Goal: Task Accomplishment & Management: Complete application form

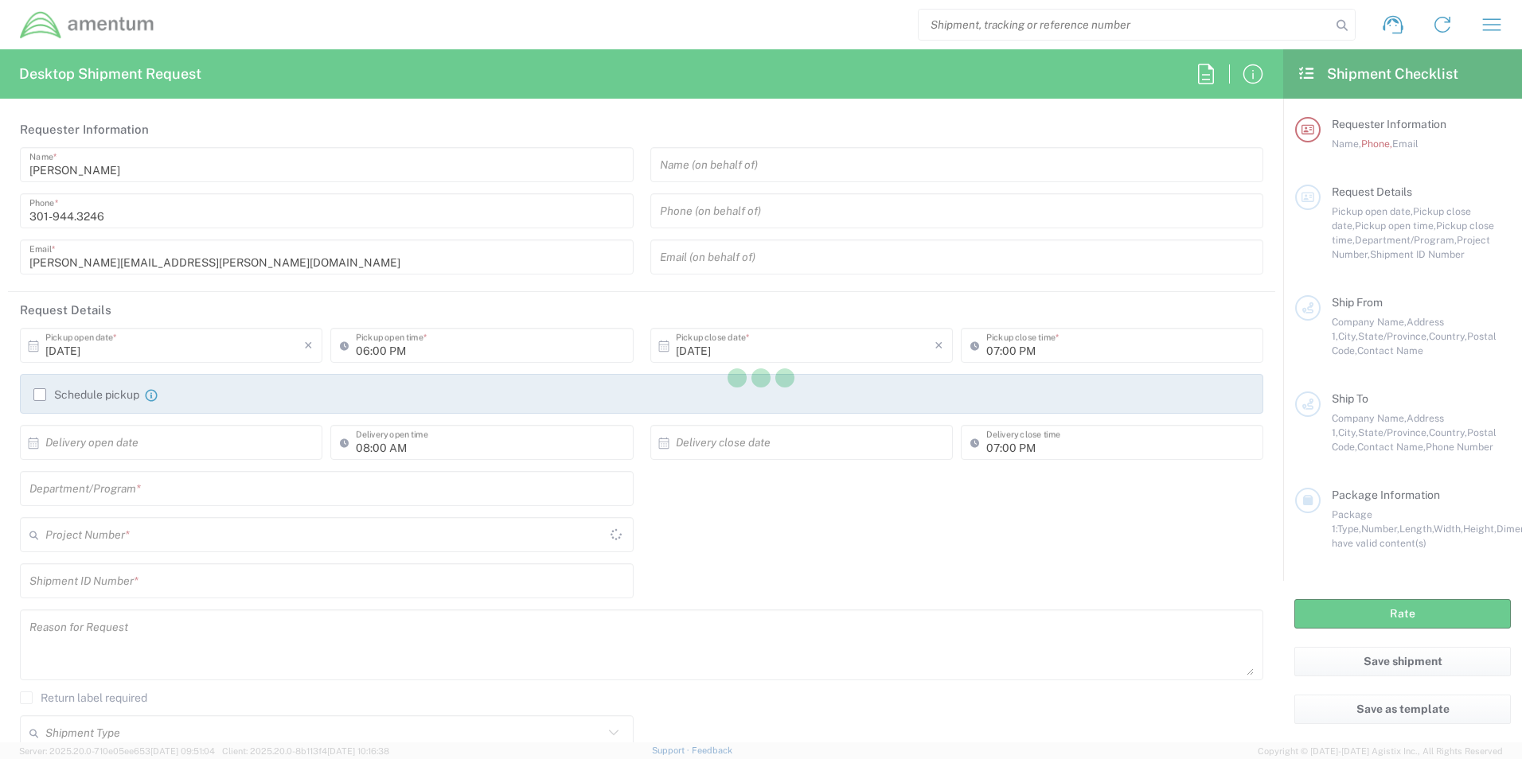
type input "[GEOGRAPHIC_DATA]"
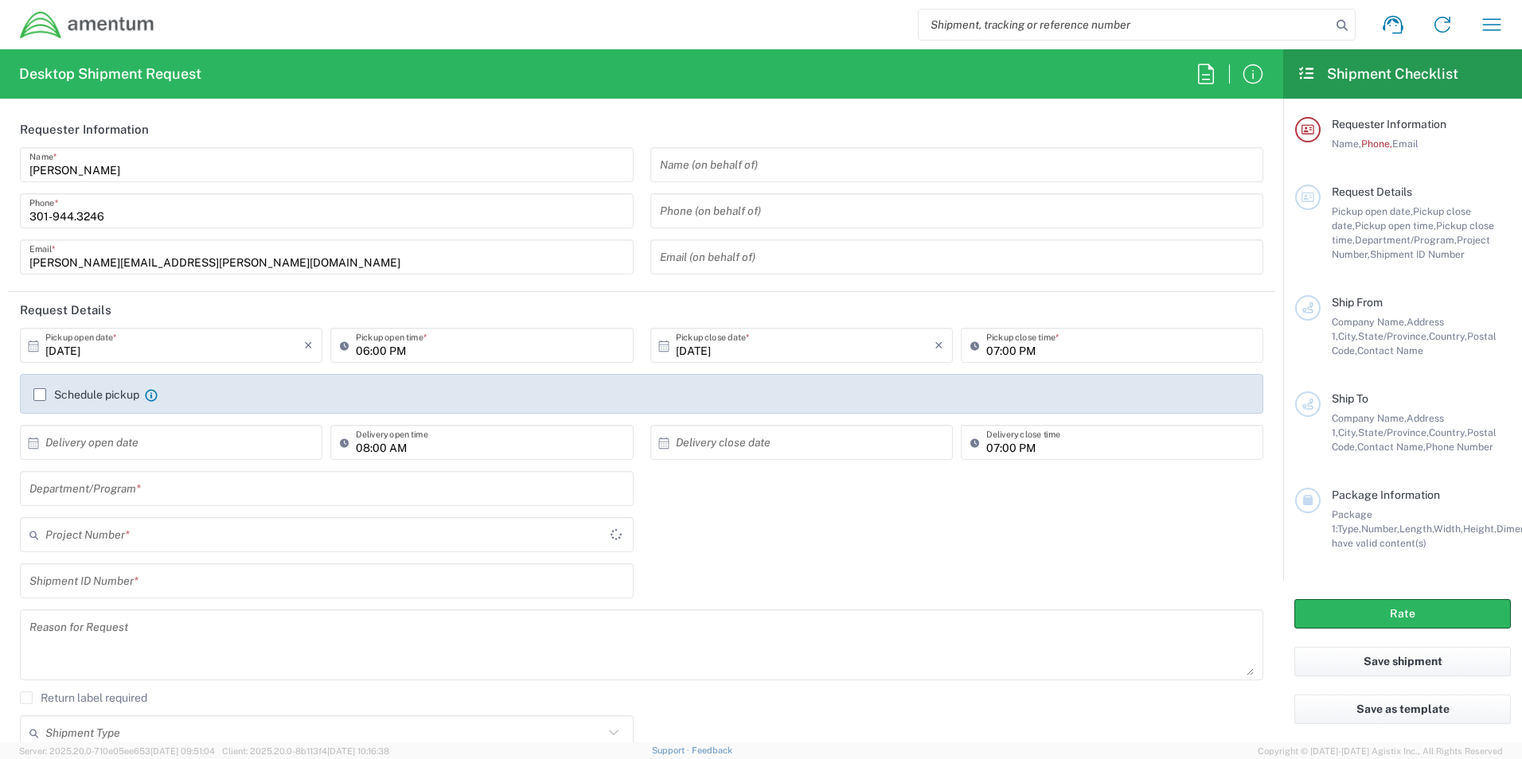
type input "[GEOGRAPHIC_DATA]"
type input "ADMN.100041.00000"
click at [146, 159] on input "[PERSON_NAME]" at bounding box center [326, 165] width 595 height 28
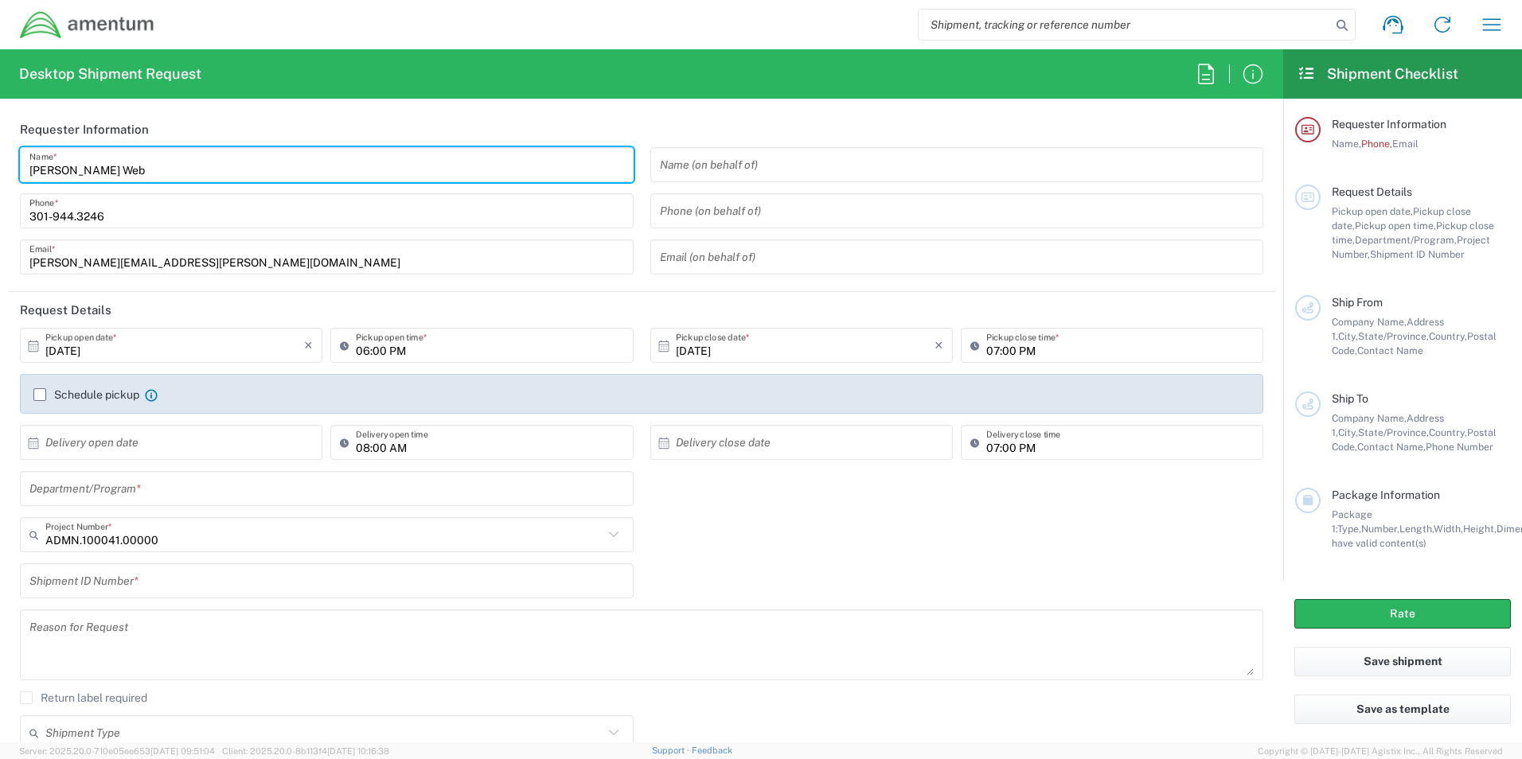
type input "[PERSON_NAME]"
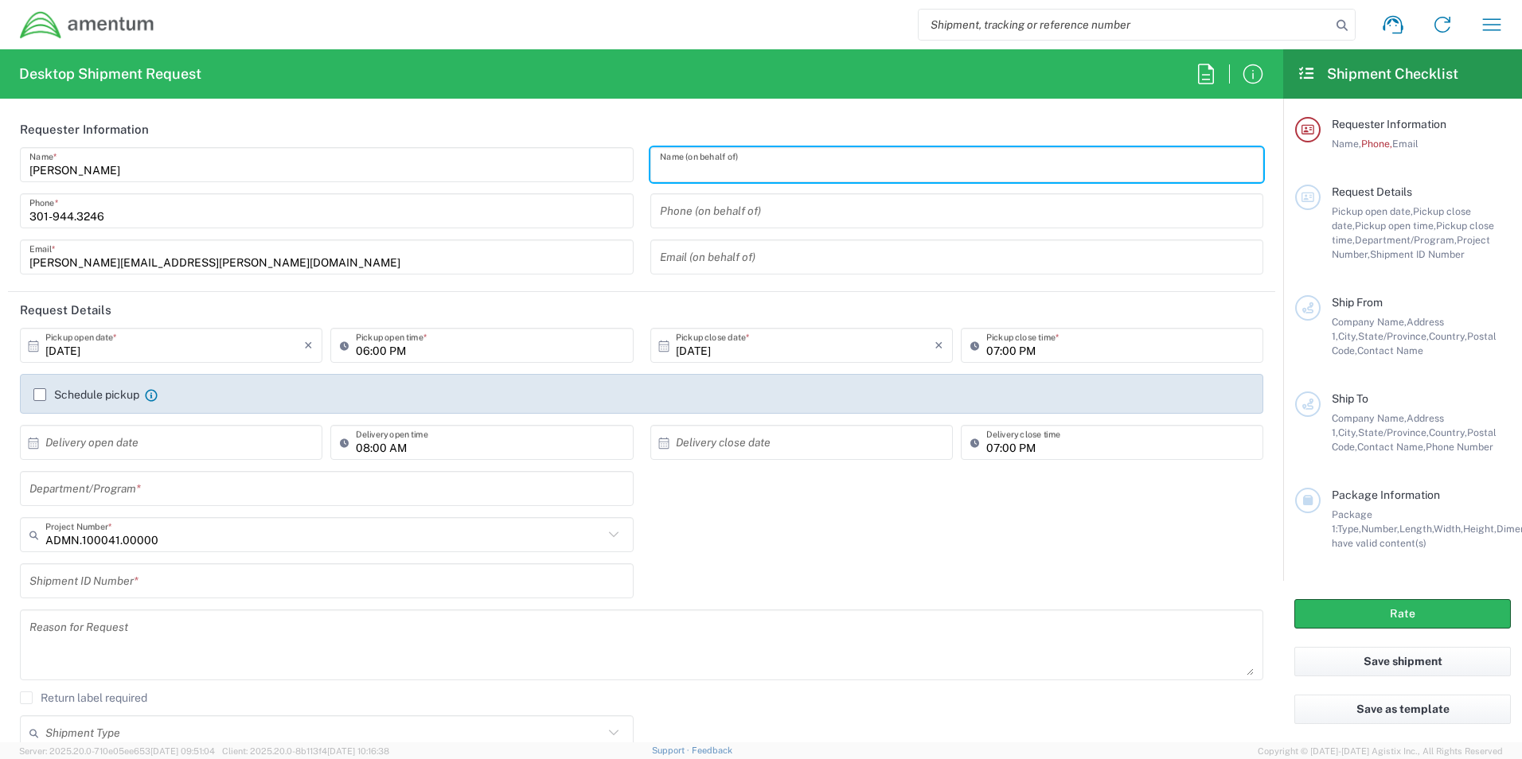
click at [718, 166] on input "text" at bounding box center [957, 165] width 595 height 28
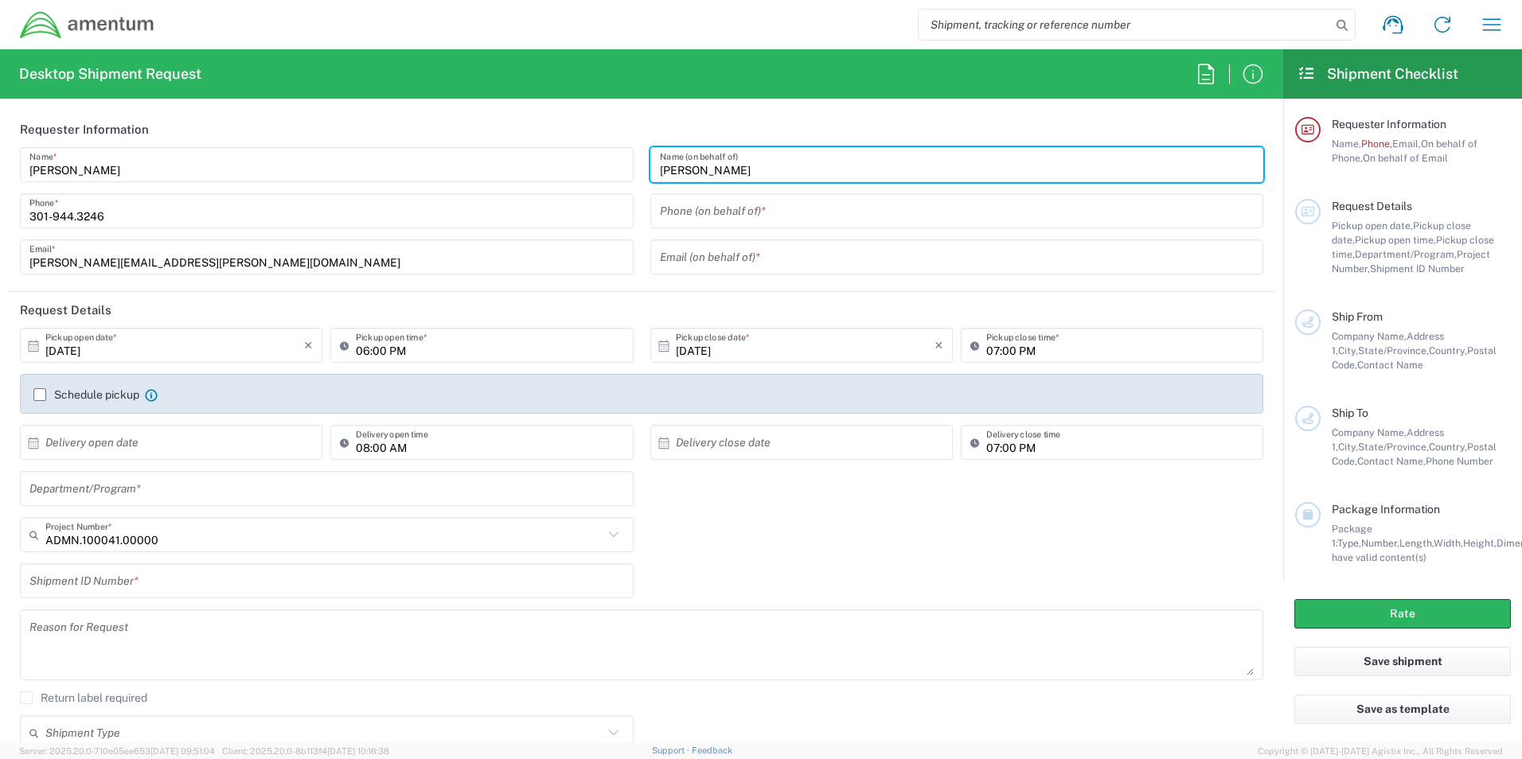
type input "[PERSON_NAME]"
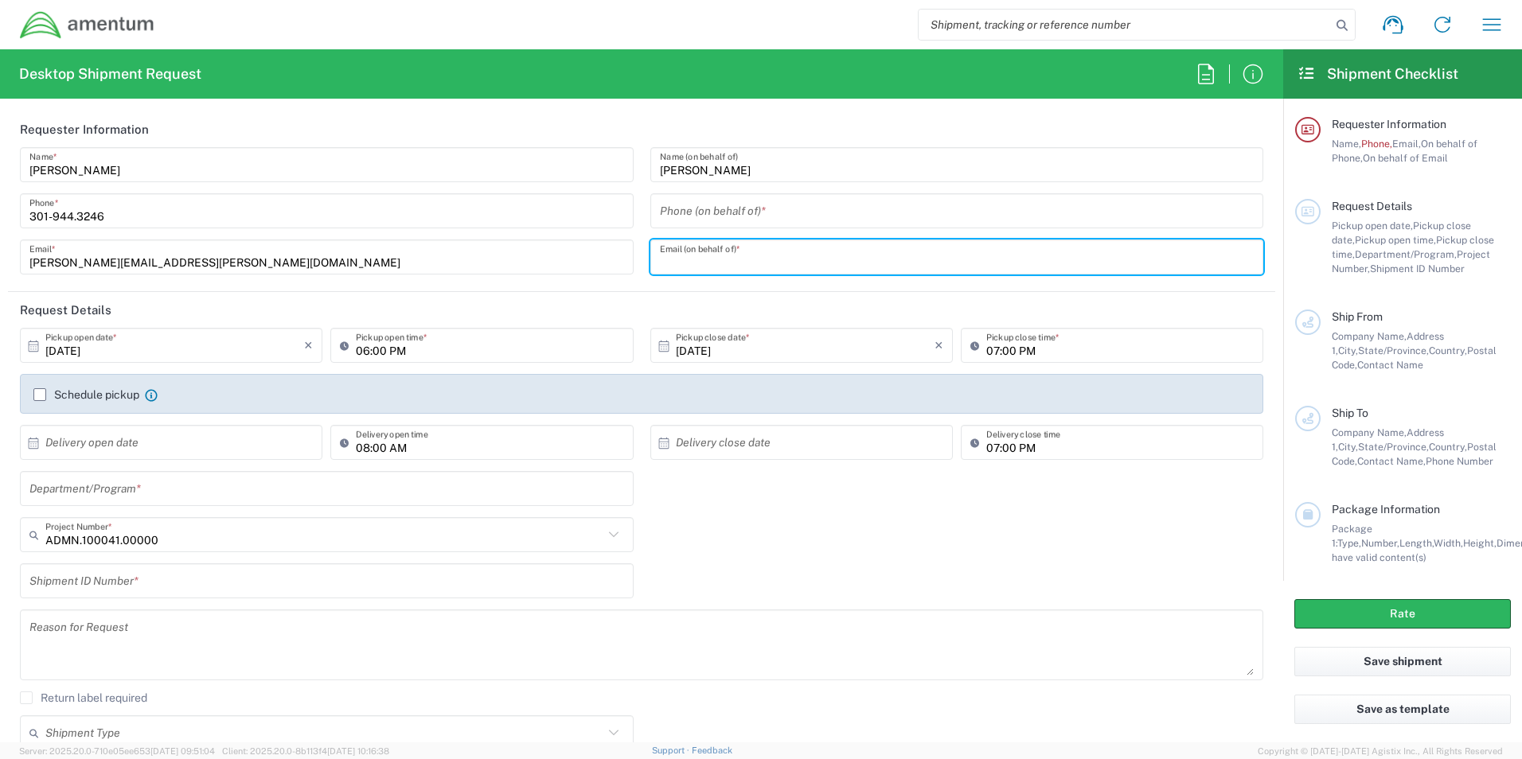
click at [716, 257] on input "text" at bounding box center [957, 258] width 595 height 28
type input "[EMAIL_ADDRESS][PERSON_NAME][DOMAIN_NAME]"
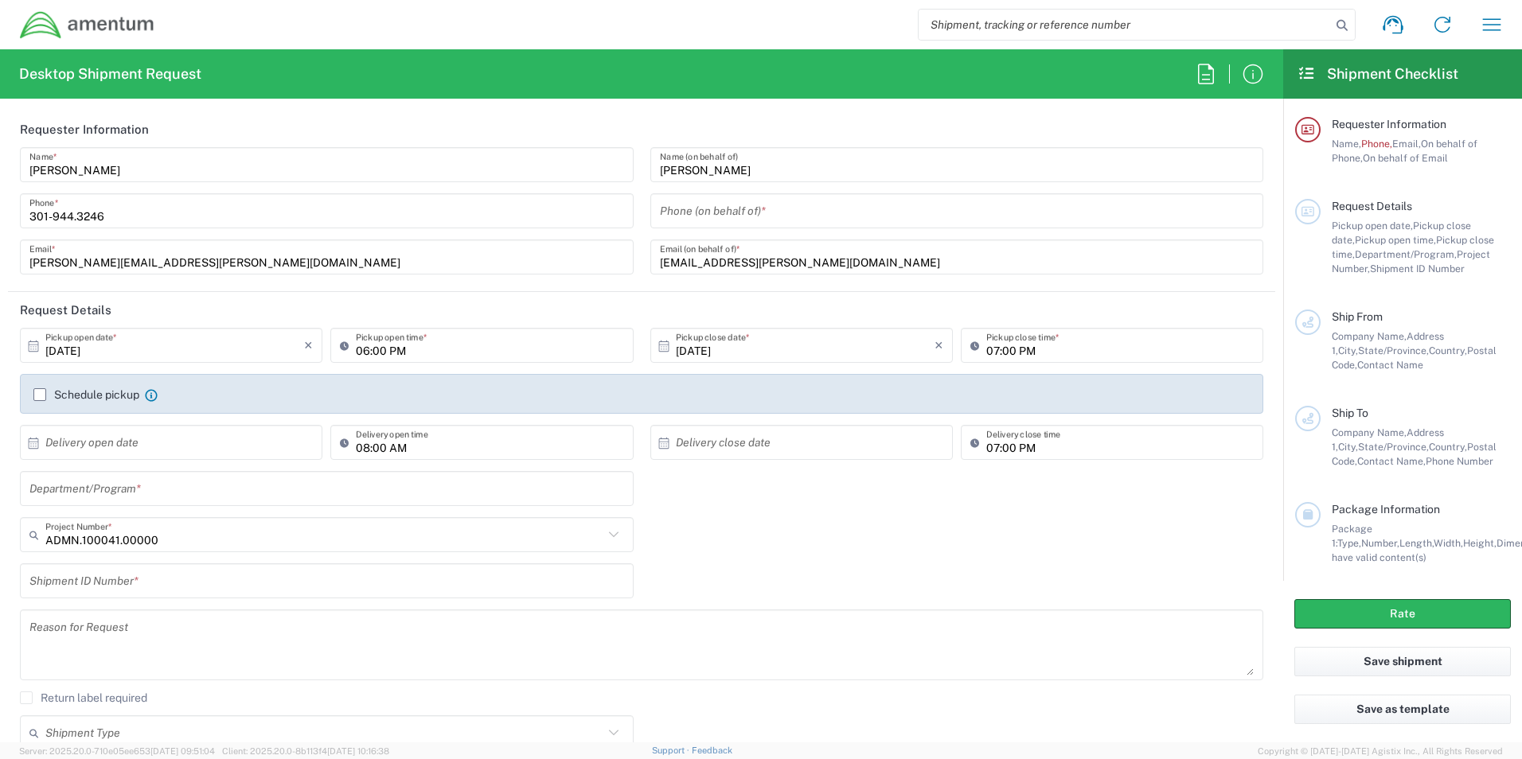
click at [286, 494] on input "text" at bounding box center [326, 489] width 595 height 28
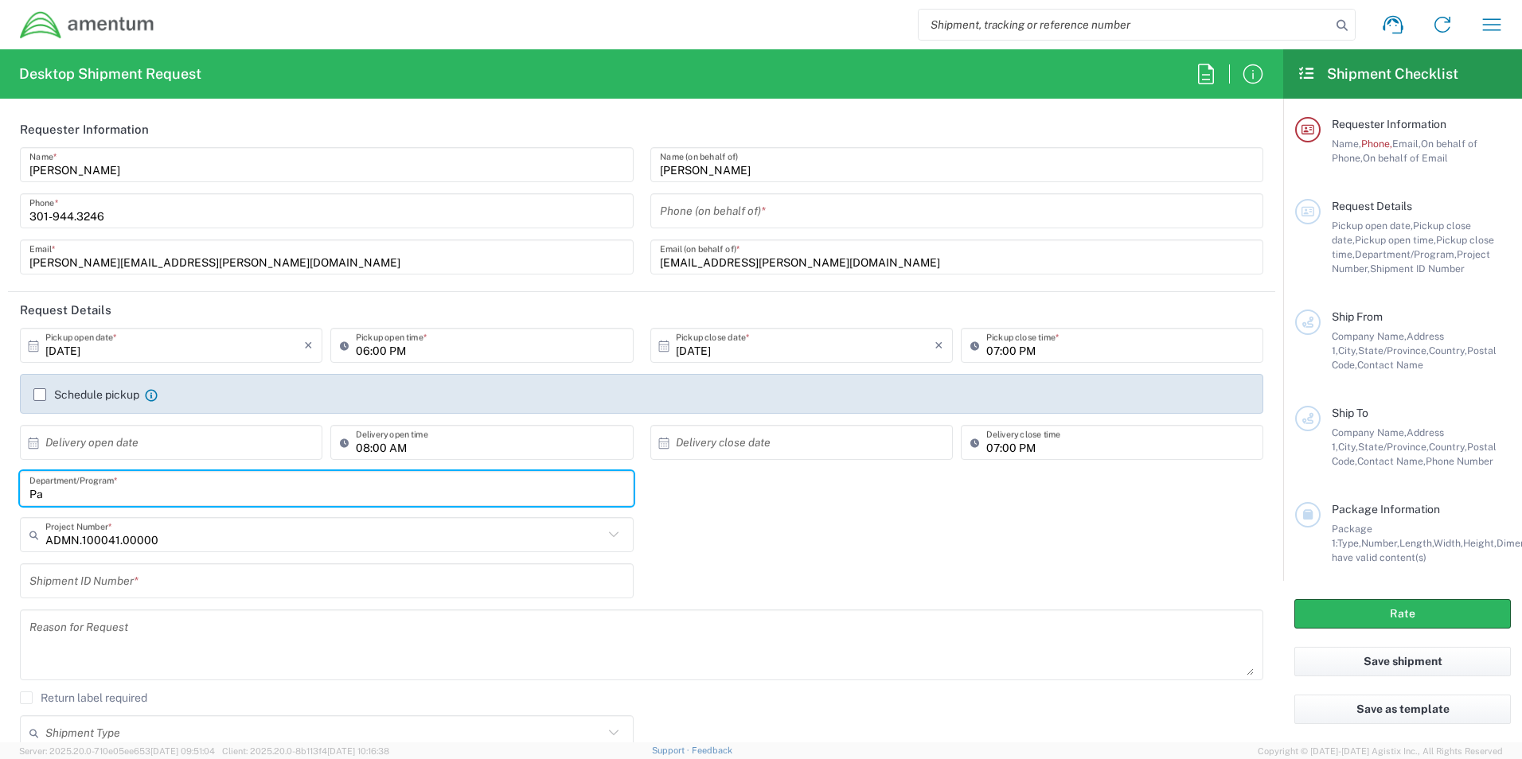
type input "P"
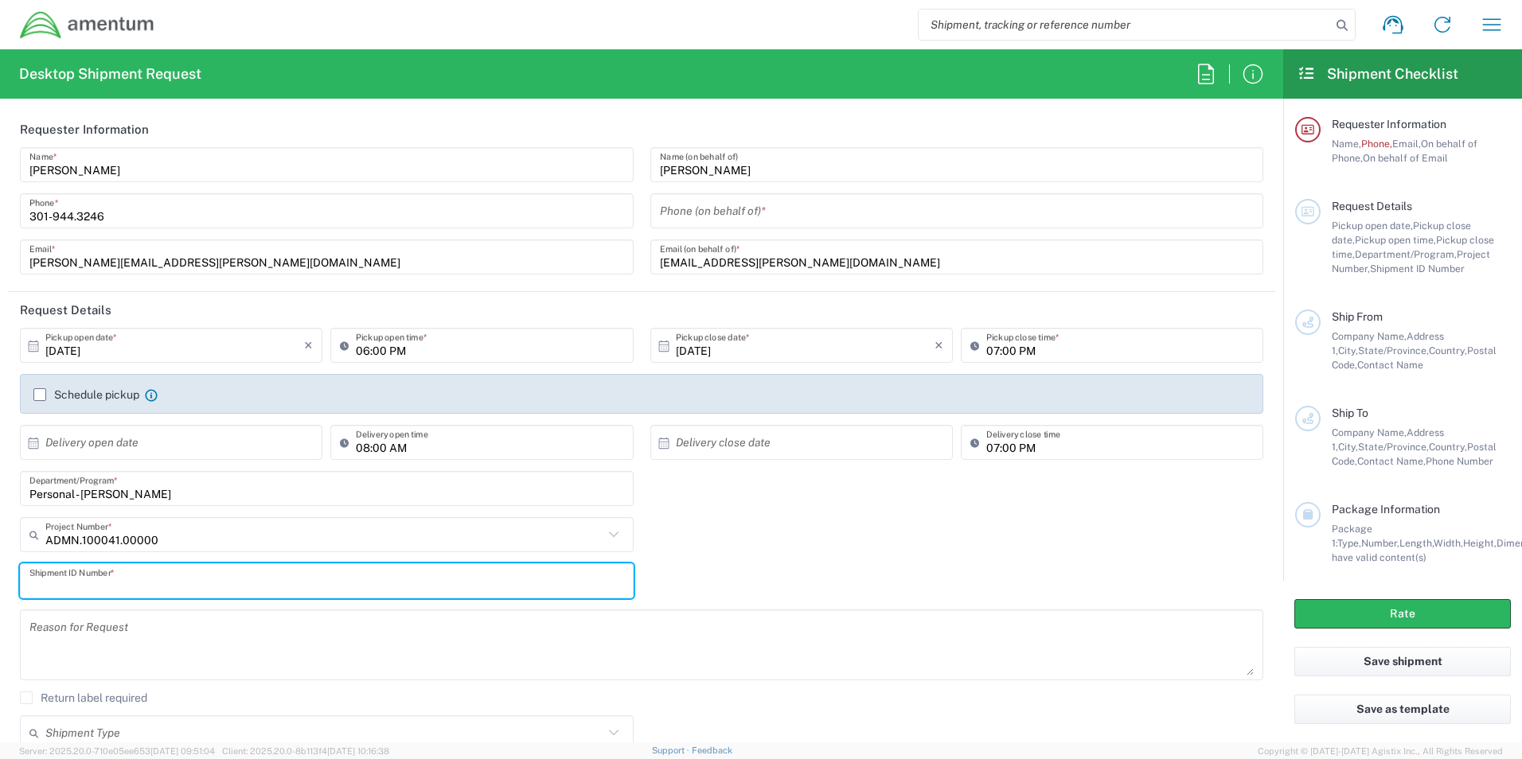
click at [187, 582] on input "text" at bounding box center [326, 582] width 595 height 28
click at [163, 491] on input "Personal - [PERSON_NAME]" at bounding box center [326, 489] width 595 height 28
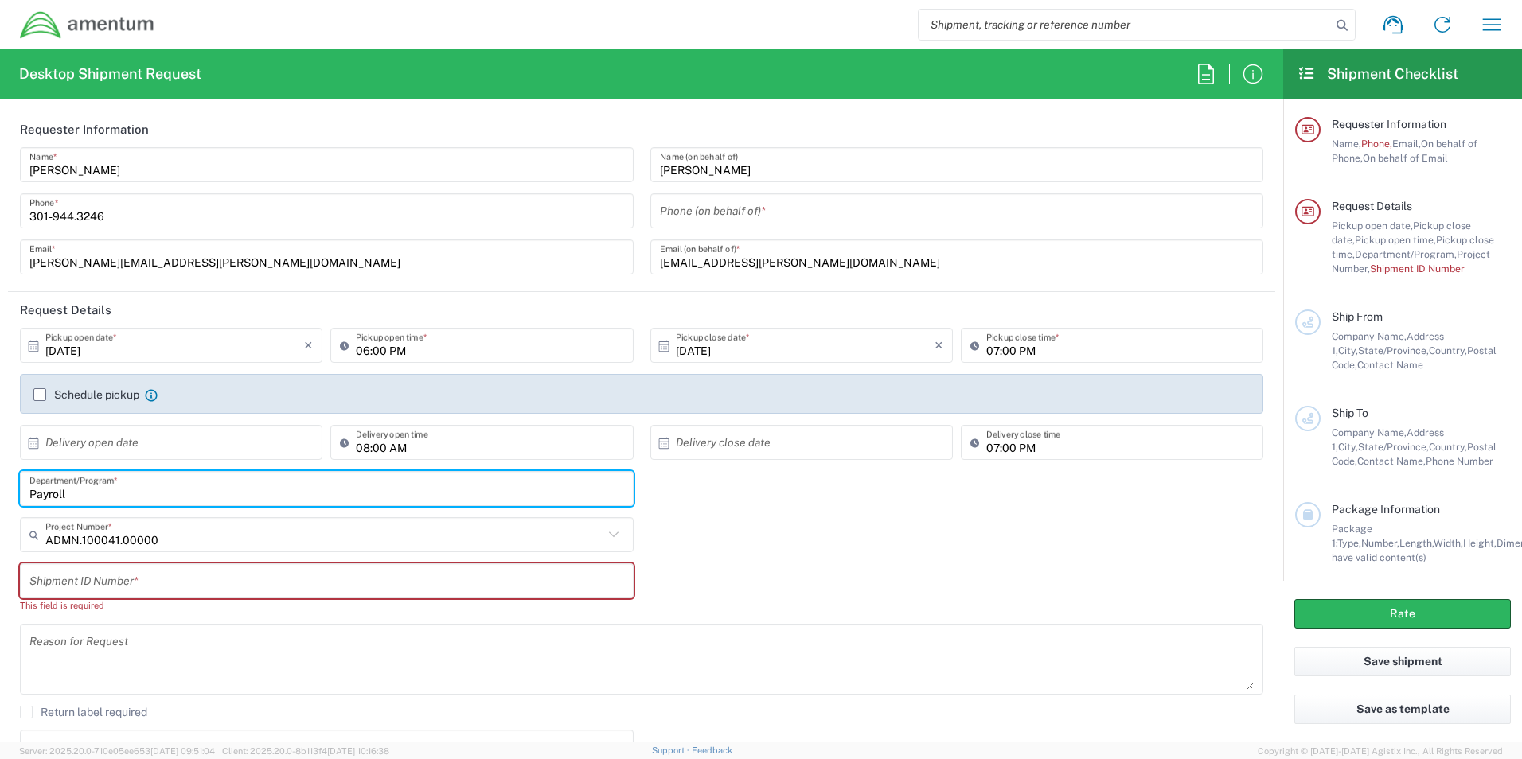
type input "Payroll"
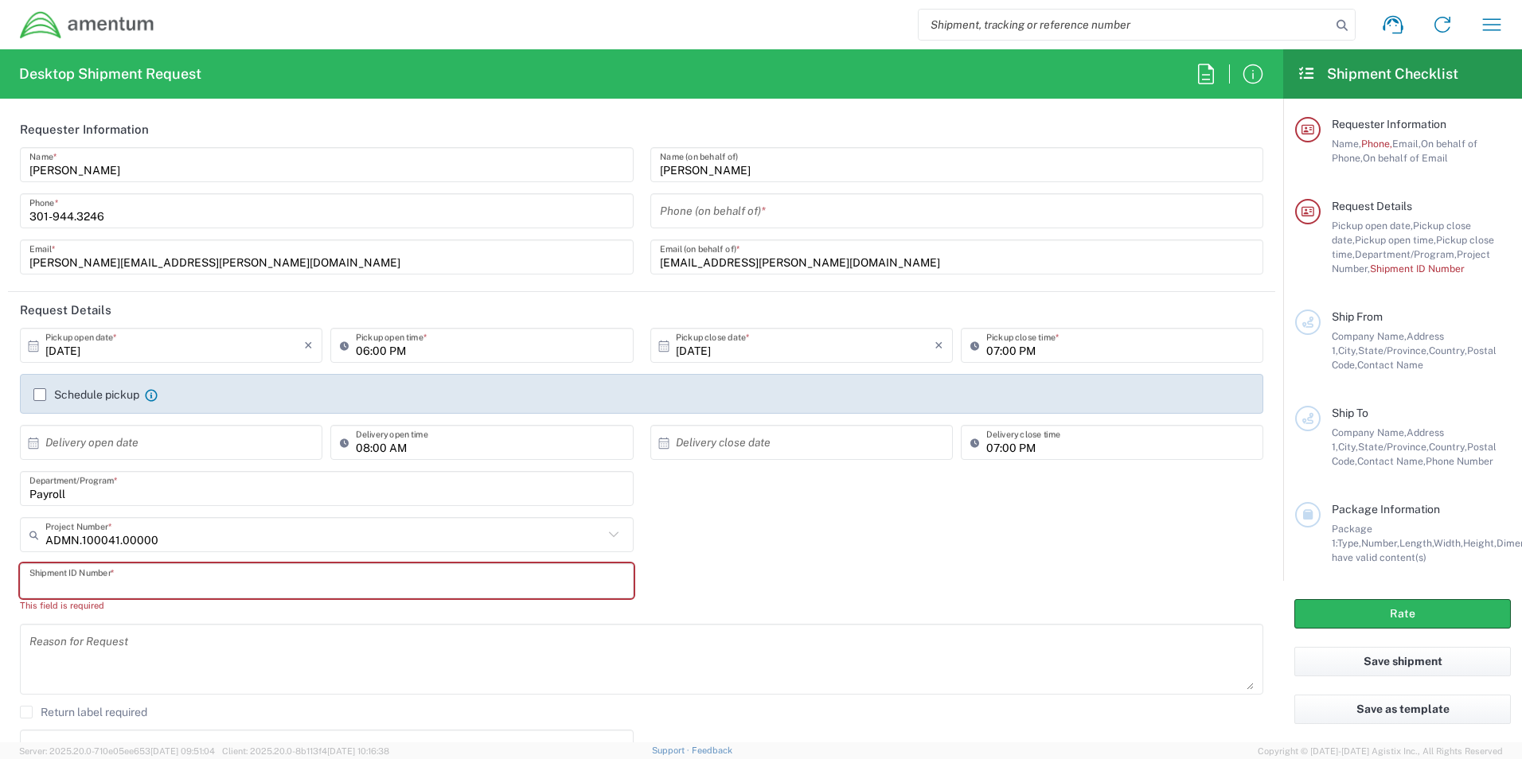
click at [131, 576] on input "text" at bounding box center [326, 582] width 595 height 28
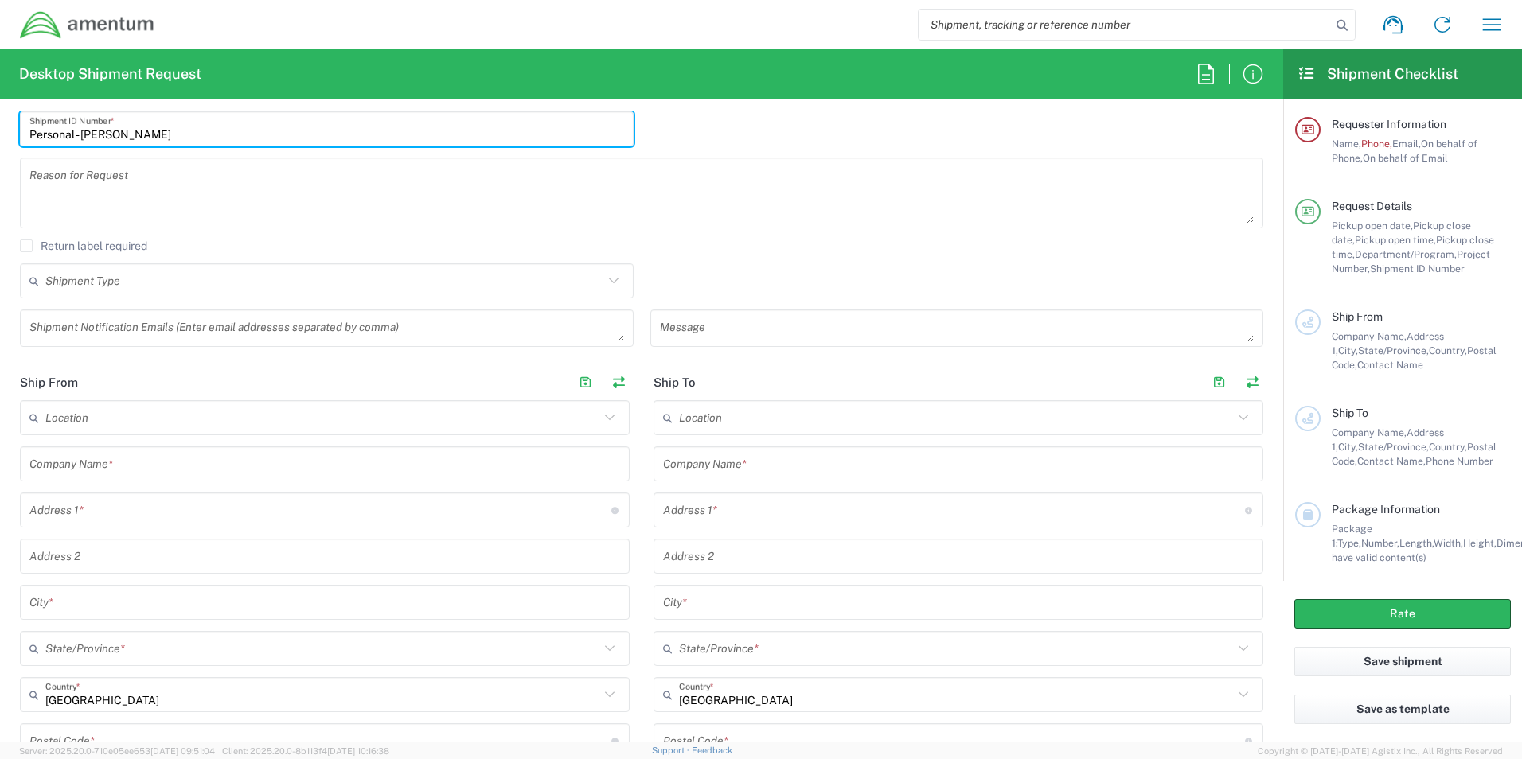
scroll to position [478, 0]
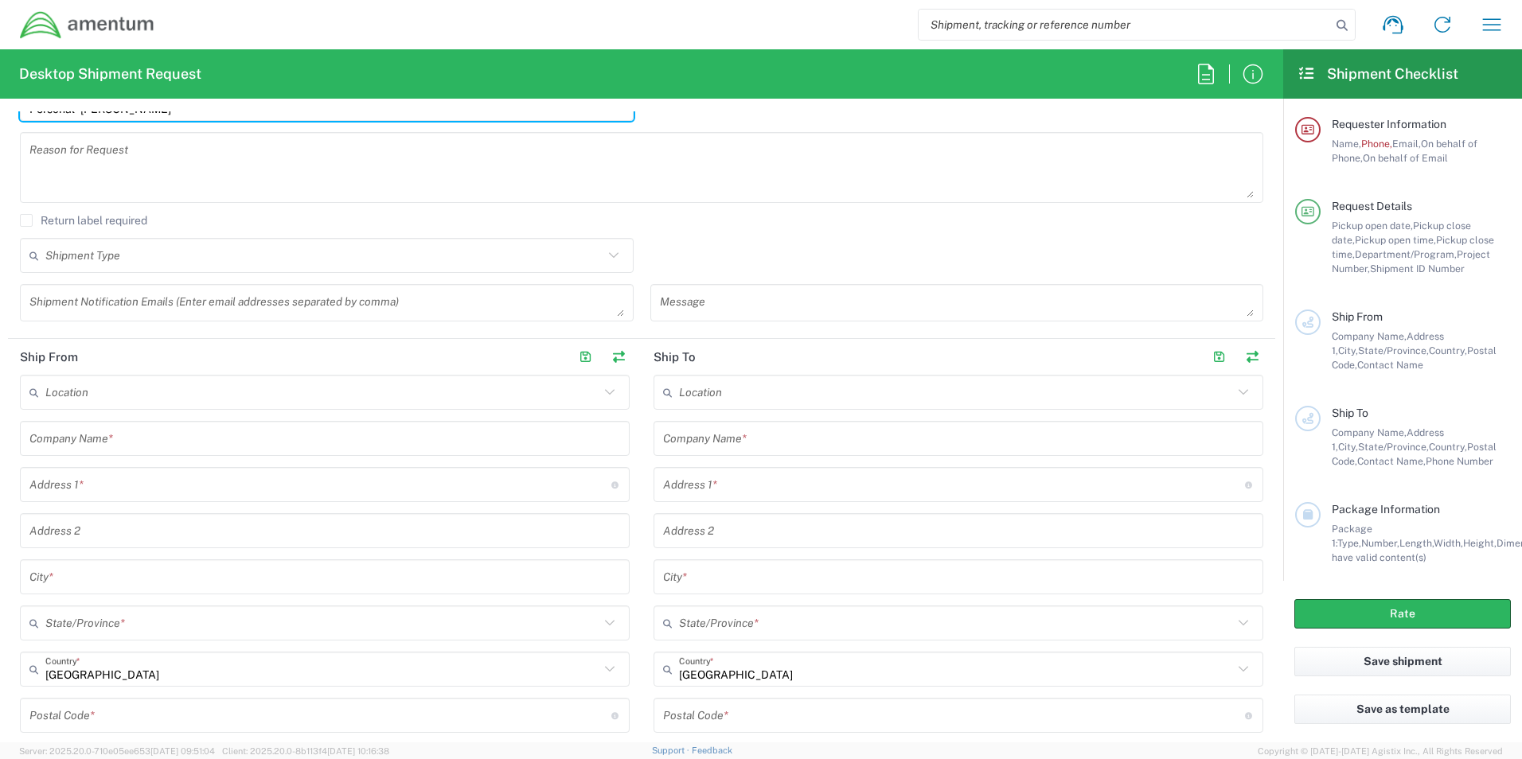
type input "Personal - [PERSON_NAME]"
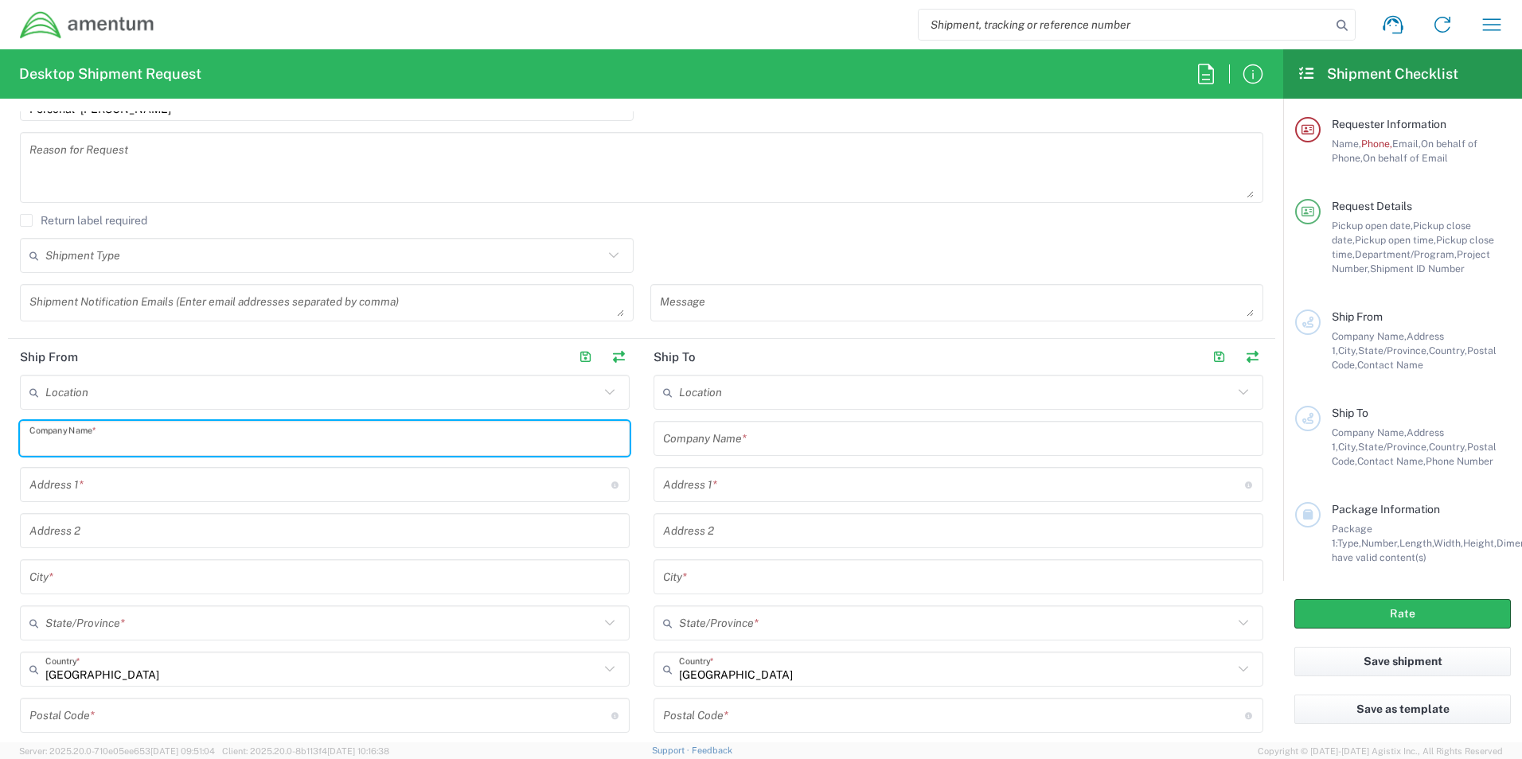
click at [163, 443] on input "text" at bounding box center [324, 439] width 591 height 28
type input "Amentum"
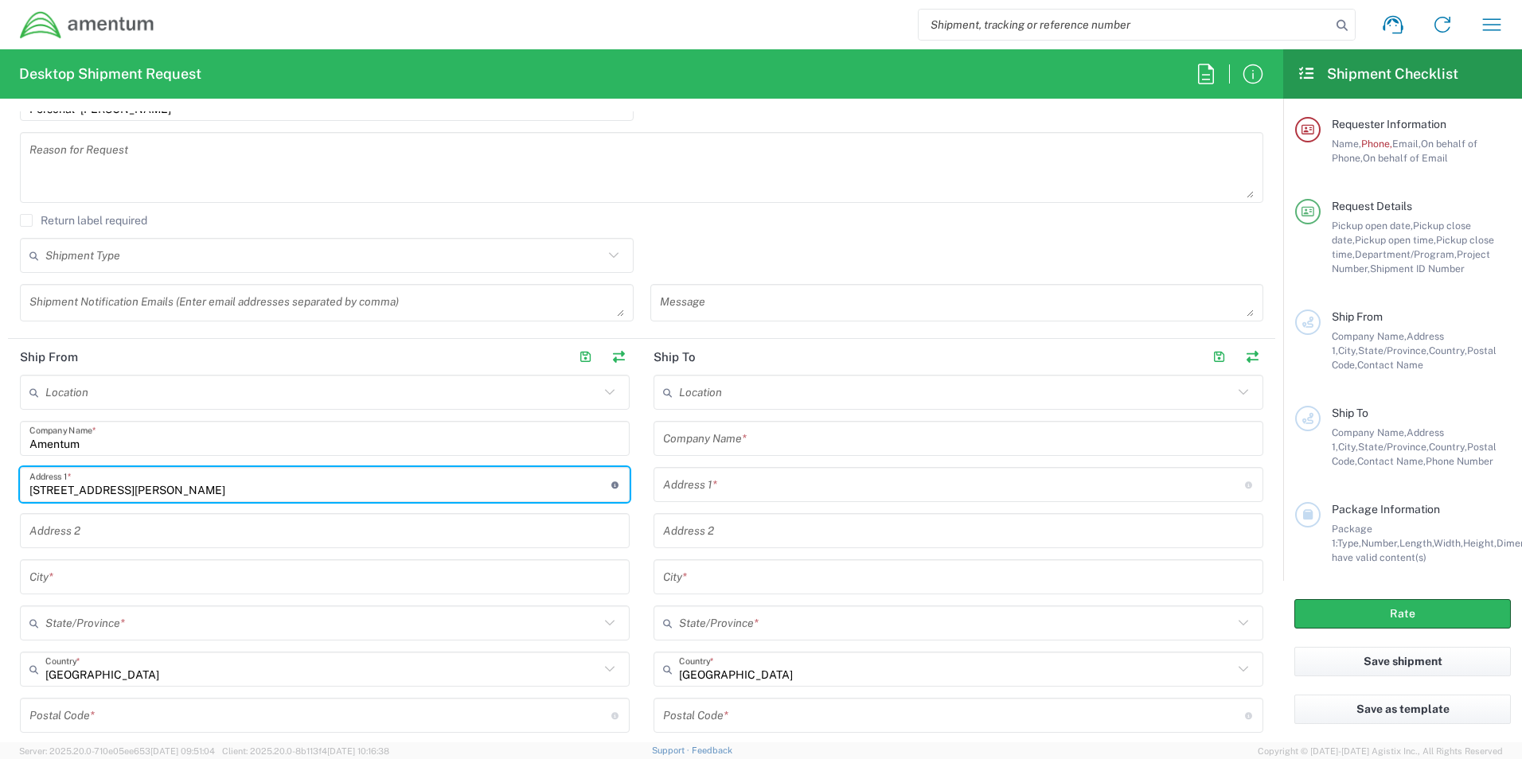
type input "[STREET_ADDRESS][PERSON_NAME]"
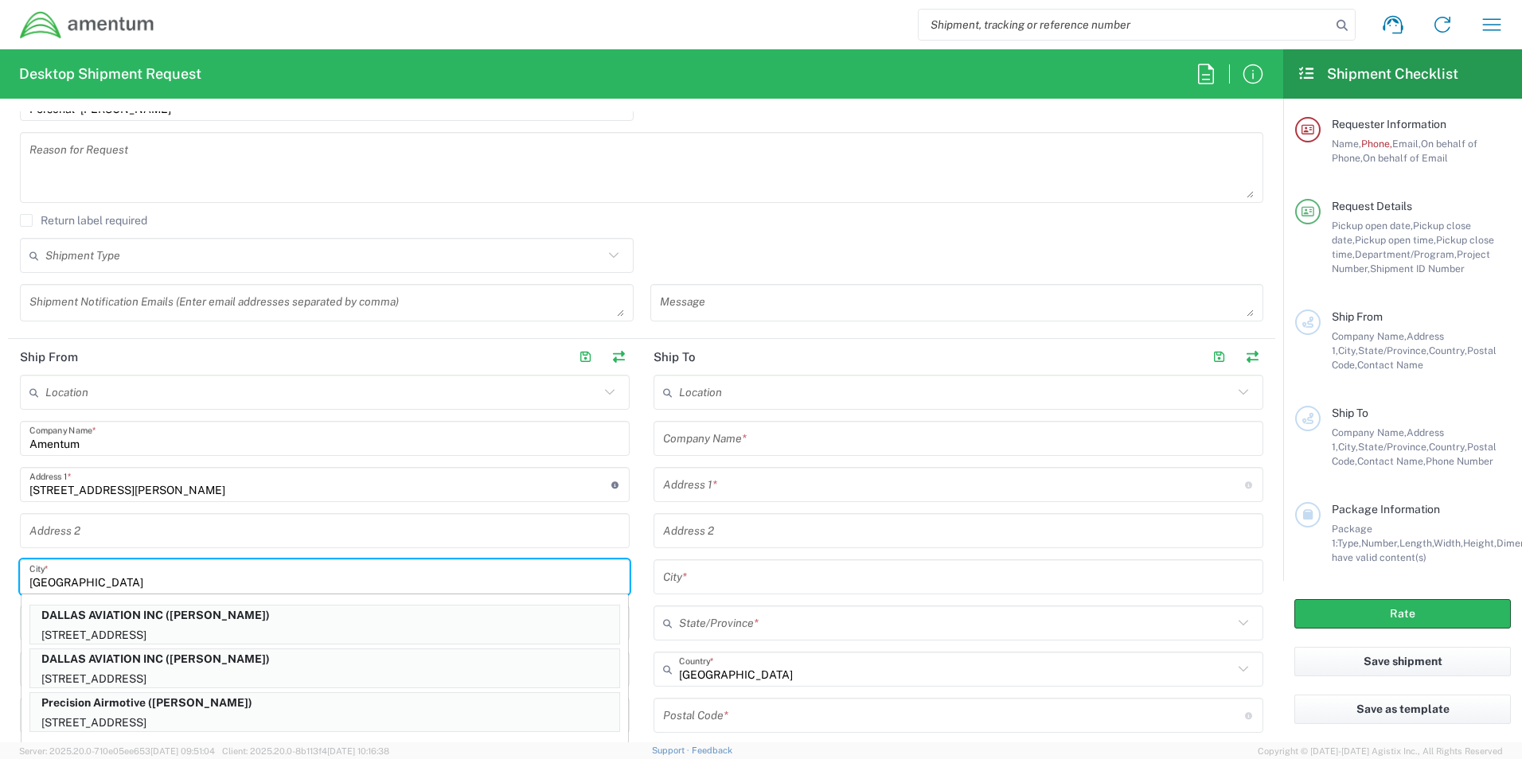
type input "[GEOGRAPHIC_DATA]"
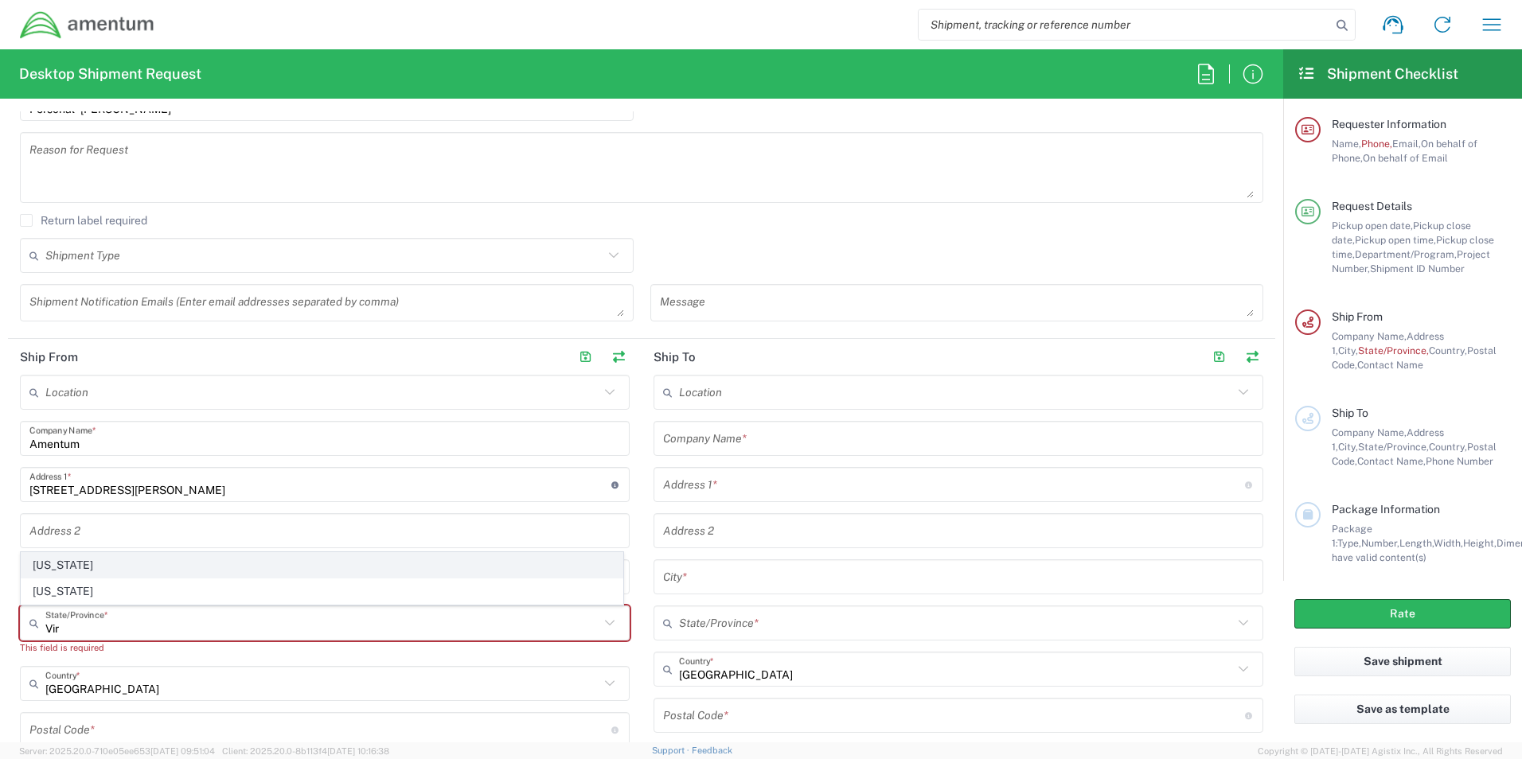
click at [58, 565] on span "[US_STATE]" at bounding box center [321, 565] width 601 height 25
type input "[US_STATE]"
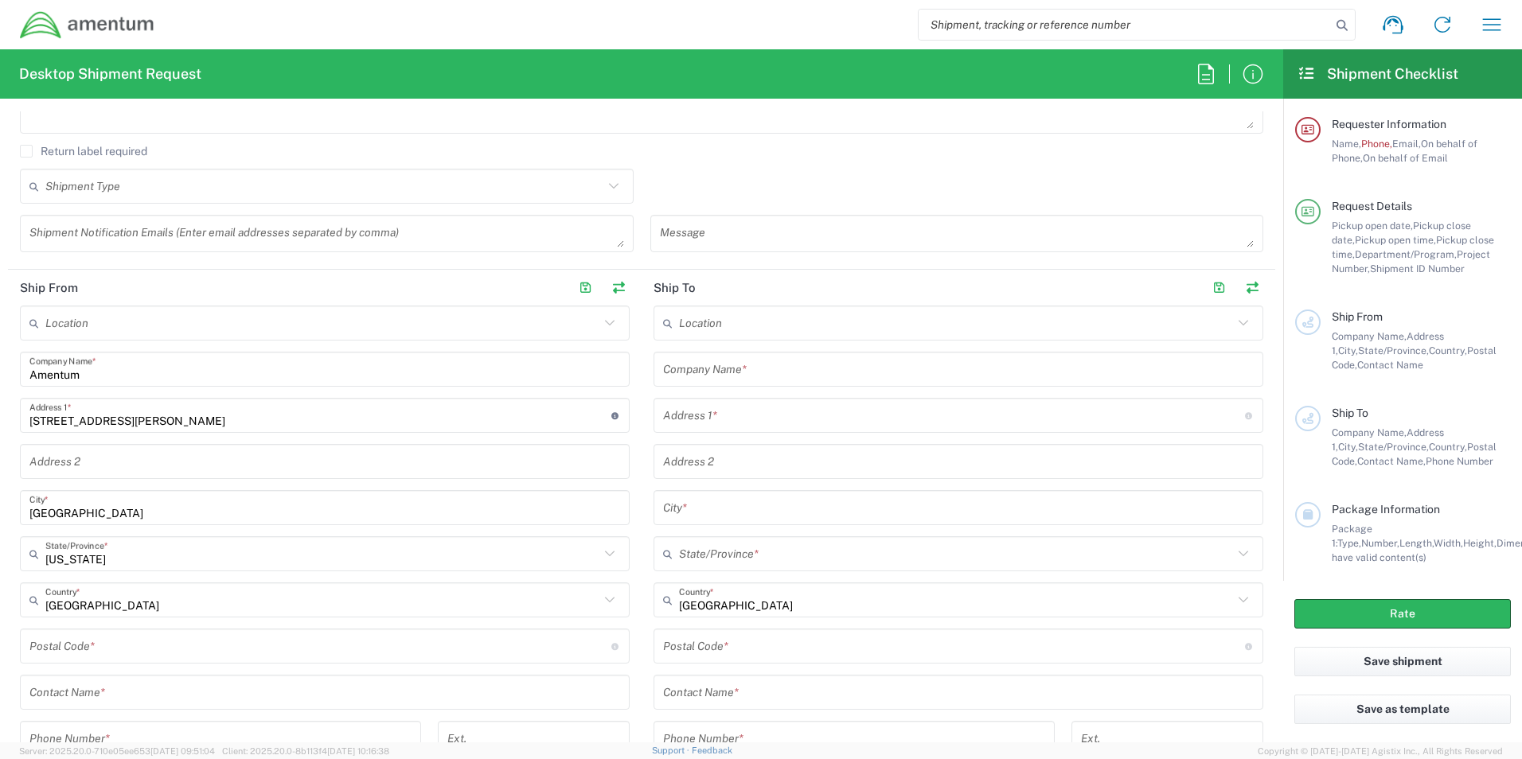
scroll to position [716, 0]
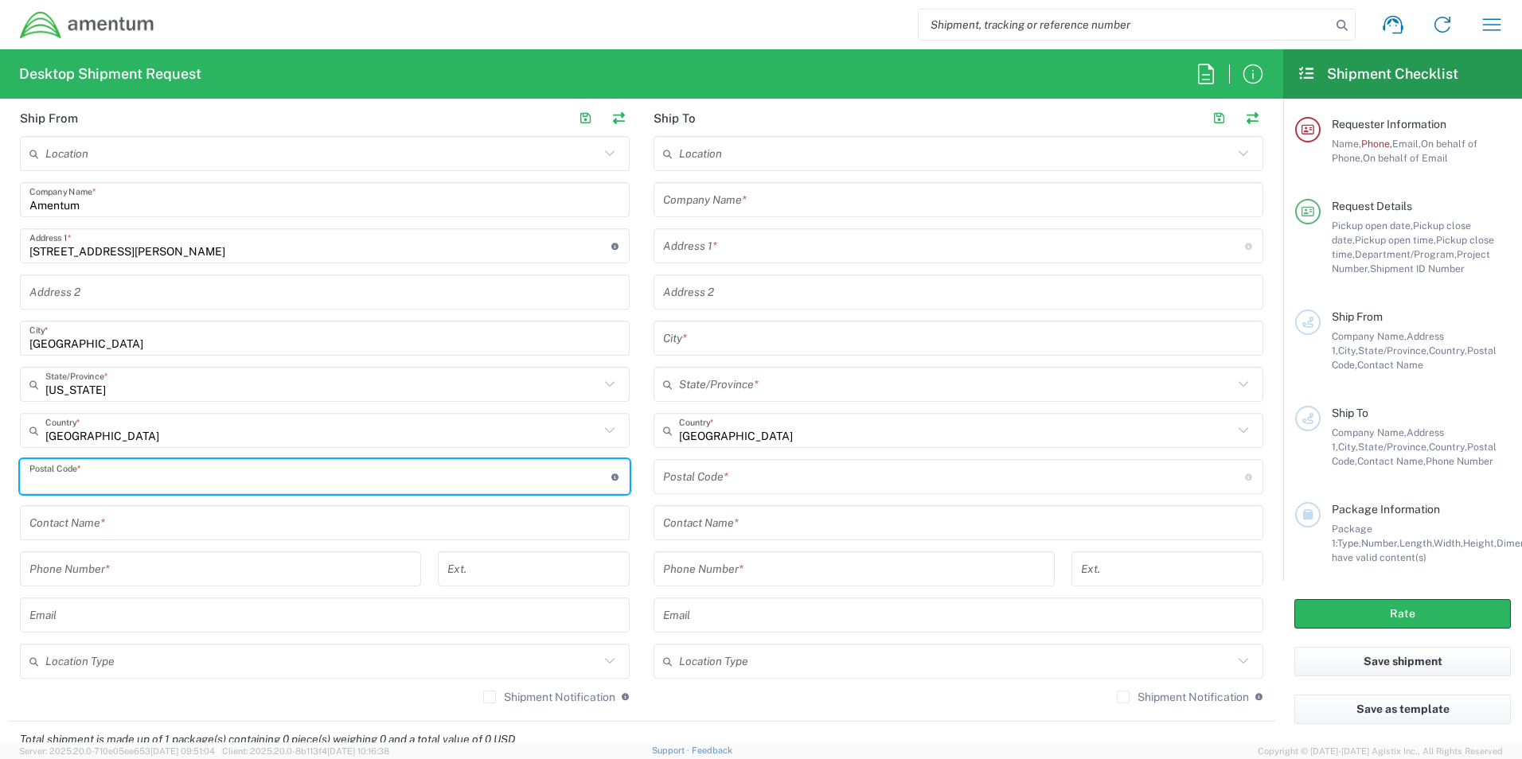
click at [99, 479] on input "undefined" at bounding box center [320, 477] width 582 height 28
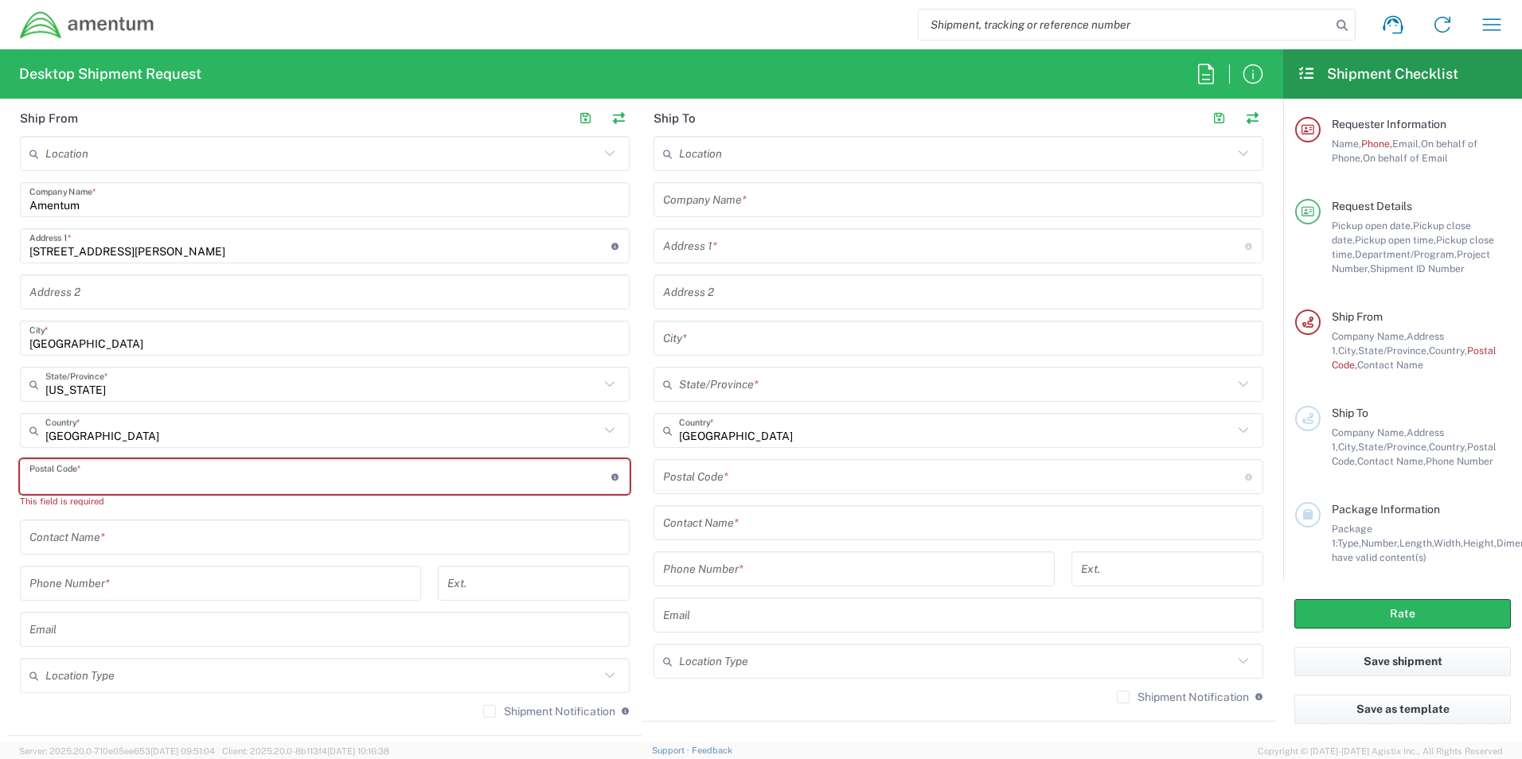
click at [447, 470] on input "undefined" at bounding box center [320, 477] width 582 height 28
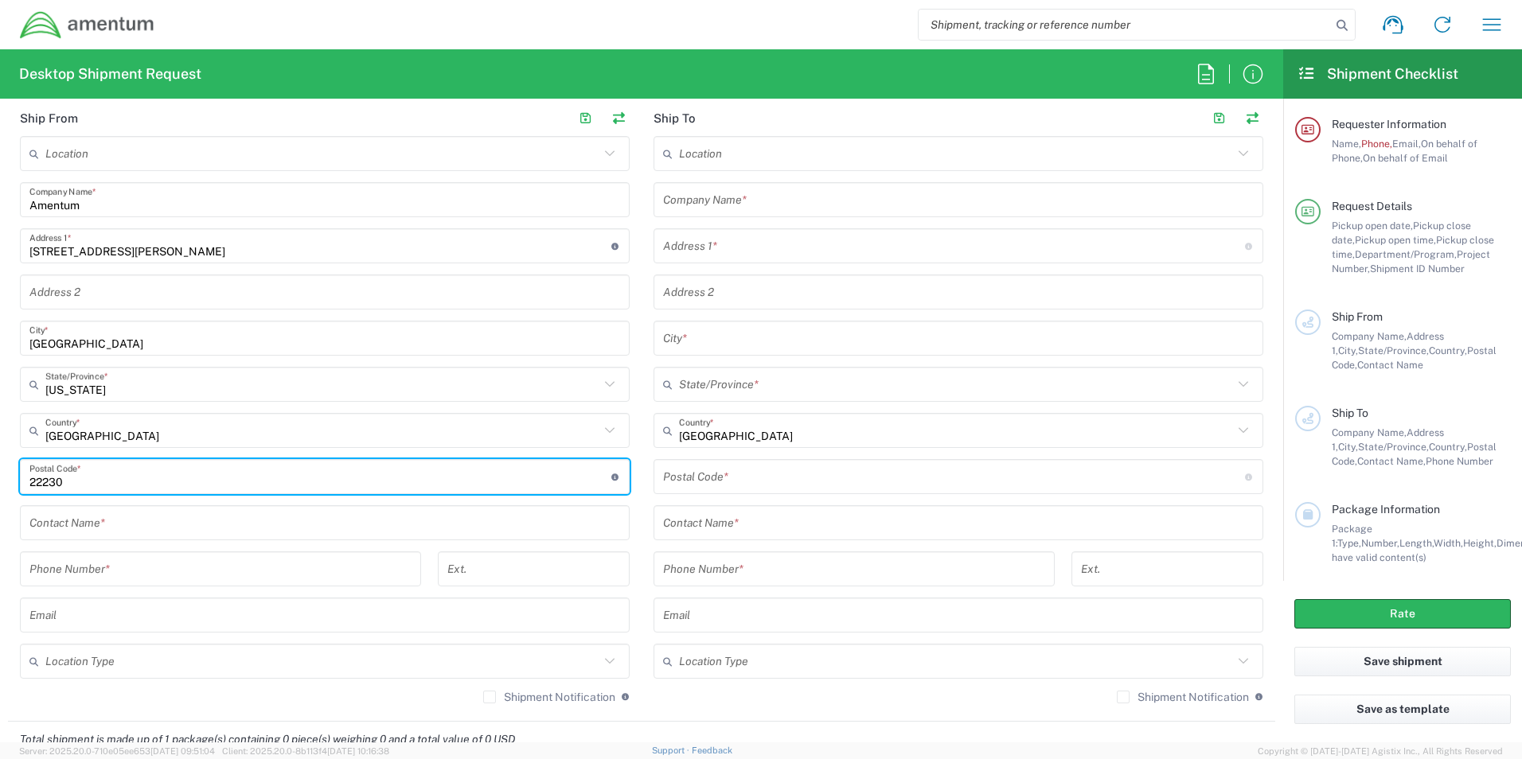
scroll to position [637, 0]
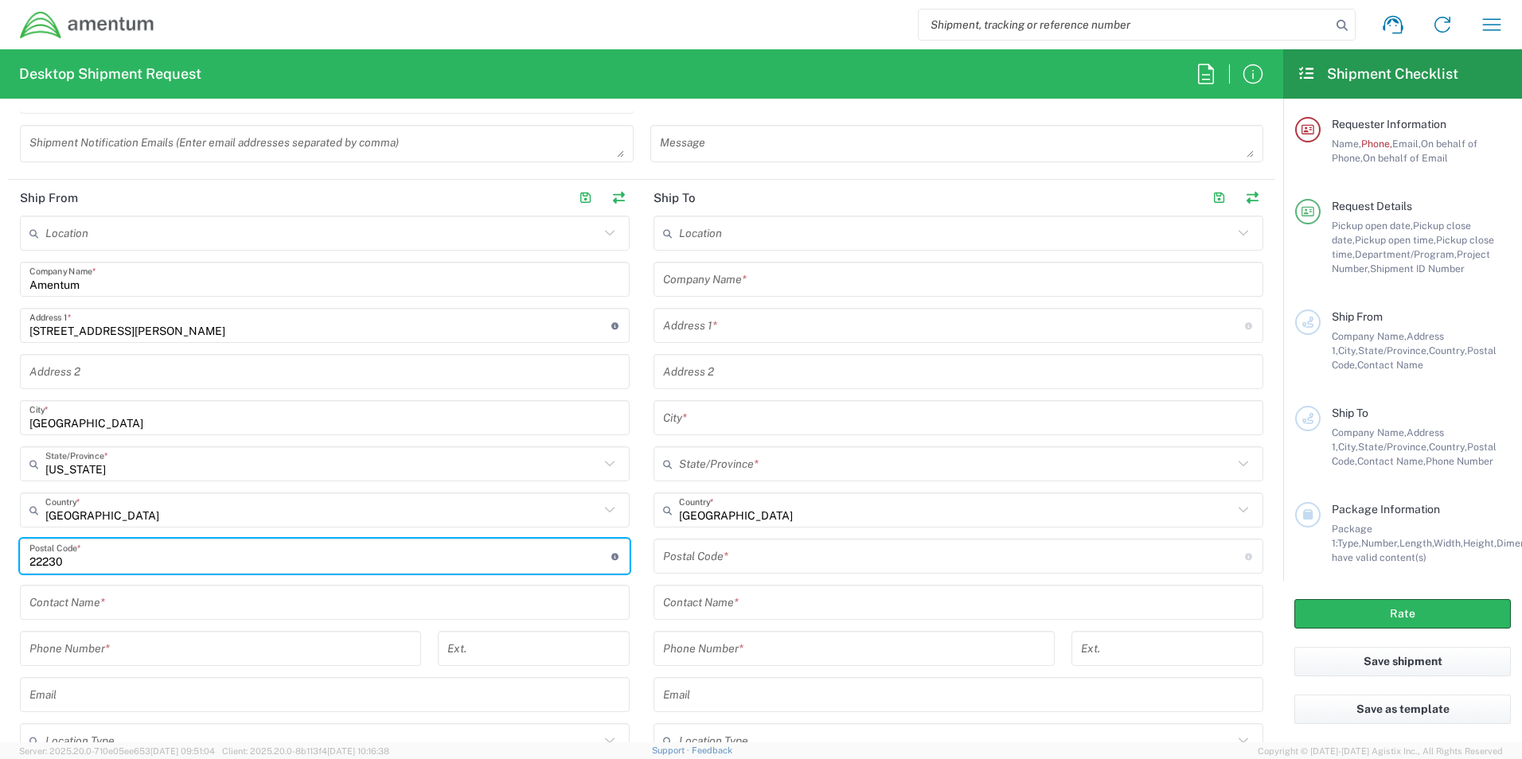
type input "22230"
click at [287, 600] on input "text" at bounding box center [324, 603] width 591 height 28
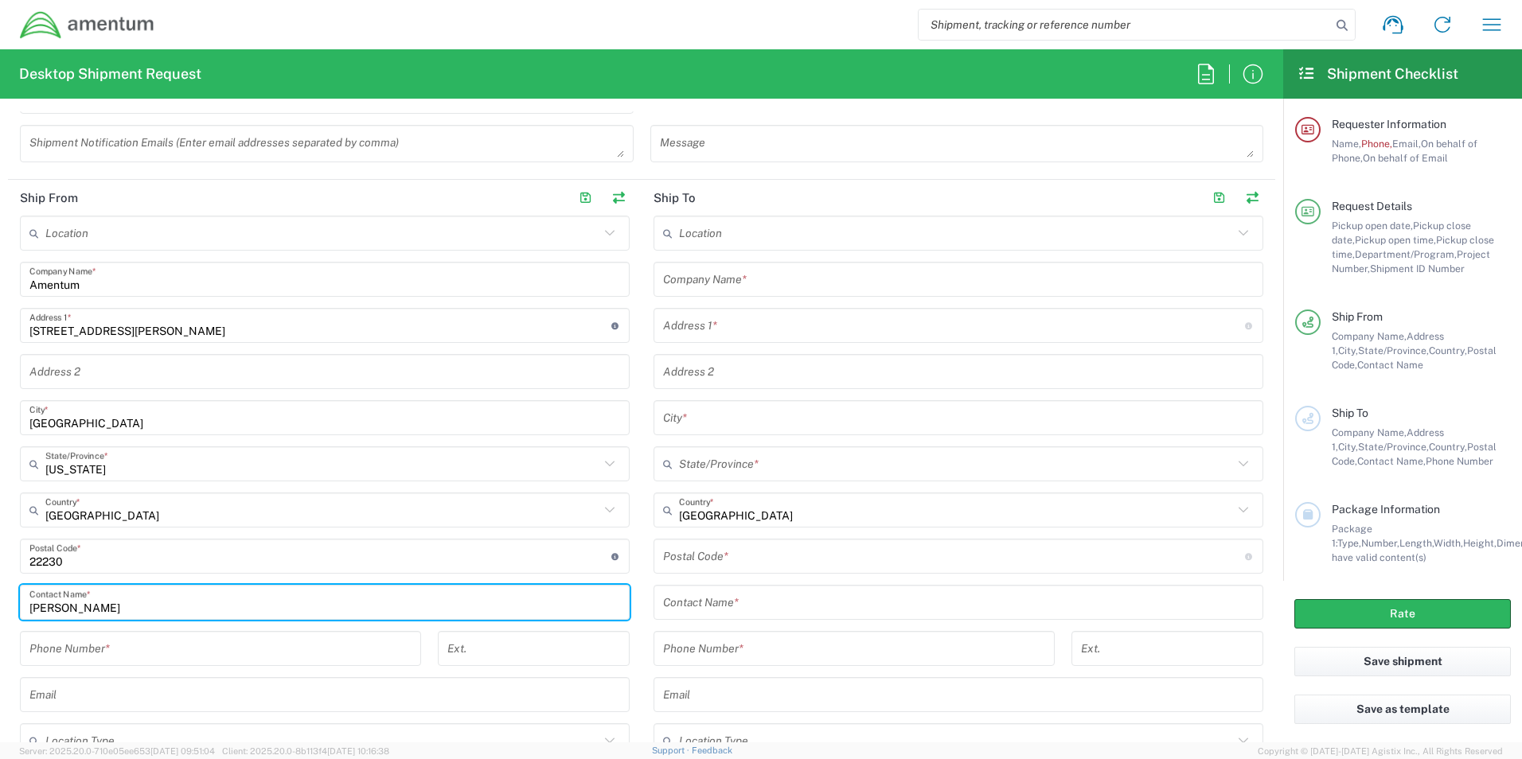
type input "[PERSON_NAME]"
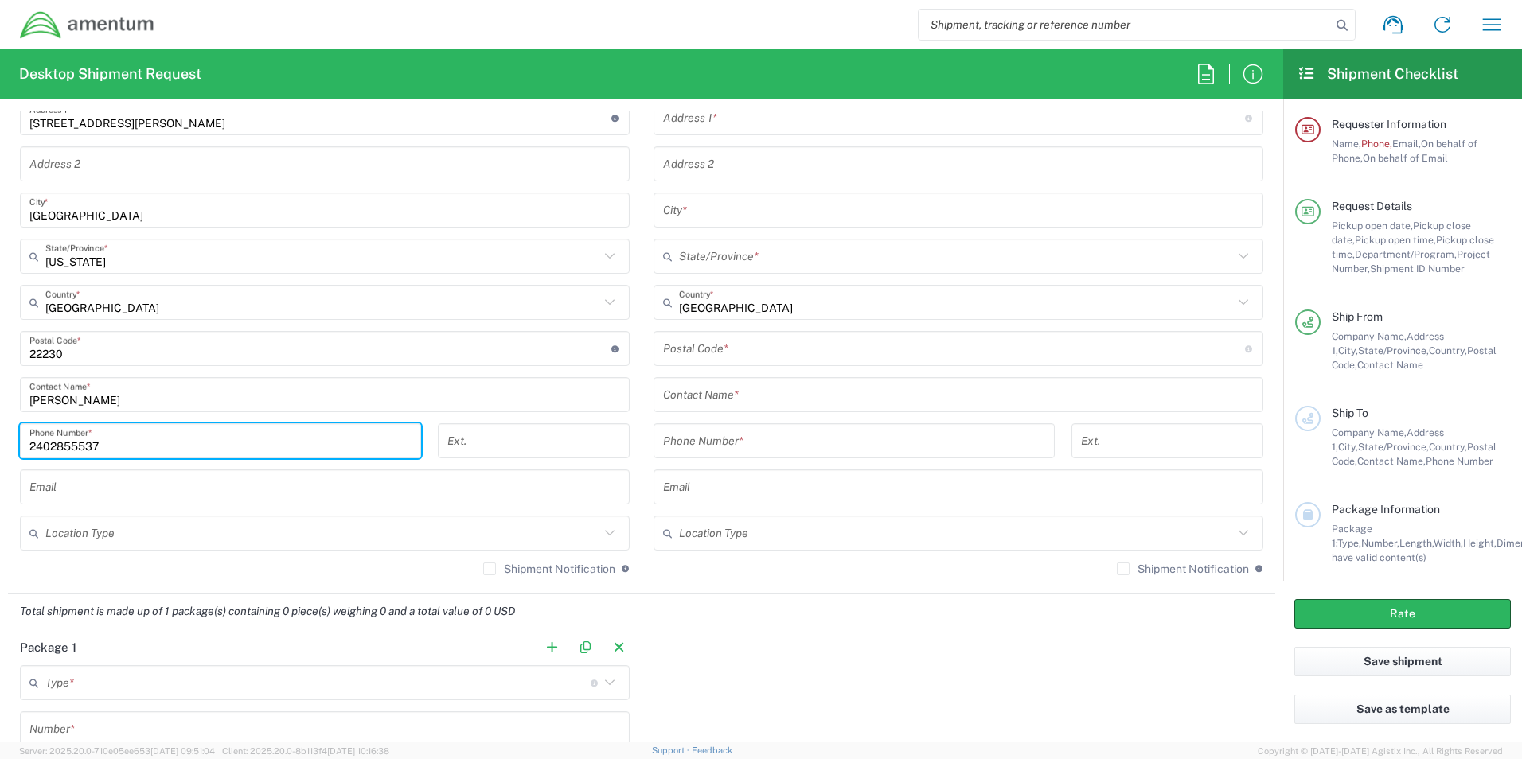
scroll to position [876, 0]
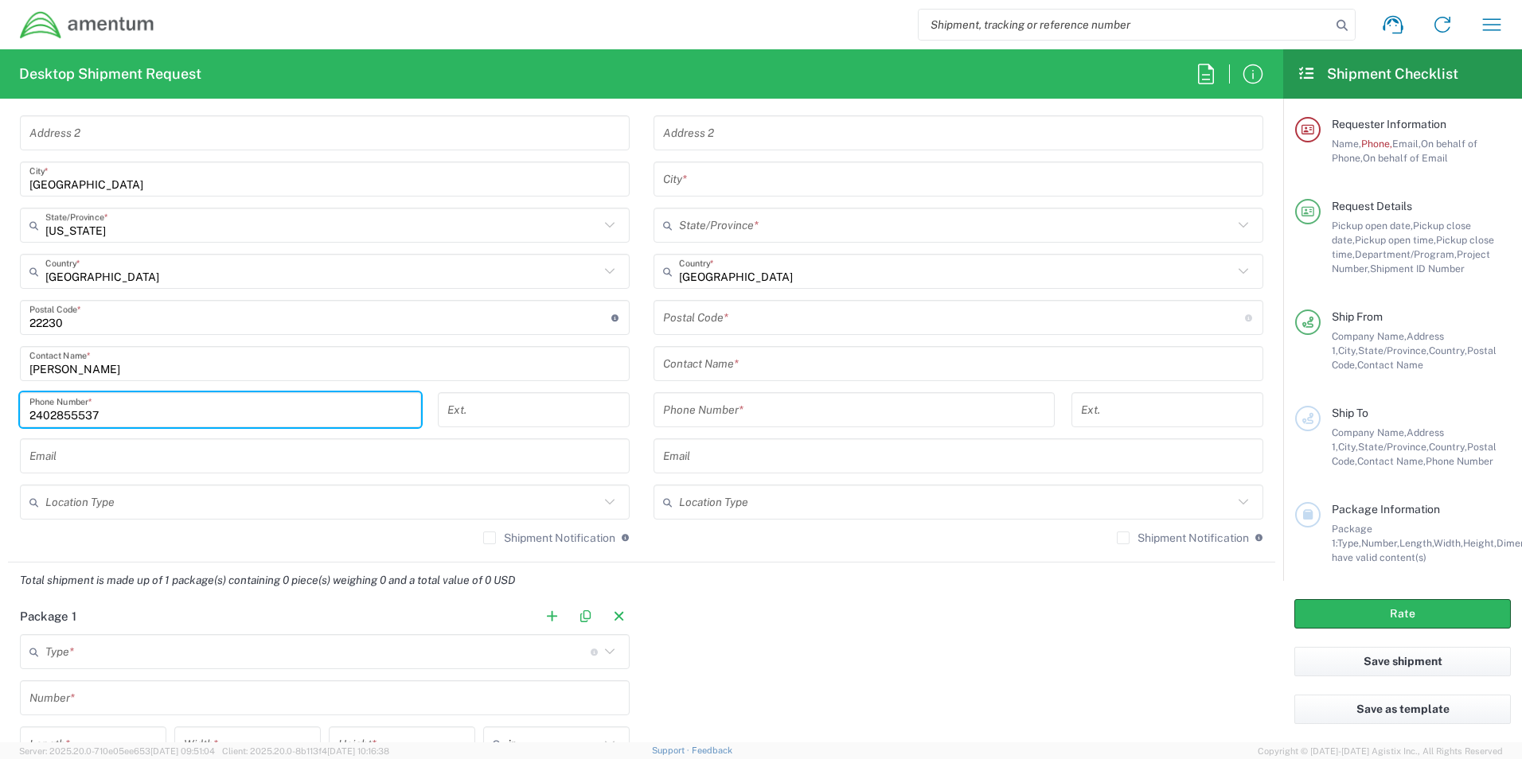
type input "2402855537"
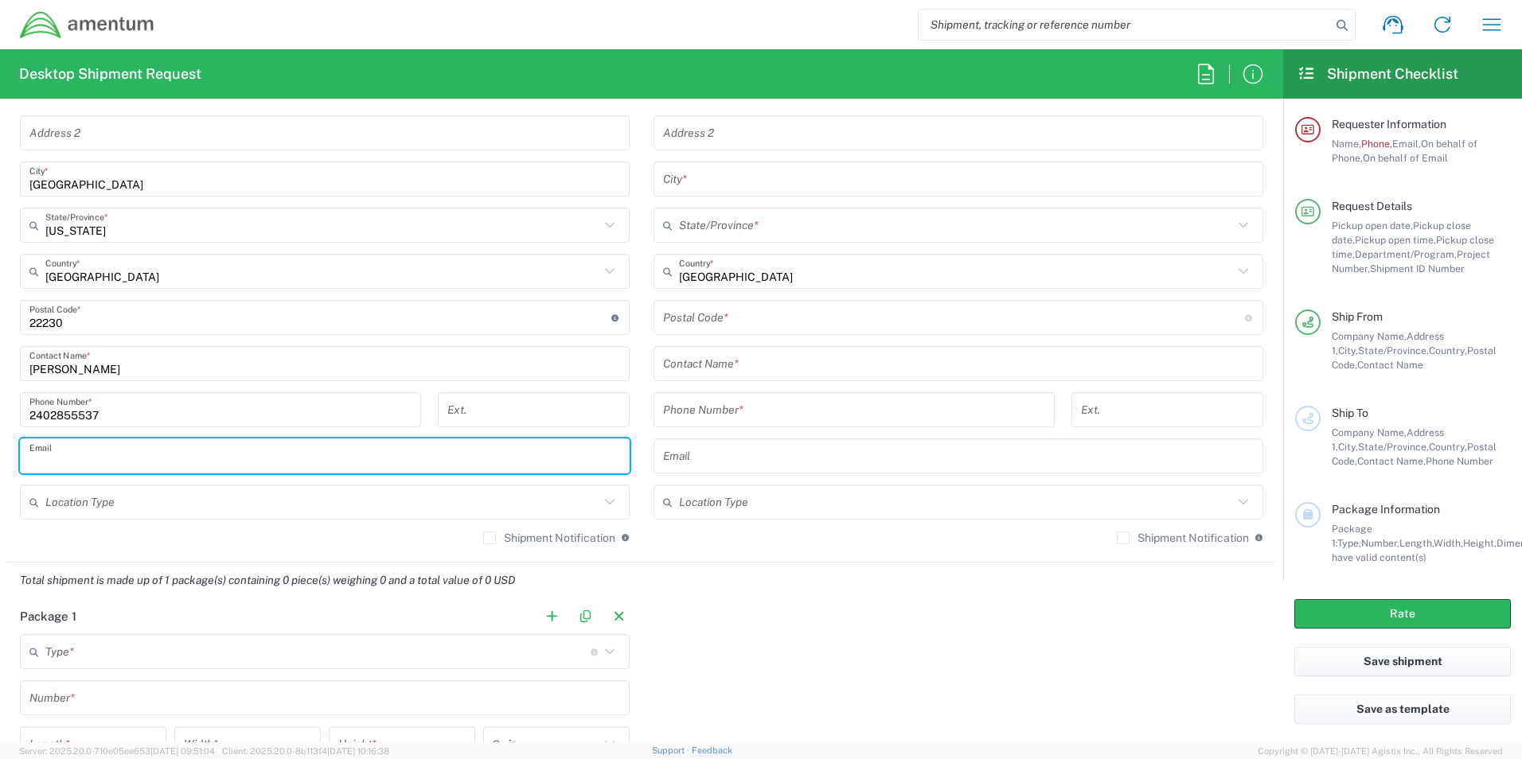
click at [168, 449] on input "text" at bounding box center [324, 457] width 591 height 28
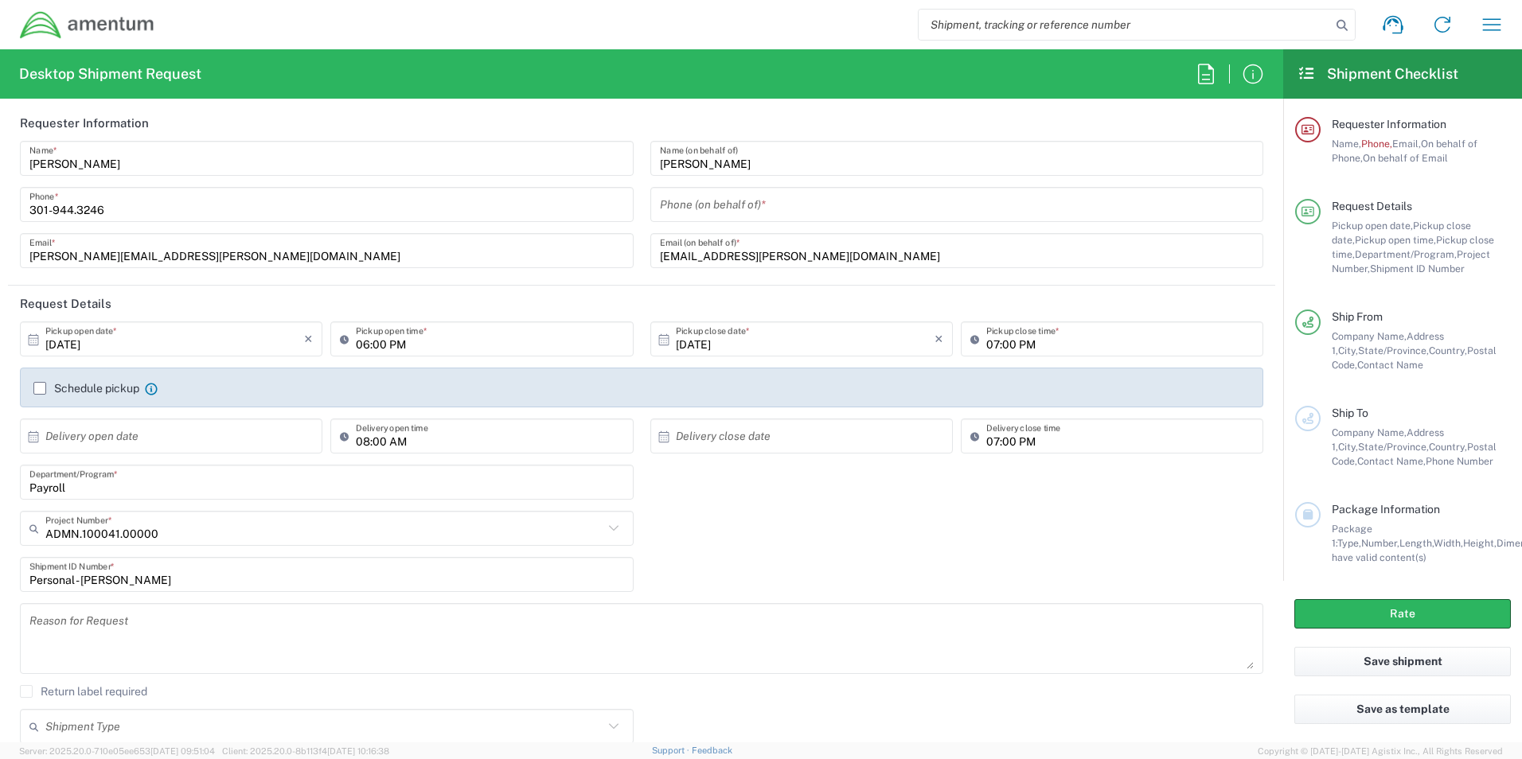
scroll to position [0, 0]
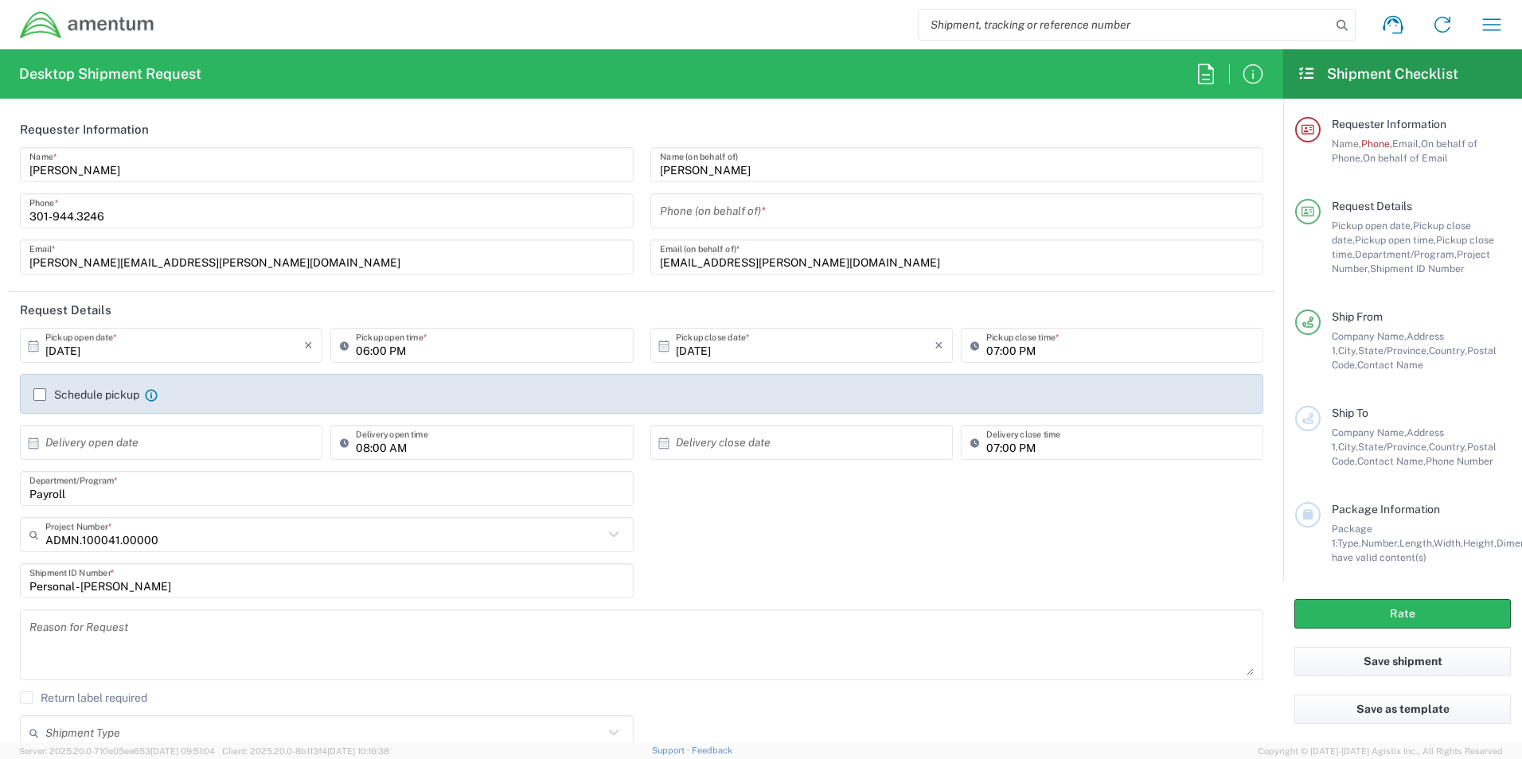
type input "[EMAIL_ADDRESS][PERSON_NAME][DOMAIN_NAME]"
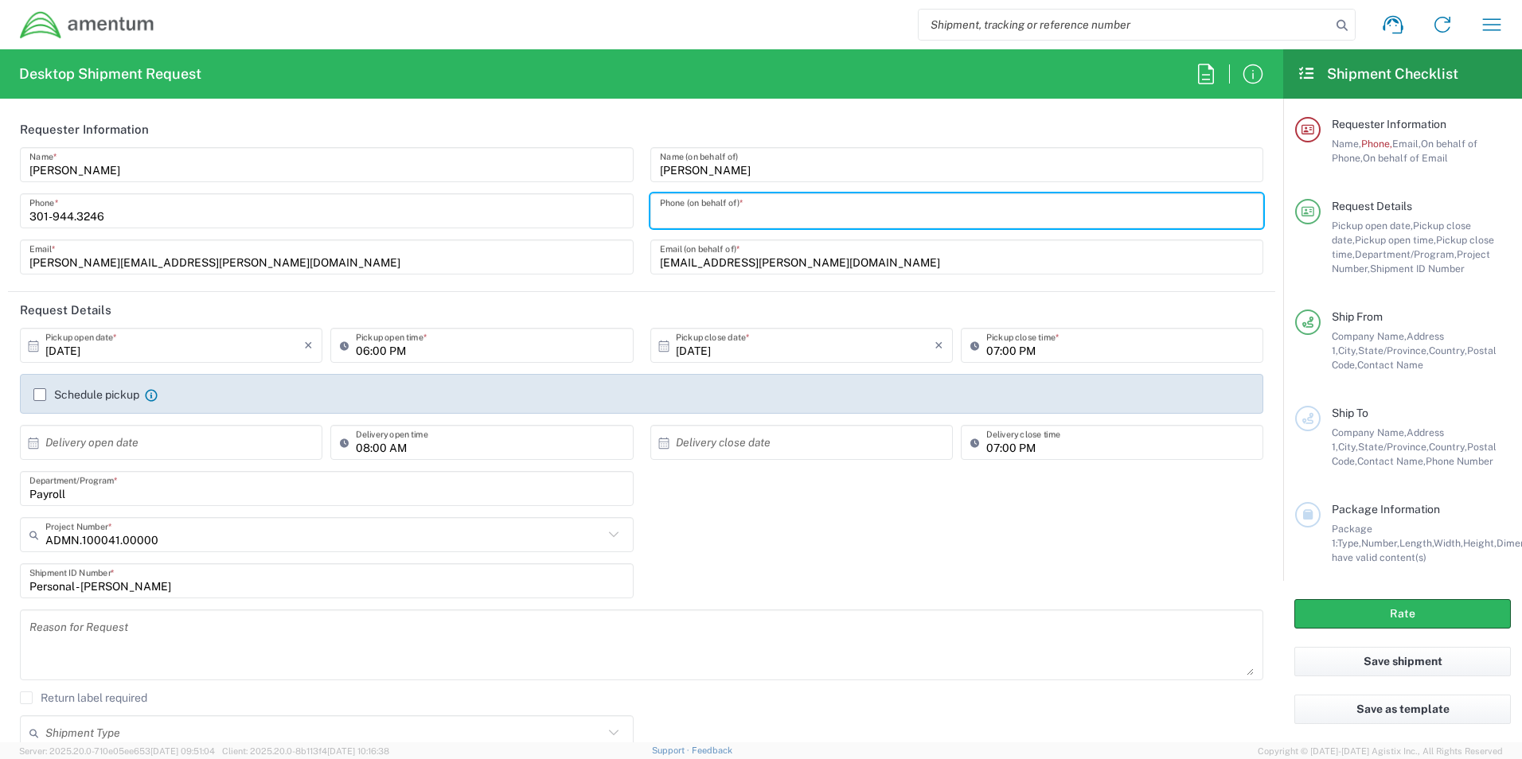
click at [668, 214] on input "tel" at bounding box center [957, 211] width 595 height 28
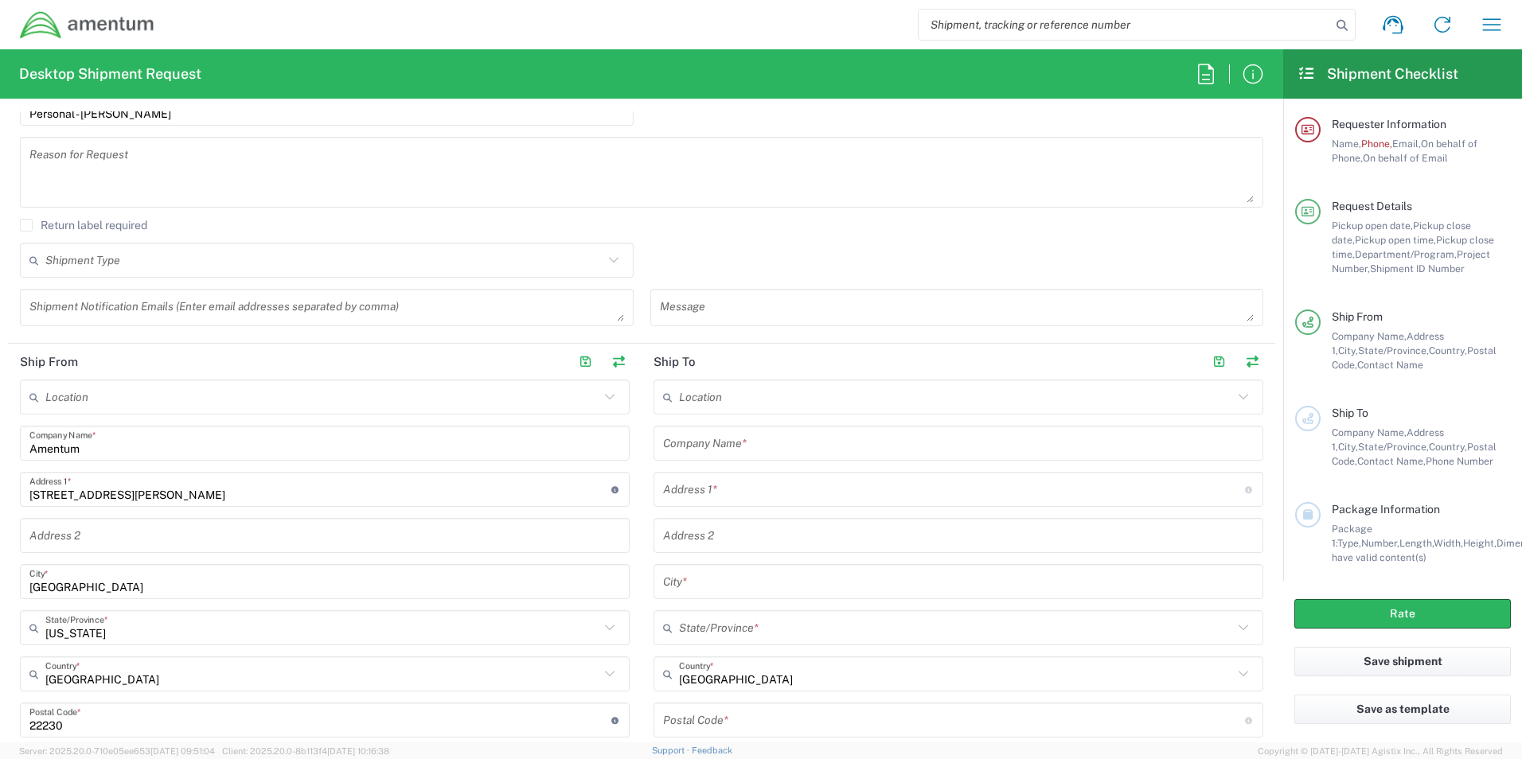
scroll to position [398, 0]
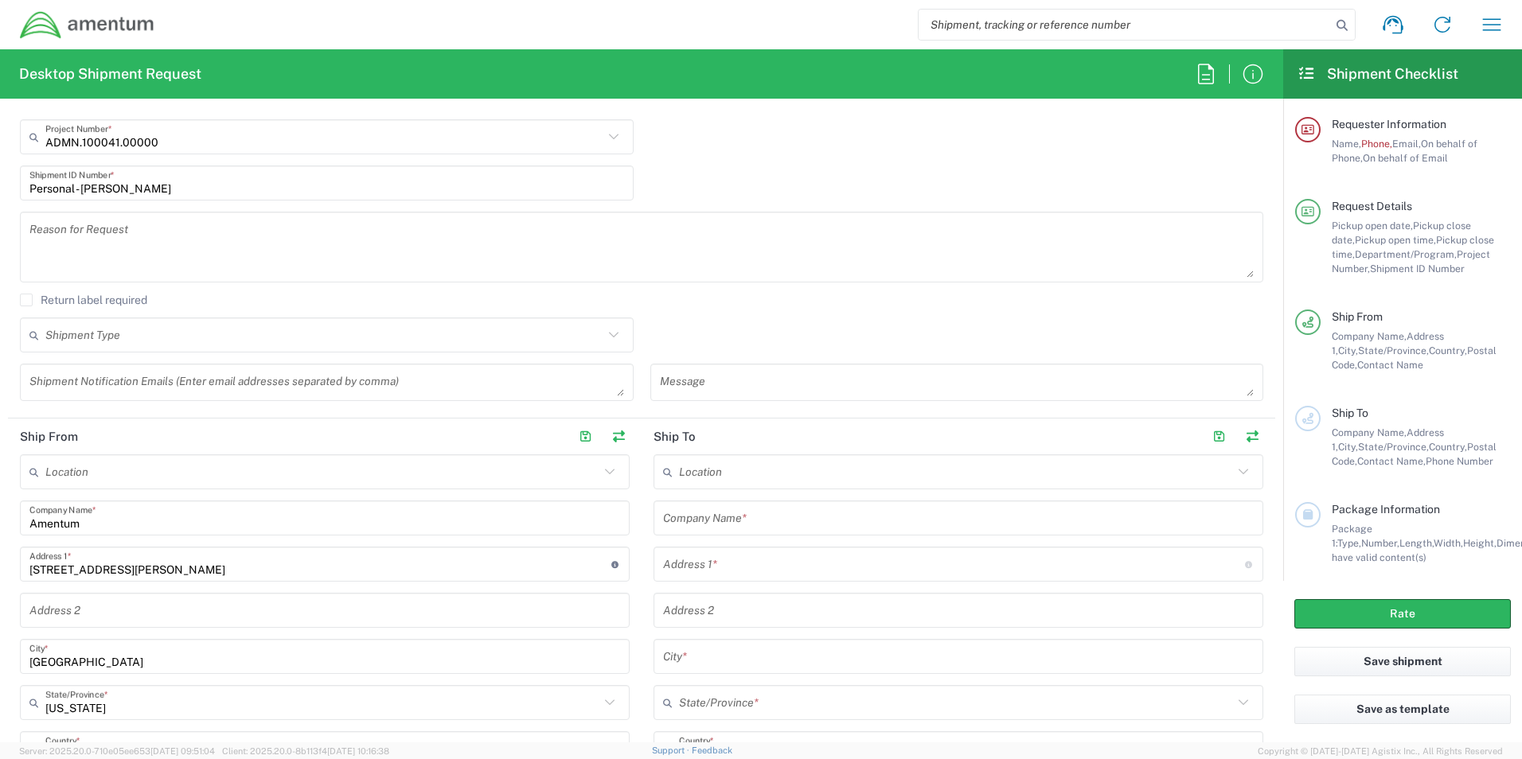
type input "2402855537"
click at [698, 520] on input "text" at bounding box center [958, 519] width 591 height 28
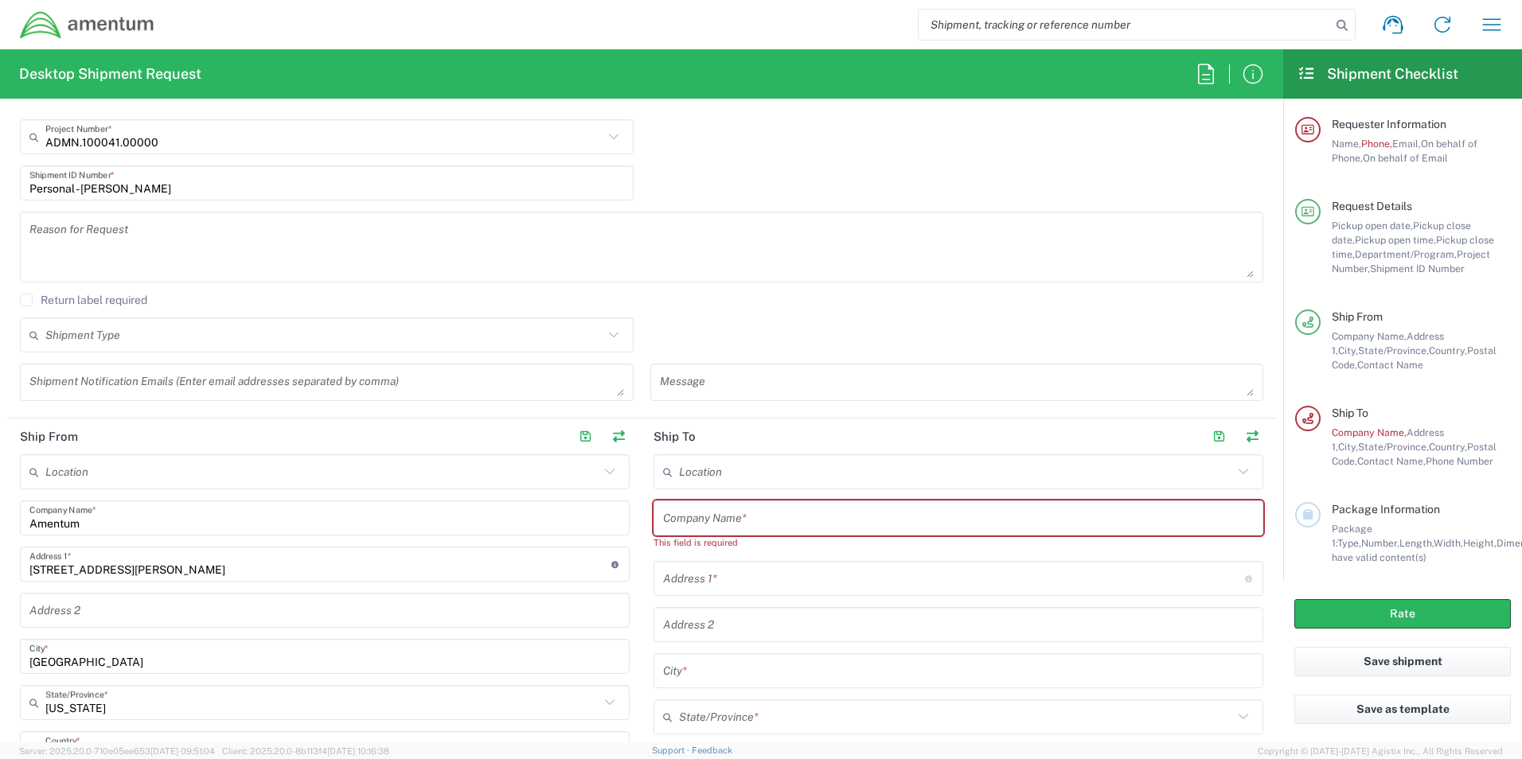
click at [733, 513] on input "text" at bounding box center [958, 519] width 591 height 28
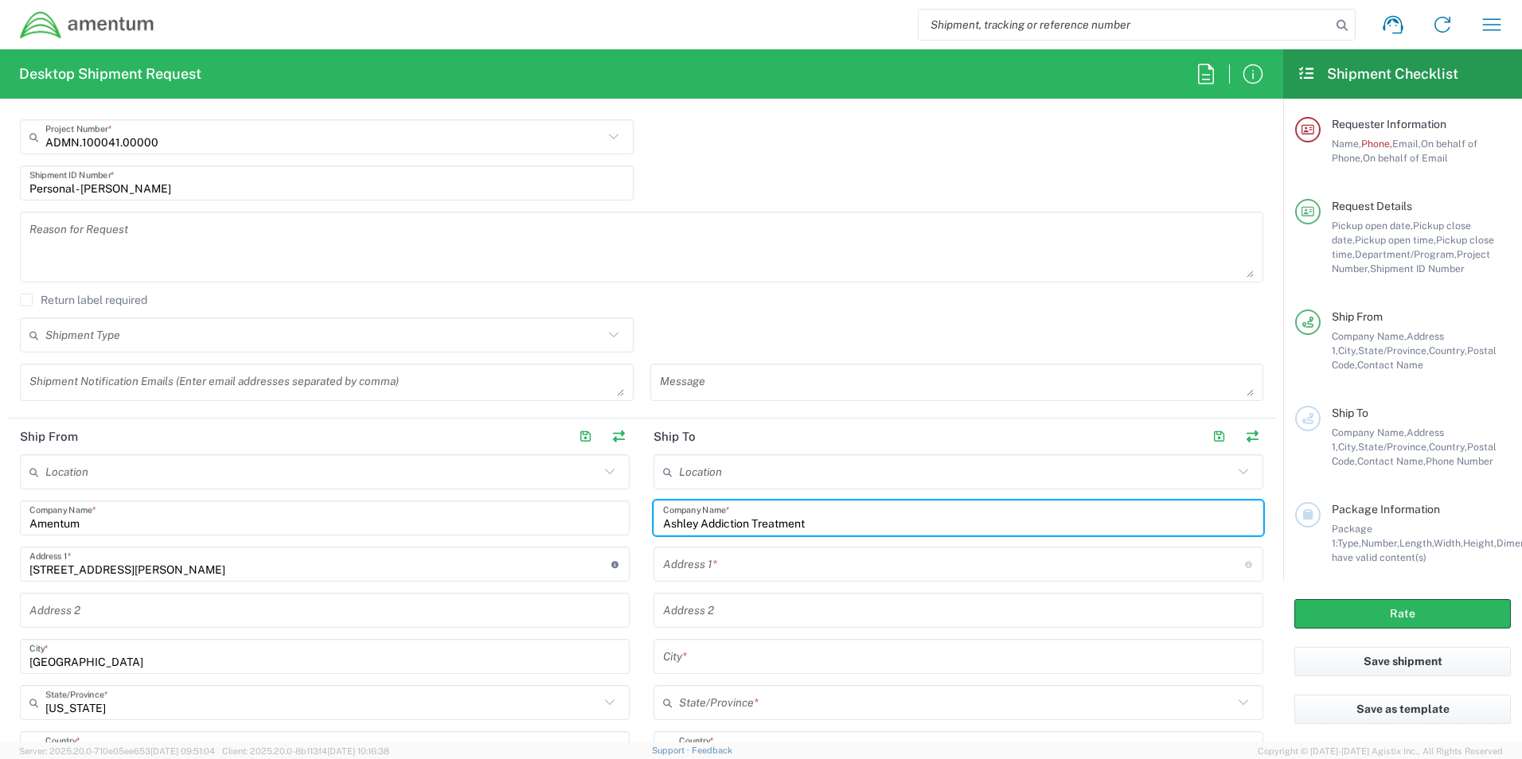
type input "Ashley Addiction Treatment"
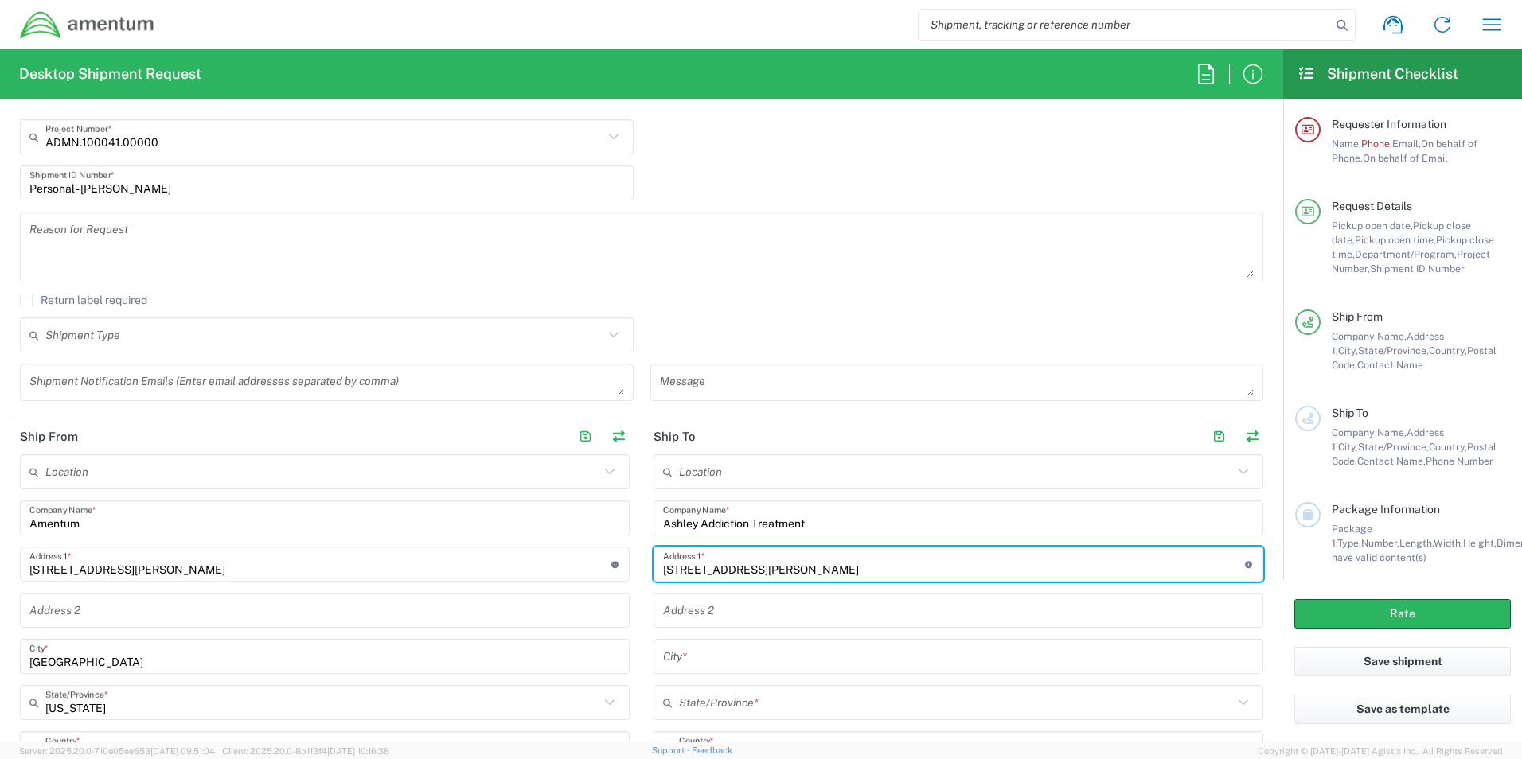
type input "[STREET_ADDRESS][PERSON_NAME]"
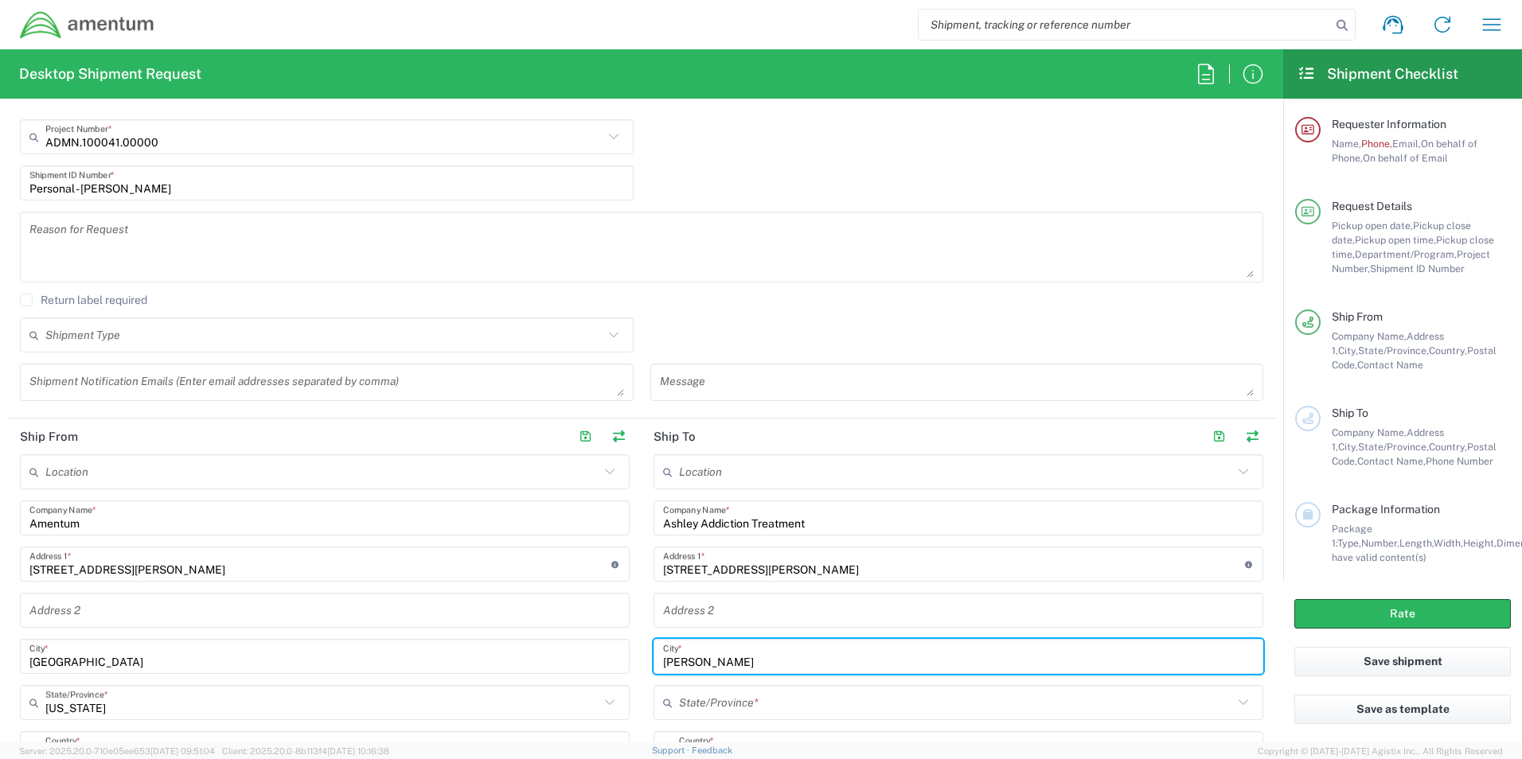
type input "[PERSON_NAME]"
click at [720, 700] on input "text" at bounding box center [956, 703] width 554 height 28
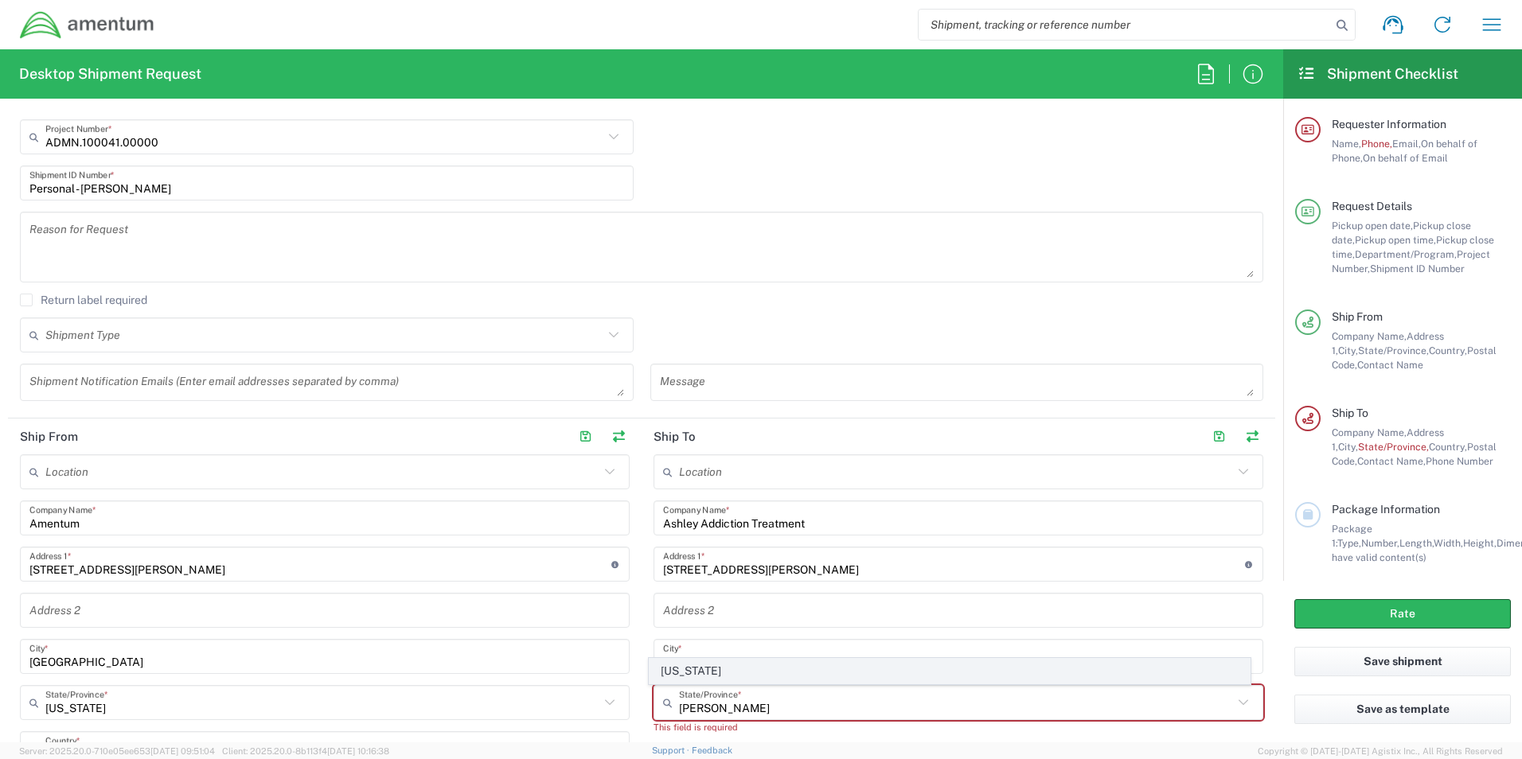
click at [704, 675] on span "[US_STATE]" at bounding box center [950, 671] width 601 height 25
type input "[US_STATE]"
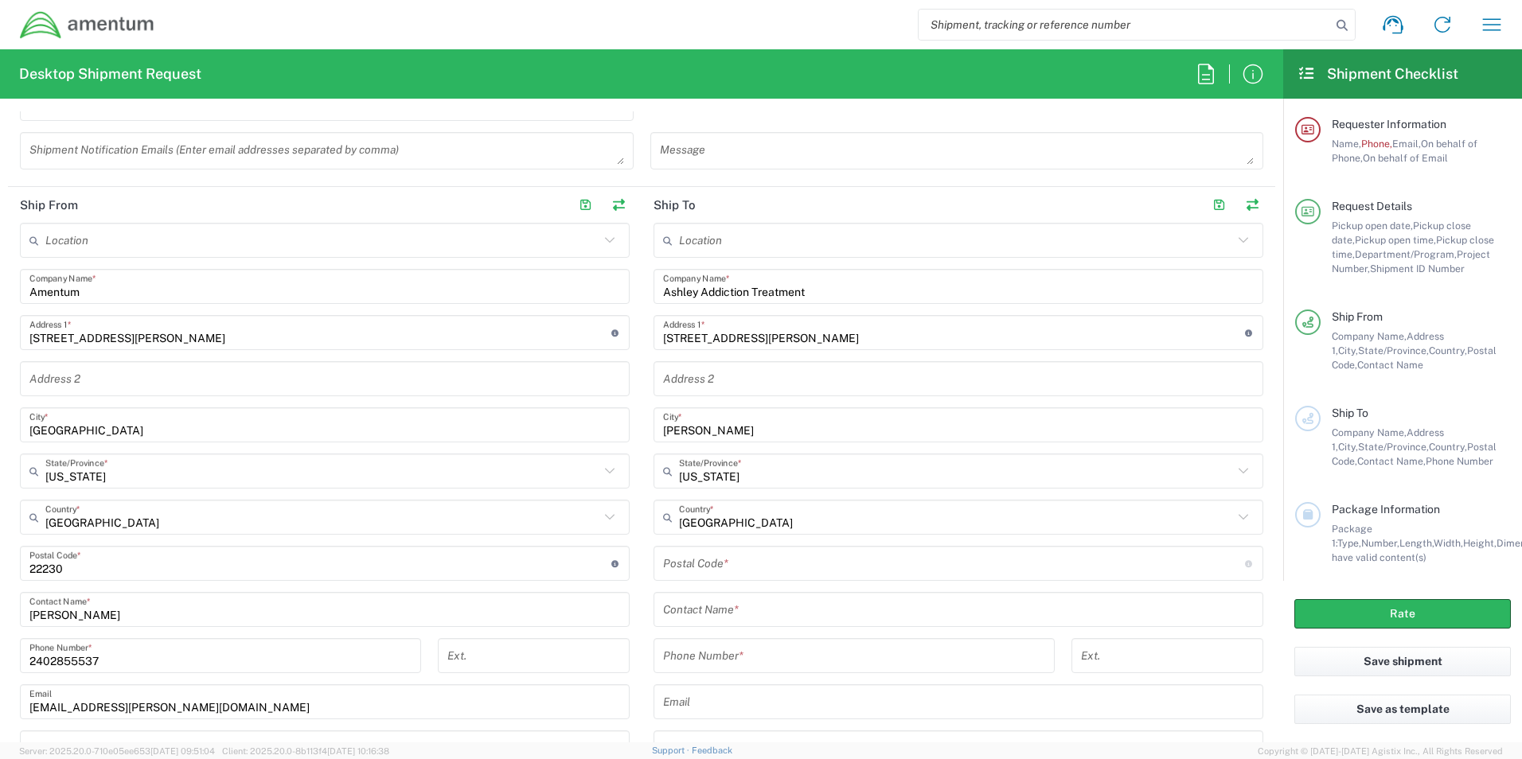
scroll to position [637, 0]
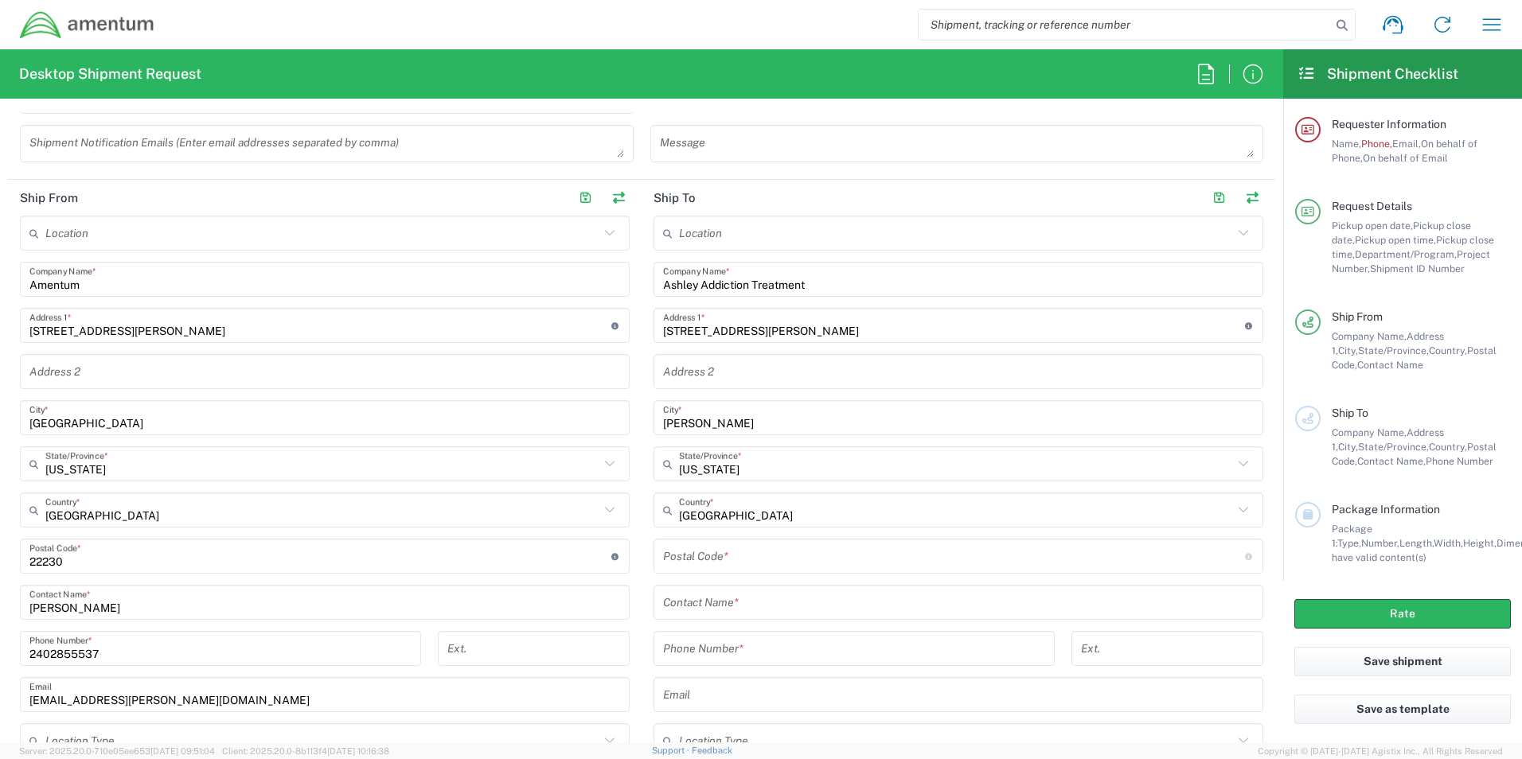
click at [709, 559] on input "undefined" at bounding box center [954, 557] width 582 height 28
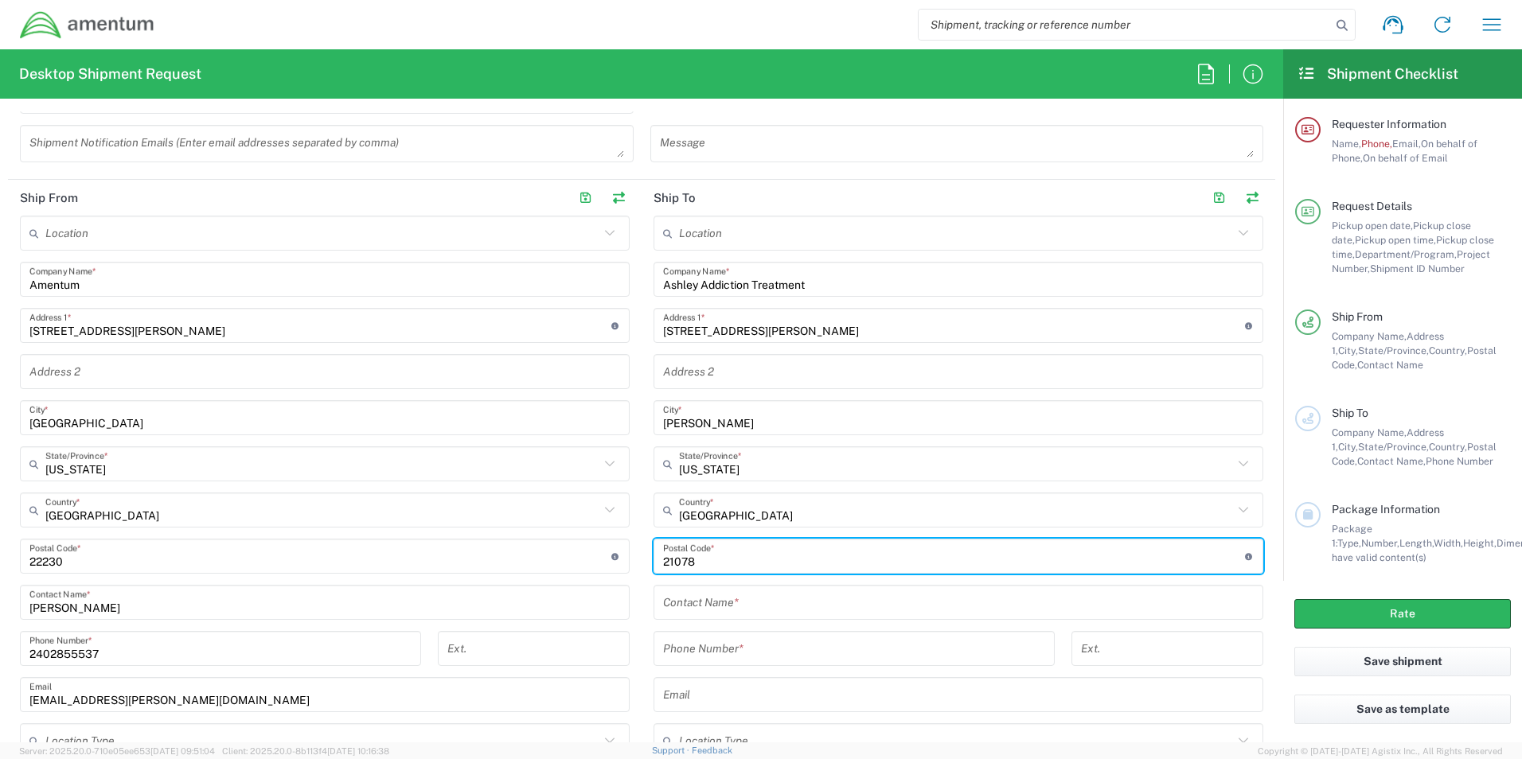
type input "21078"
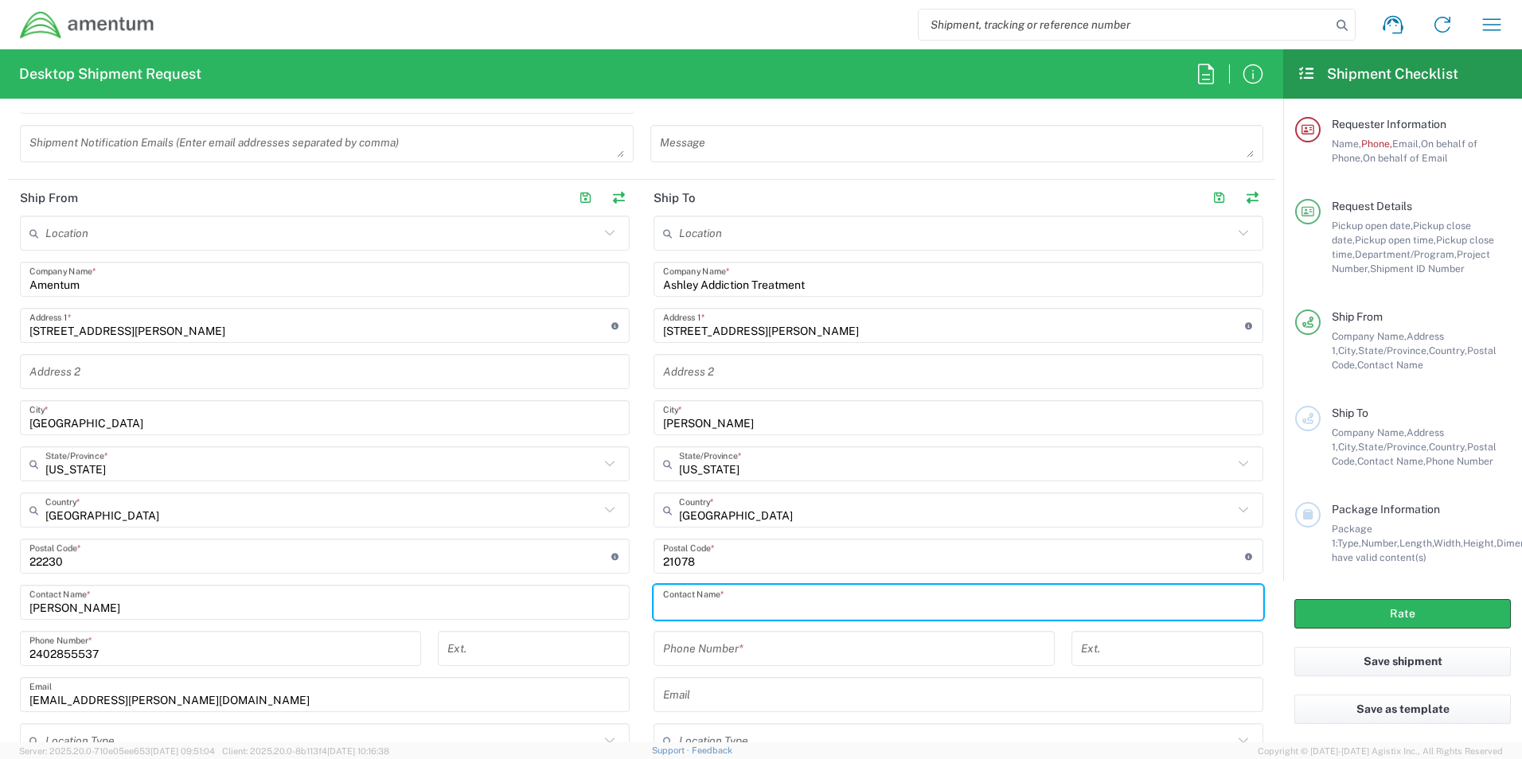
click at [700, 603] on input "text" at bounding box center [958, 603] width 591 height 28
type input "[PERSON_NAME] - Patient"
click at [714, 653] on input "tel" at bounding box center [854, 649] width 382 height 28
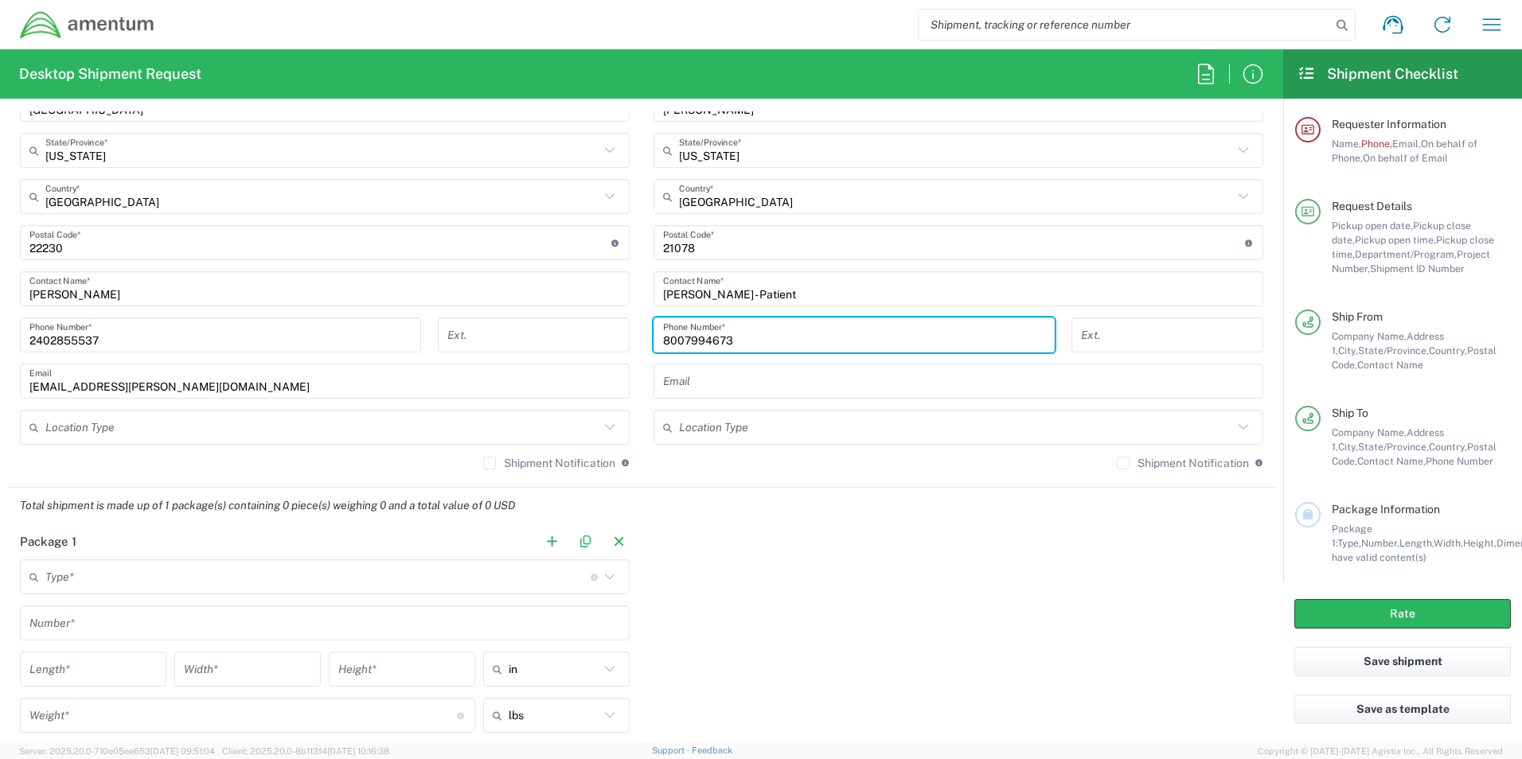
scroll to position [955, 0]
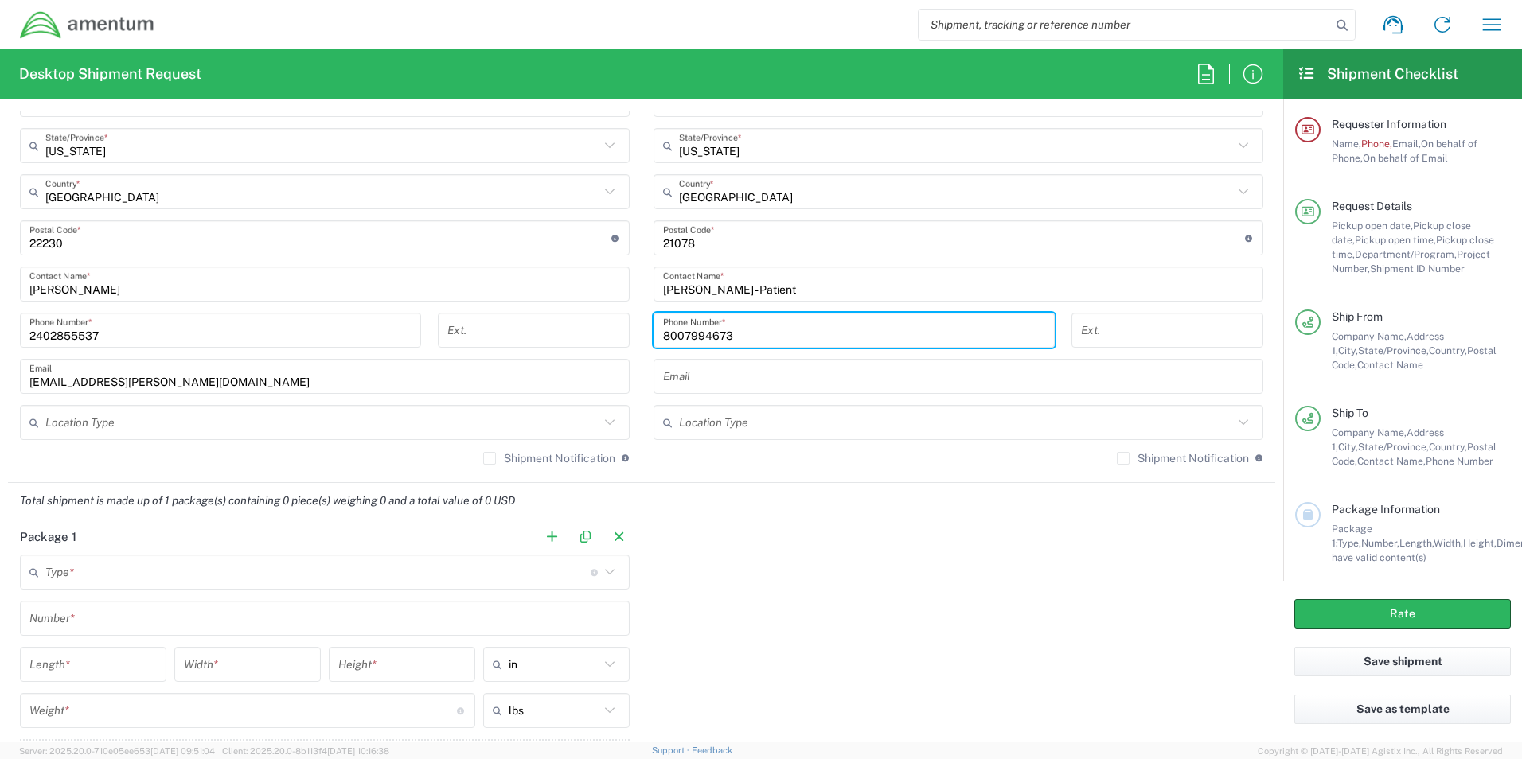
type input "8007994673"
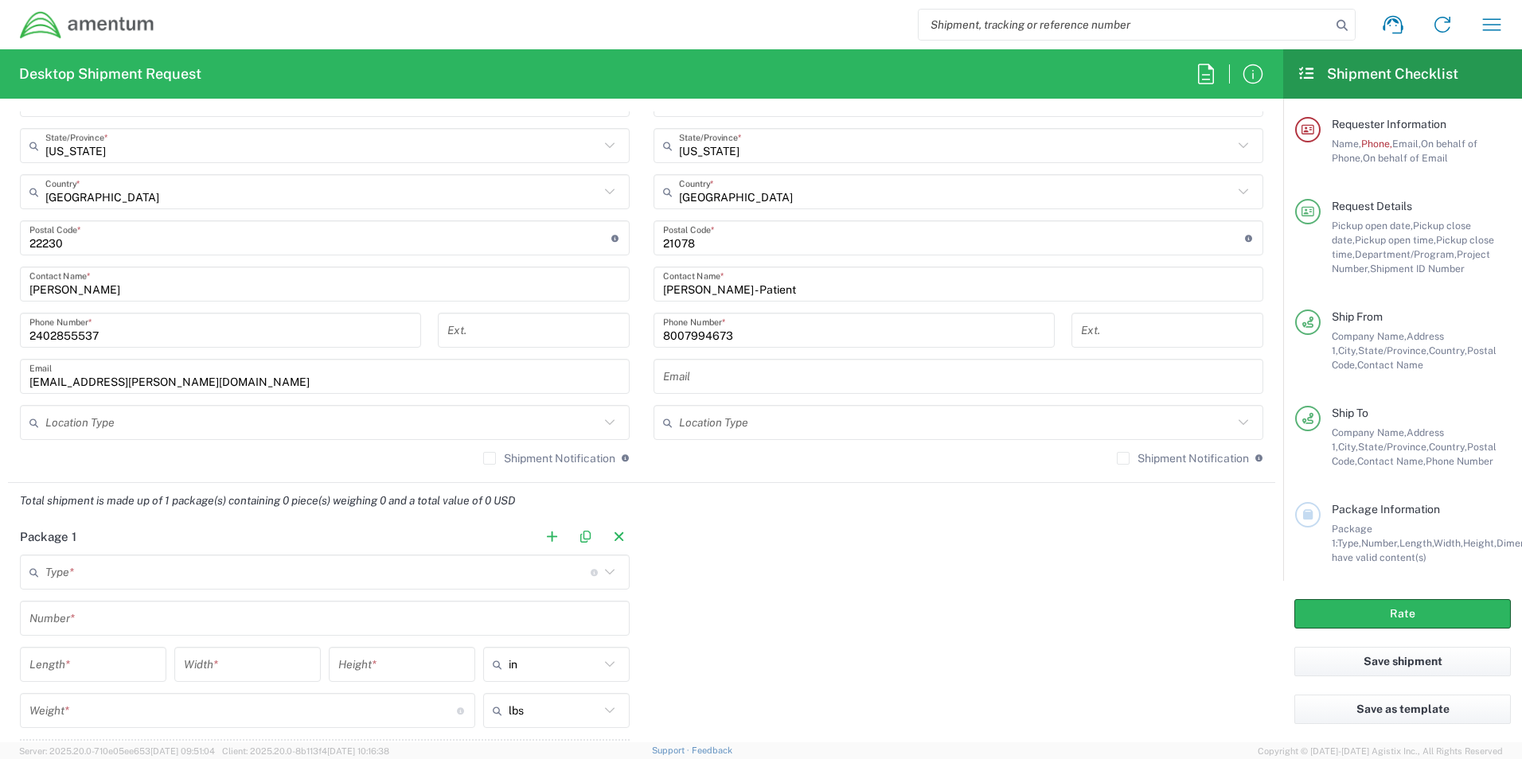
click at [606, 573] on icon at bounding box center [609, 572] width 21 height 21
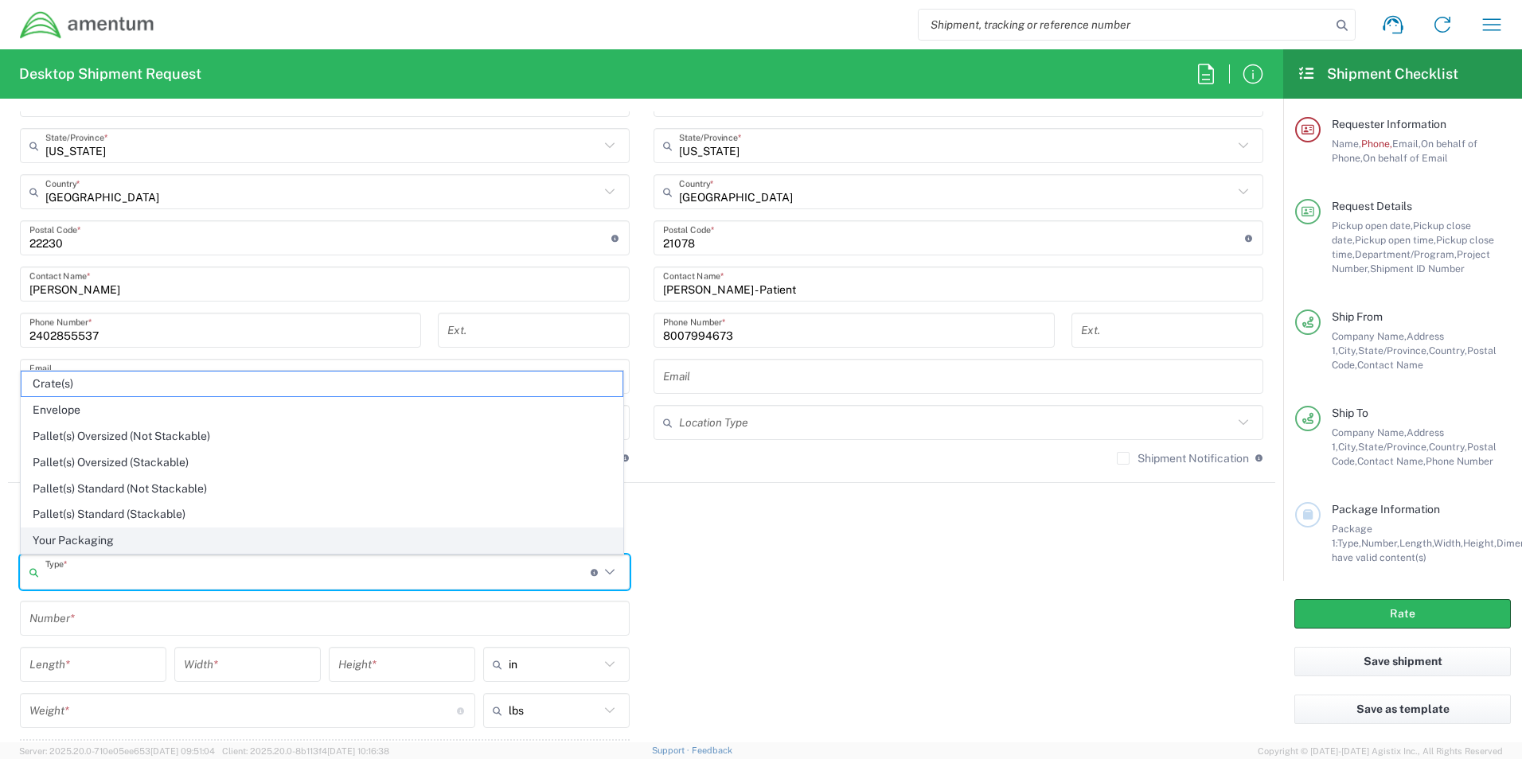
click at [187, 537] on span "Your Packaging" at bounding box center [321, 541] width 601 height 25
type input "Your Packaging"
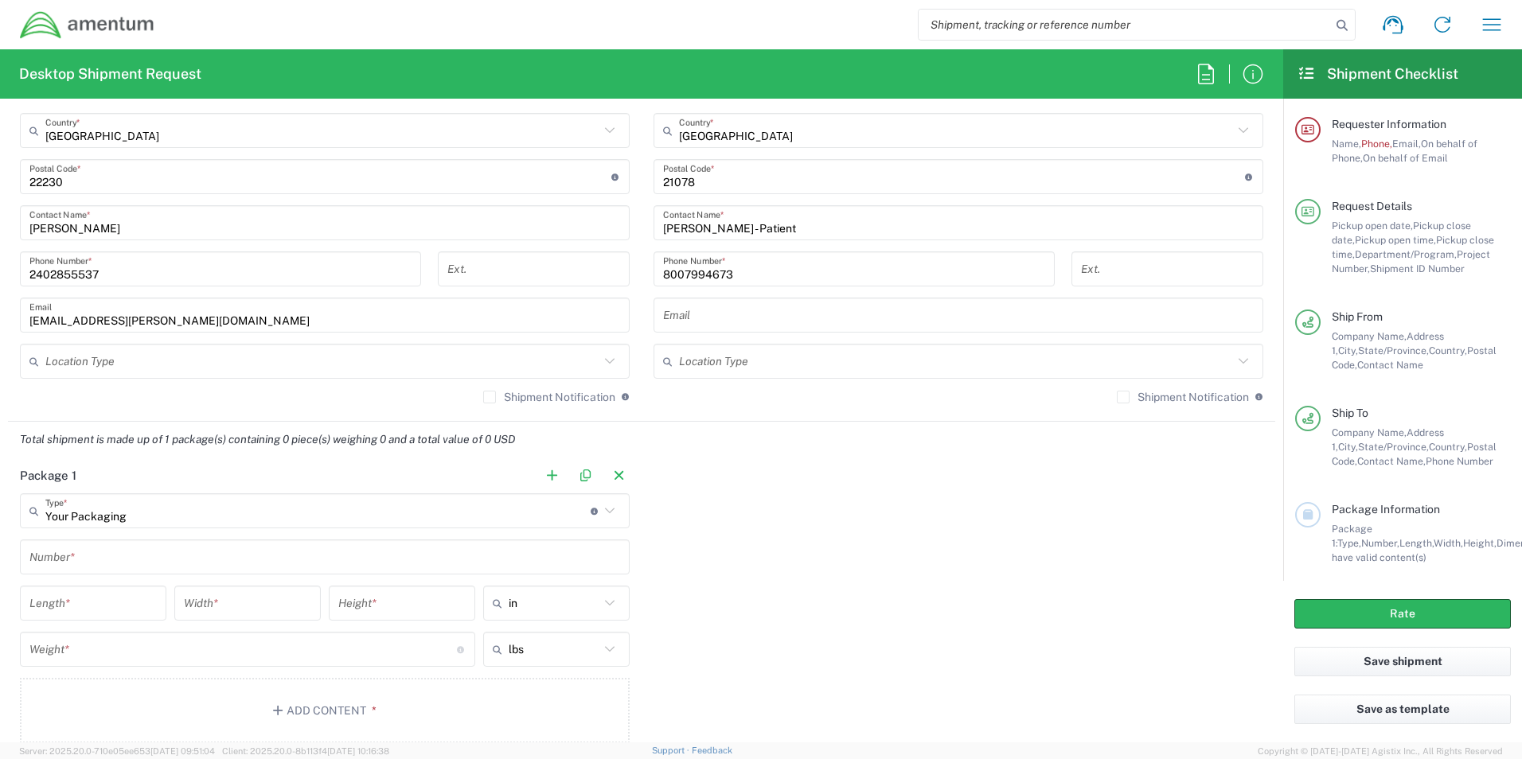
scroll to position [1035, 0]
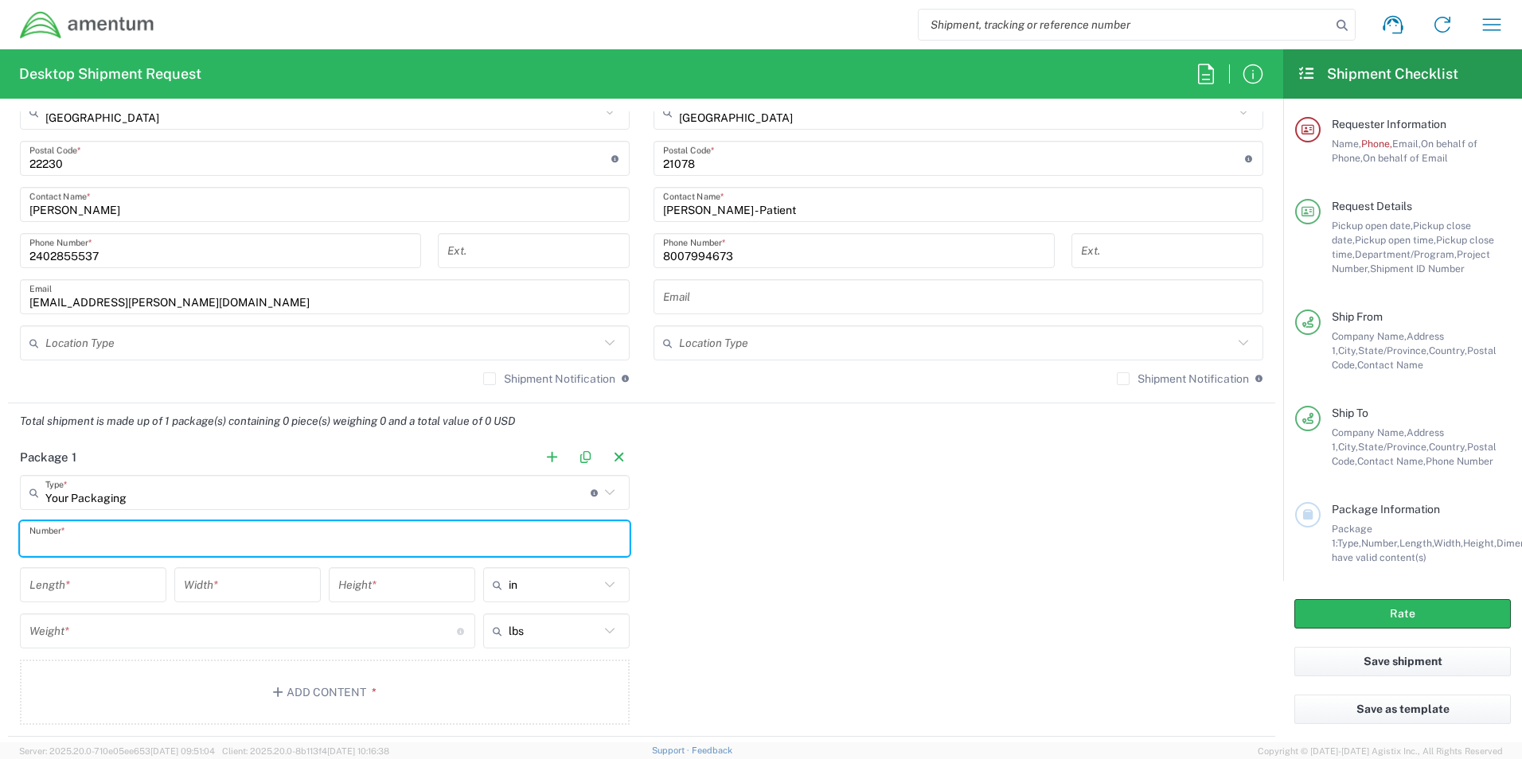
click at [385, 551] on input "text" at bounding box center [324, 539] width 591 height 28
type input "1"
click at [127, 585] on input "number" at bounding box center [92, 586] width 127 height 28
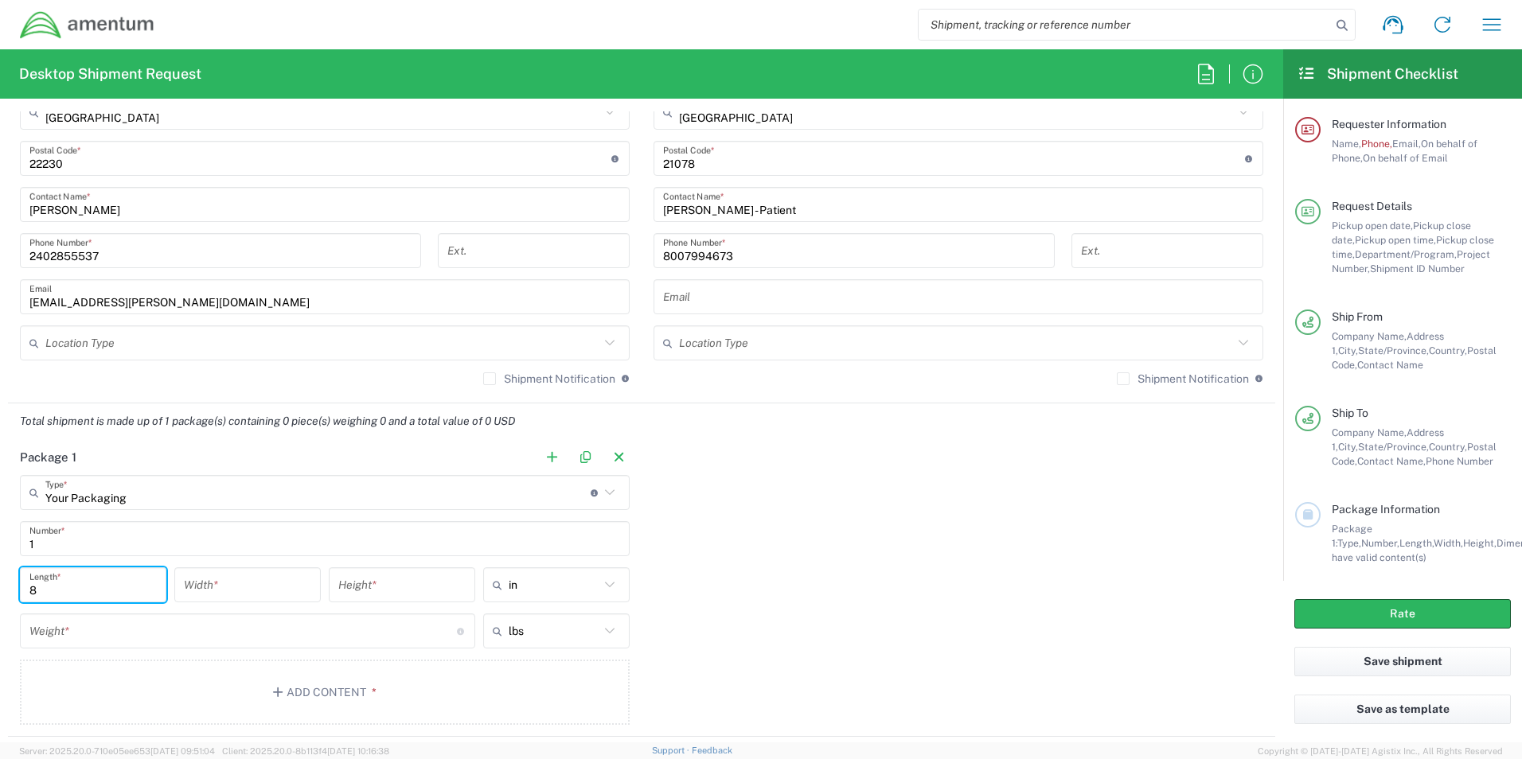
type input "8"
type input "12"
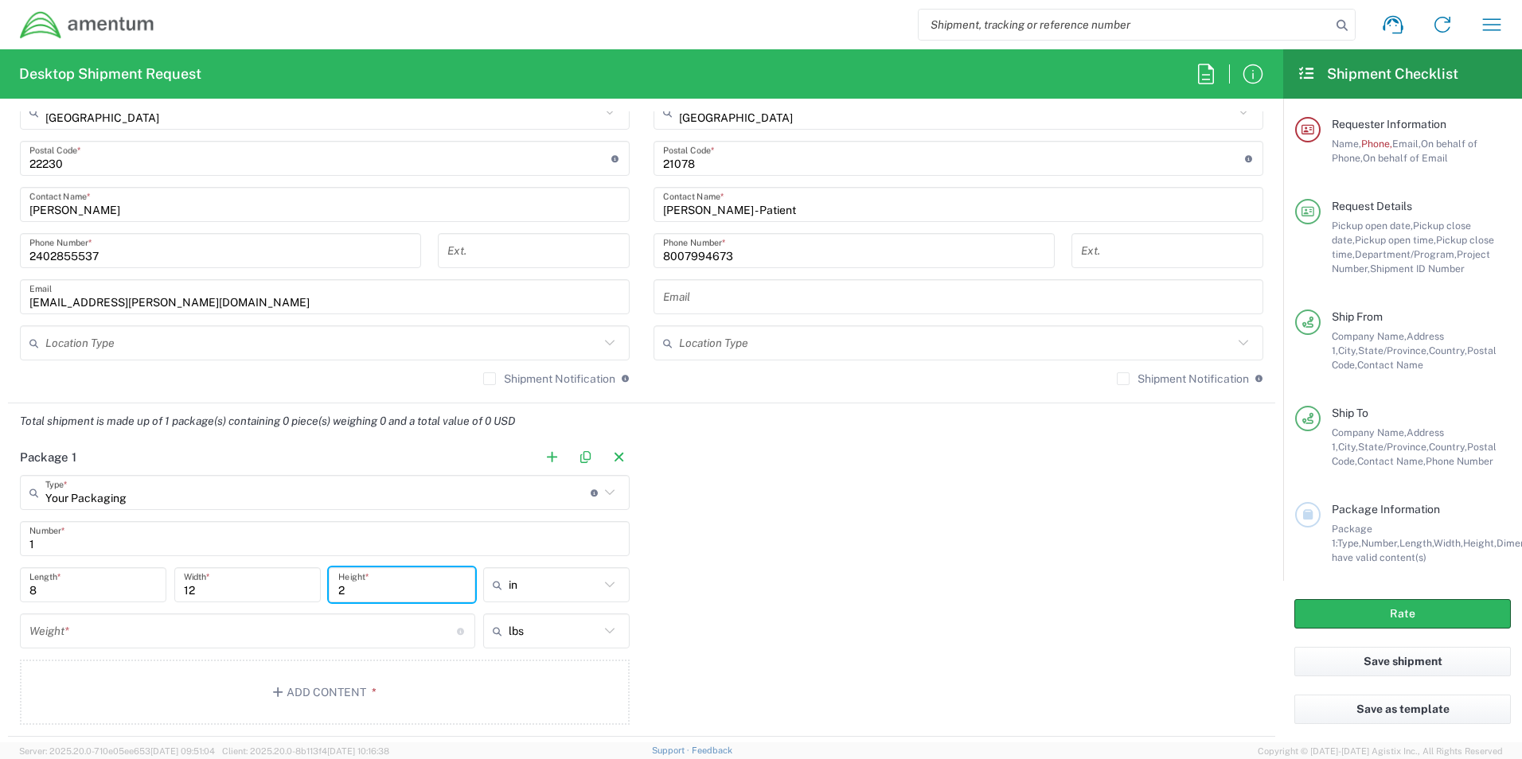
type input "2"
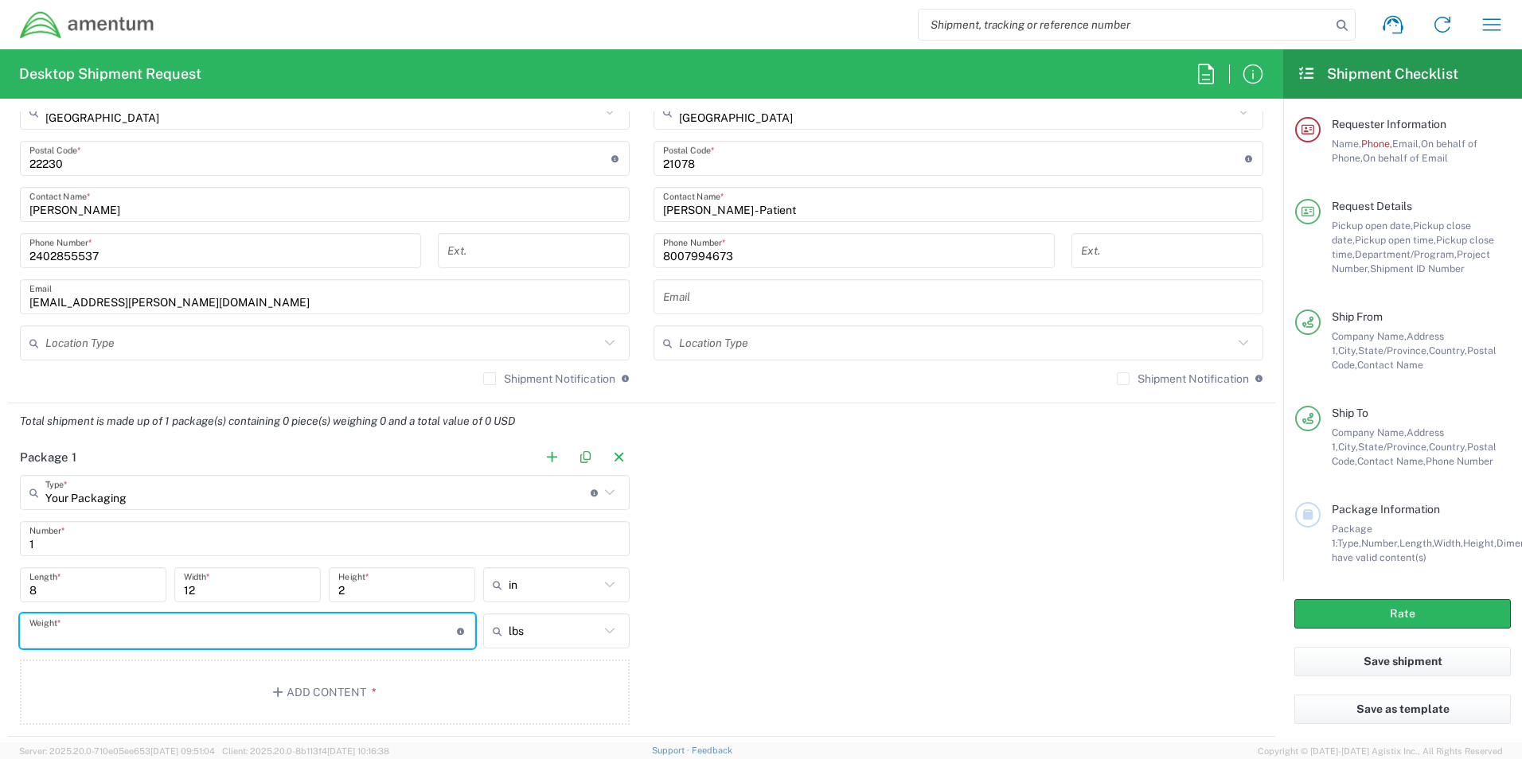
click at [277, 641] on input "number" at bounding box center [242, 632] width 427 height 28
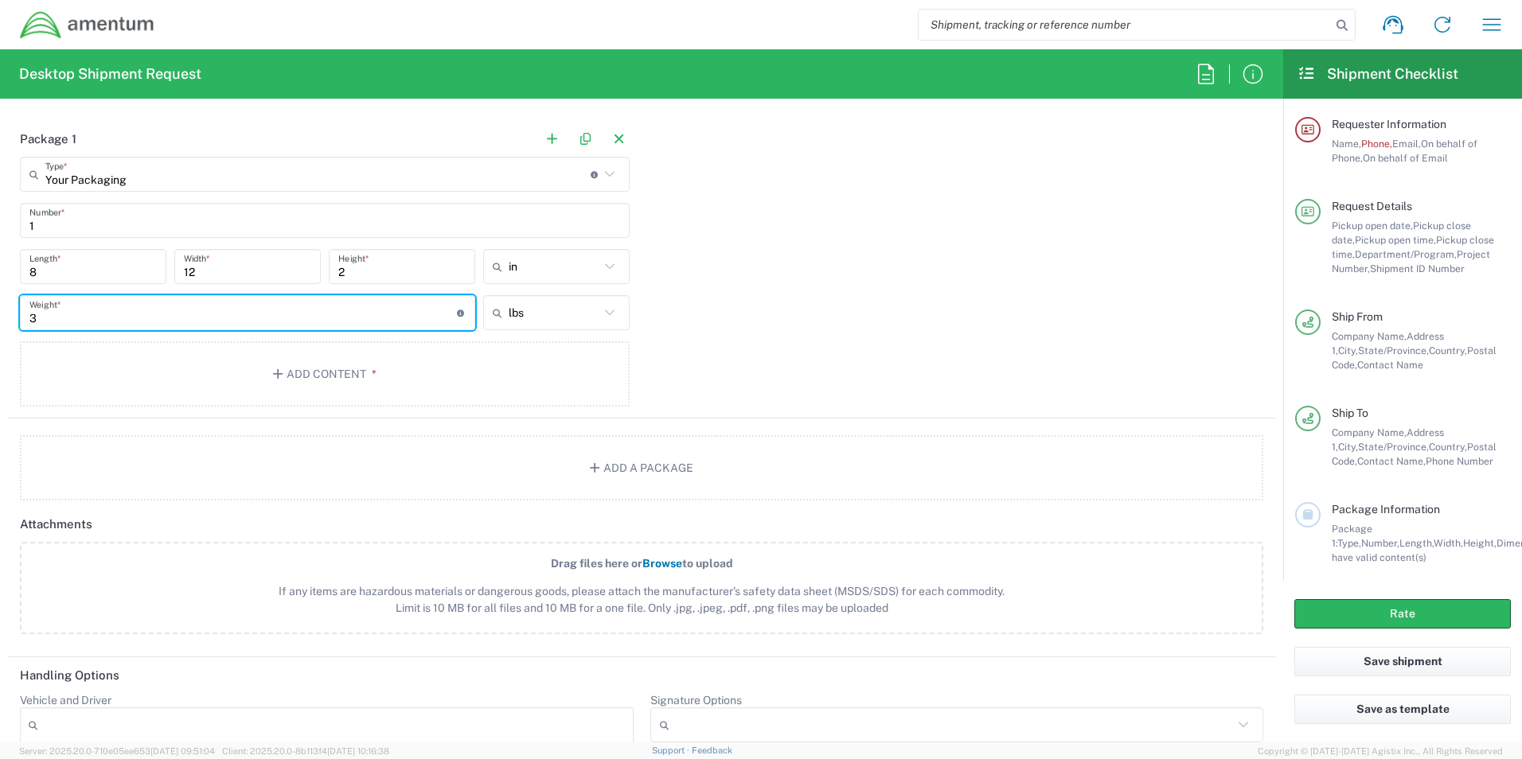
scroll to position [1512, 0]
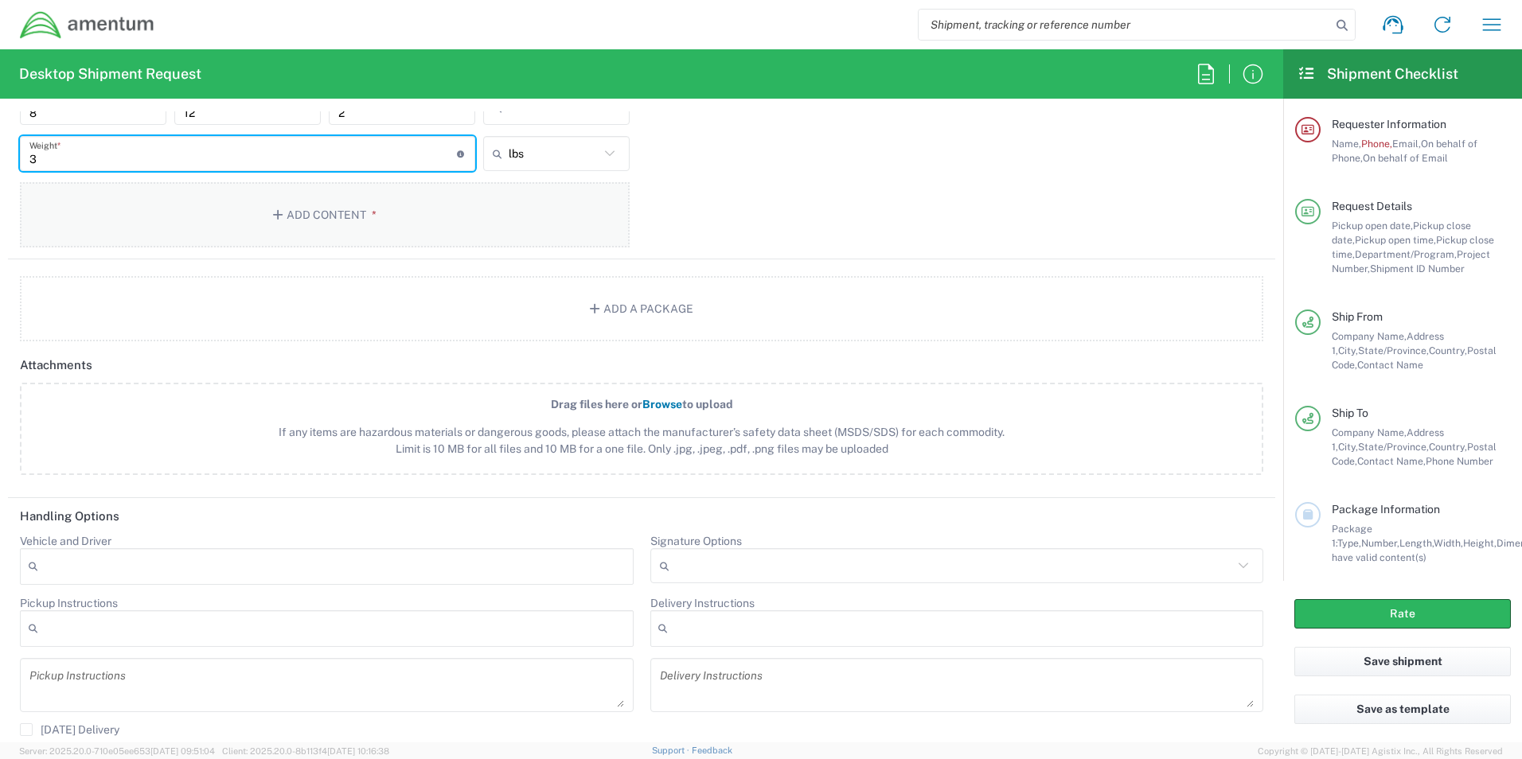
type input "3"
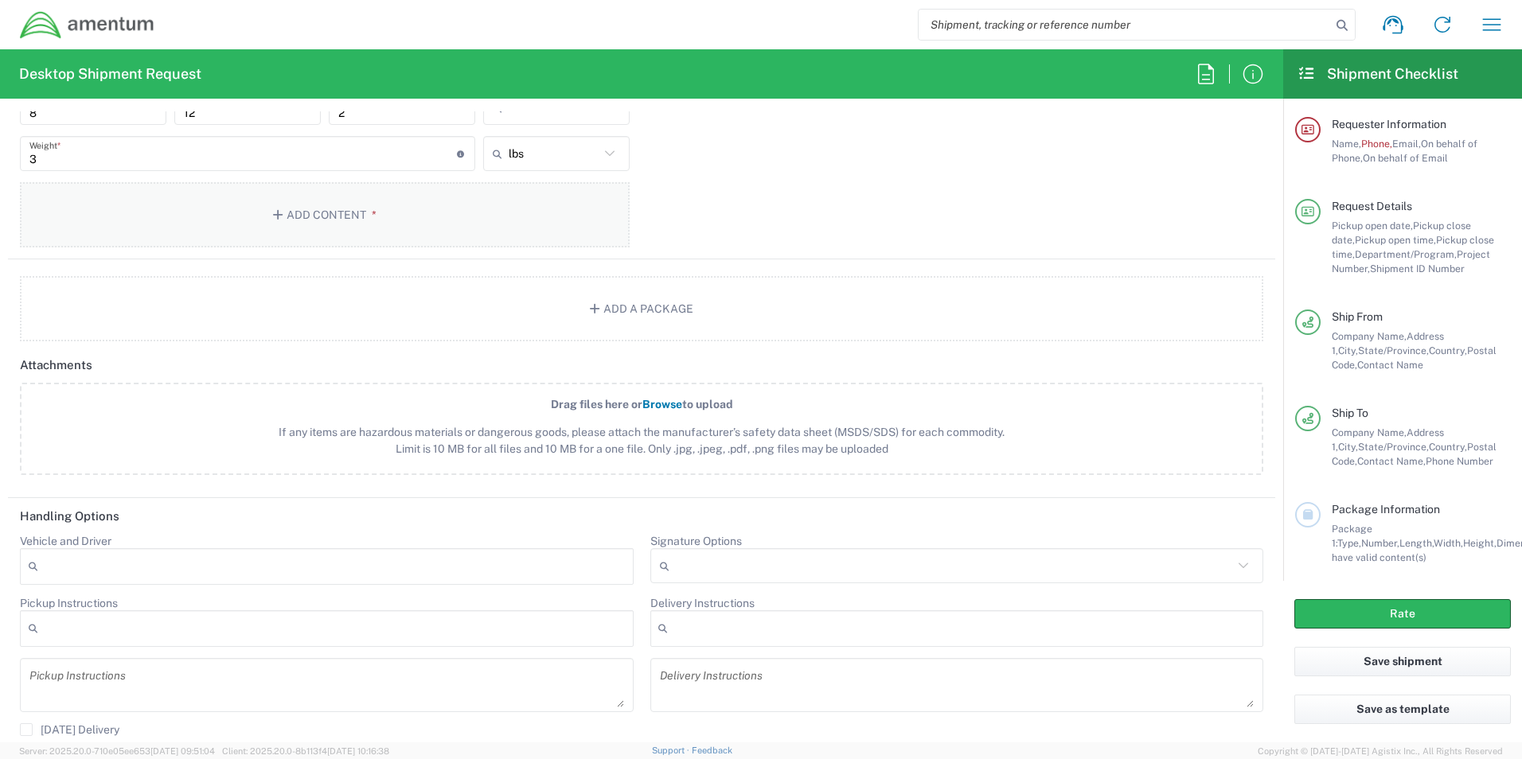
click at [360, 220] on button "Add Content *" at bounding box center [325, 214] width 610 height 65
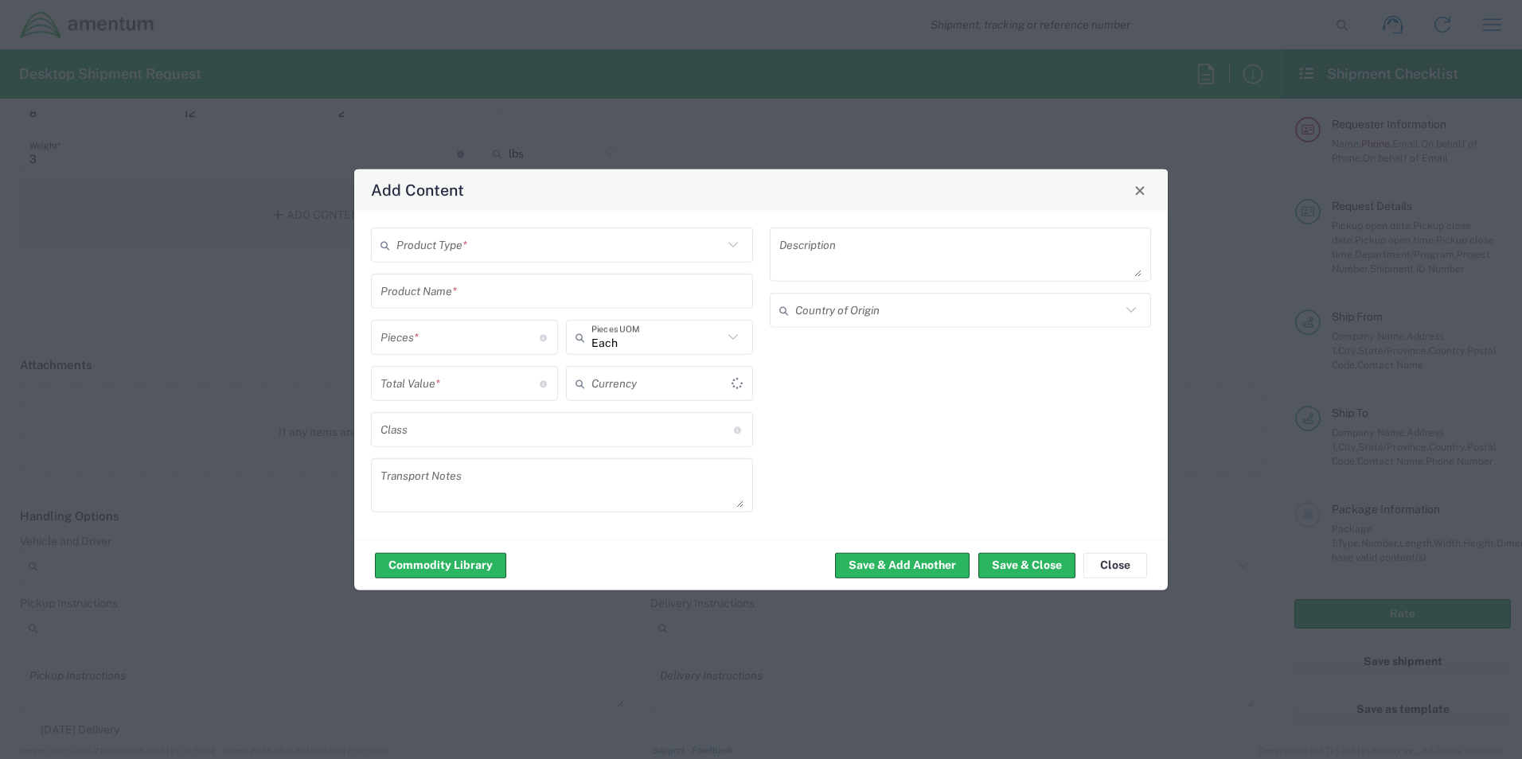
type input "US Dollar"
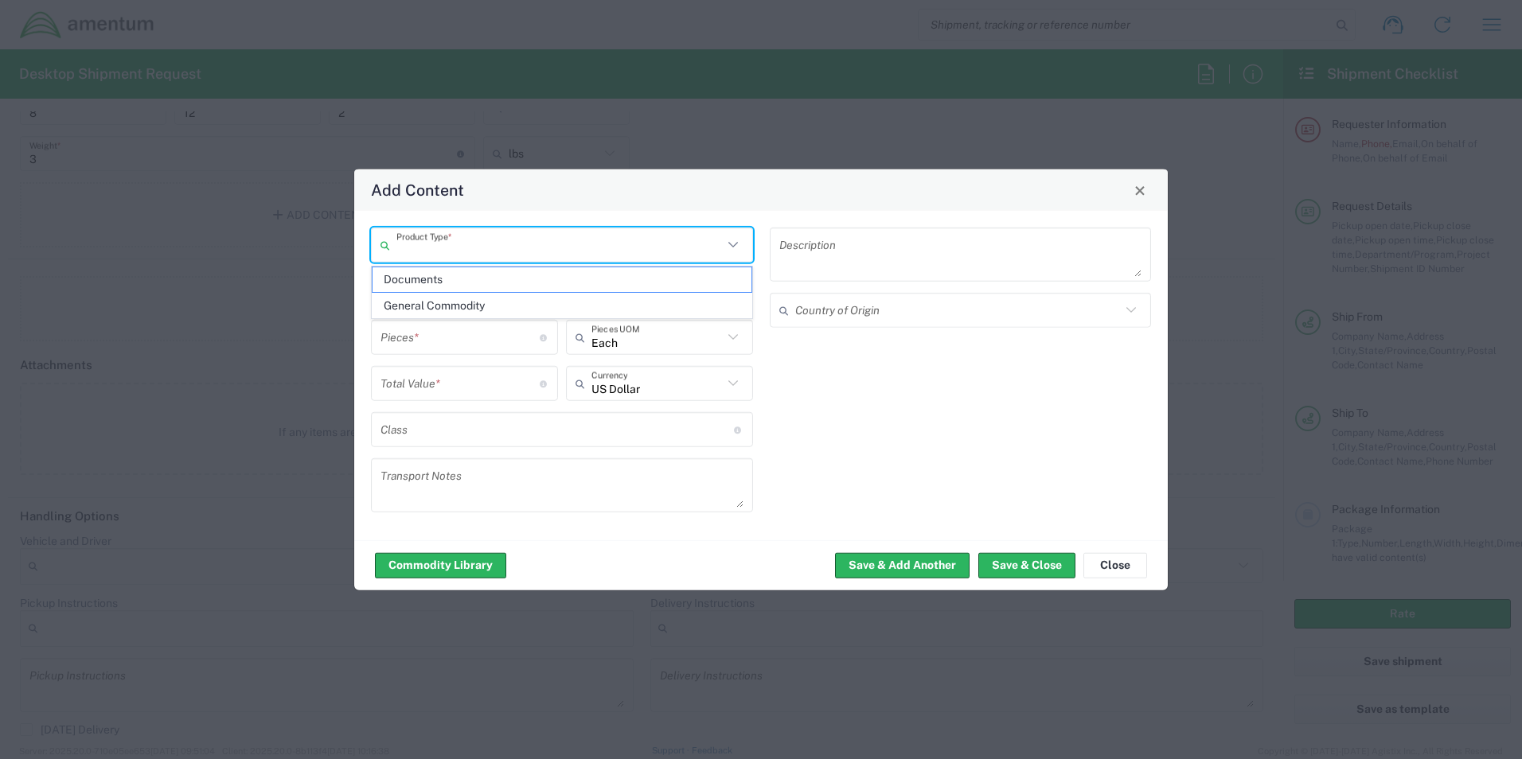
click at [643, 248] on input "text" at bounding box center [559, 245] width 326 height 28
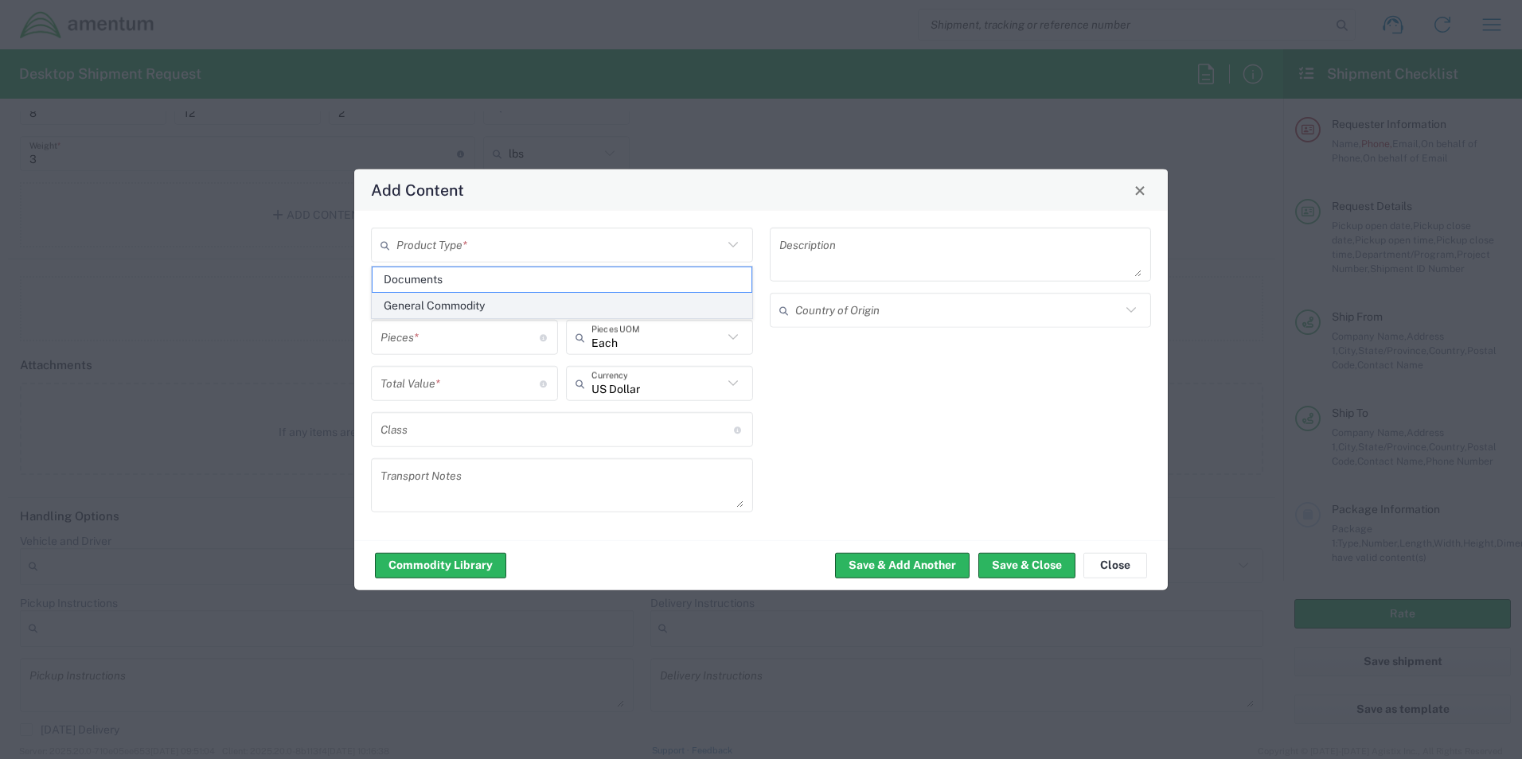
click at [469, 305] on span "General Commodity" at bounding box center [562, 306] width 379 height 25
type input "General Commodity"
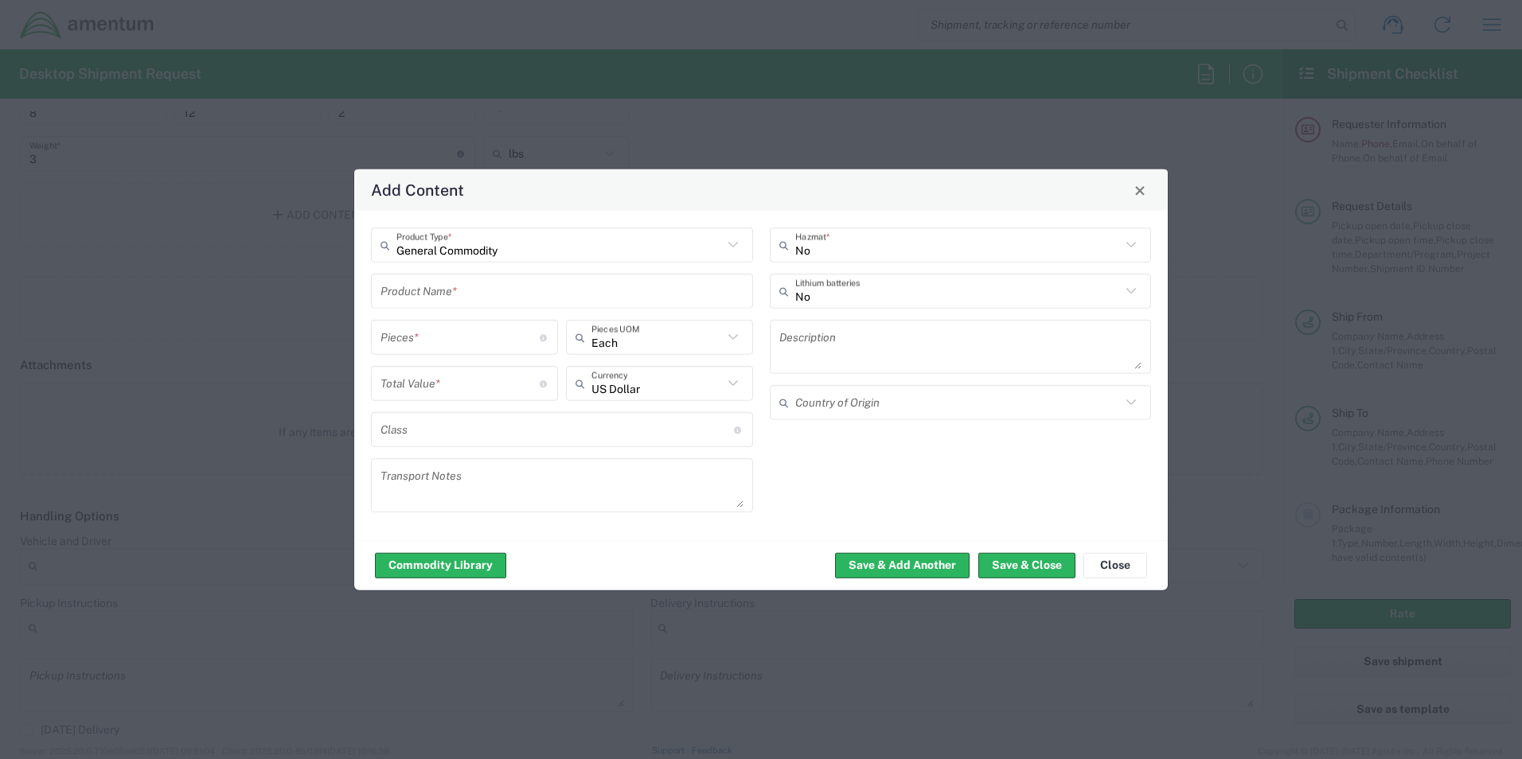
click at [521, 289] on input "text" at bounding box center [561, 291] width 363 height 28
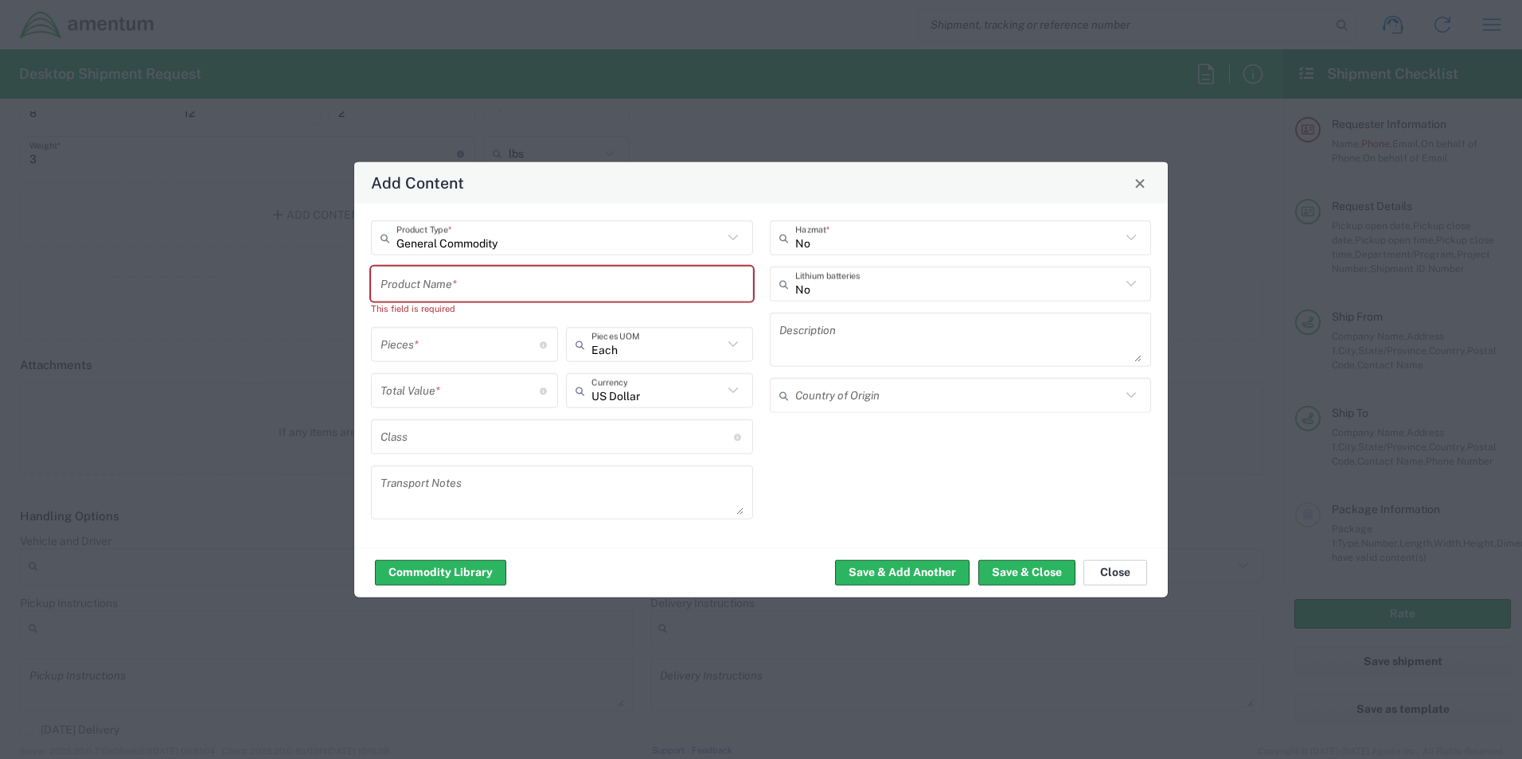
click at [1116, 562] on button "Close" at bounding box center [1115, 572] width 64 height 25
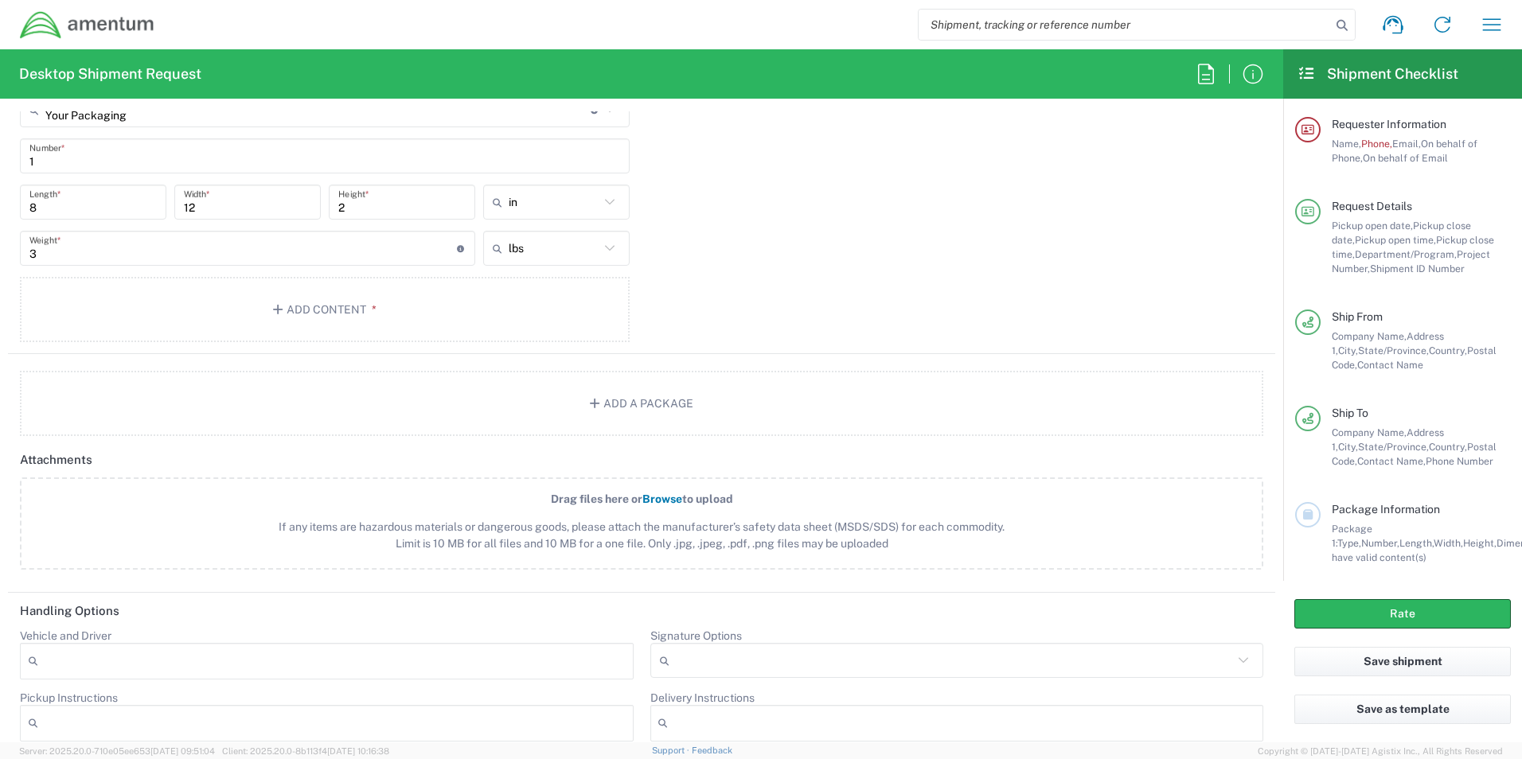
scroll to position [1442, 0]
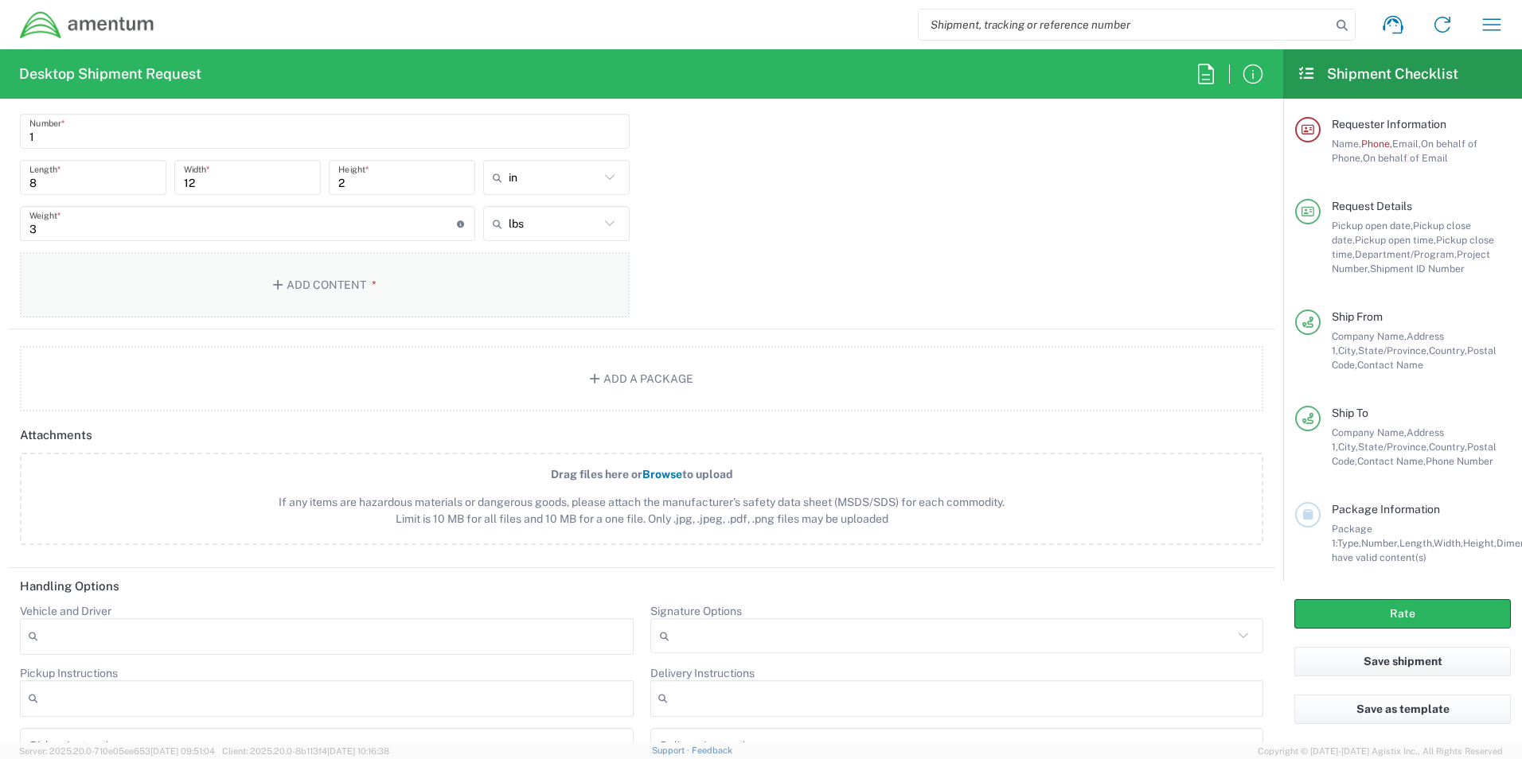
click at [330, 284] on button "Add Content *" at bounding box center [325, 284] width 610 height 65
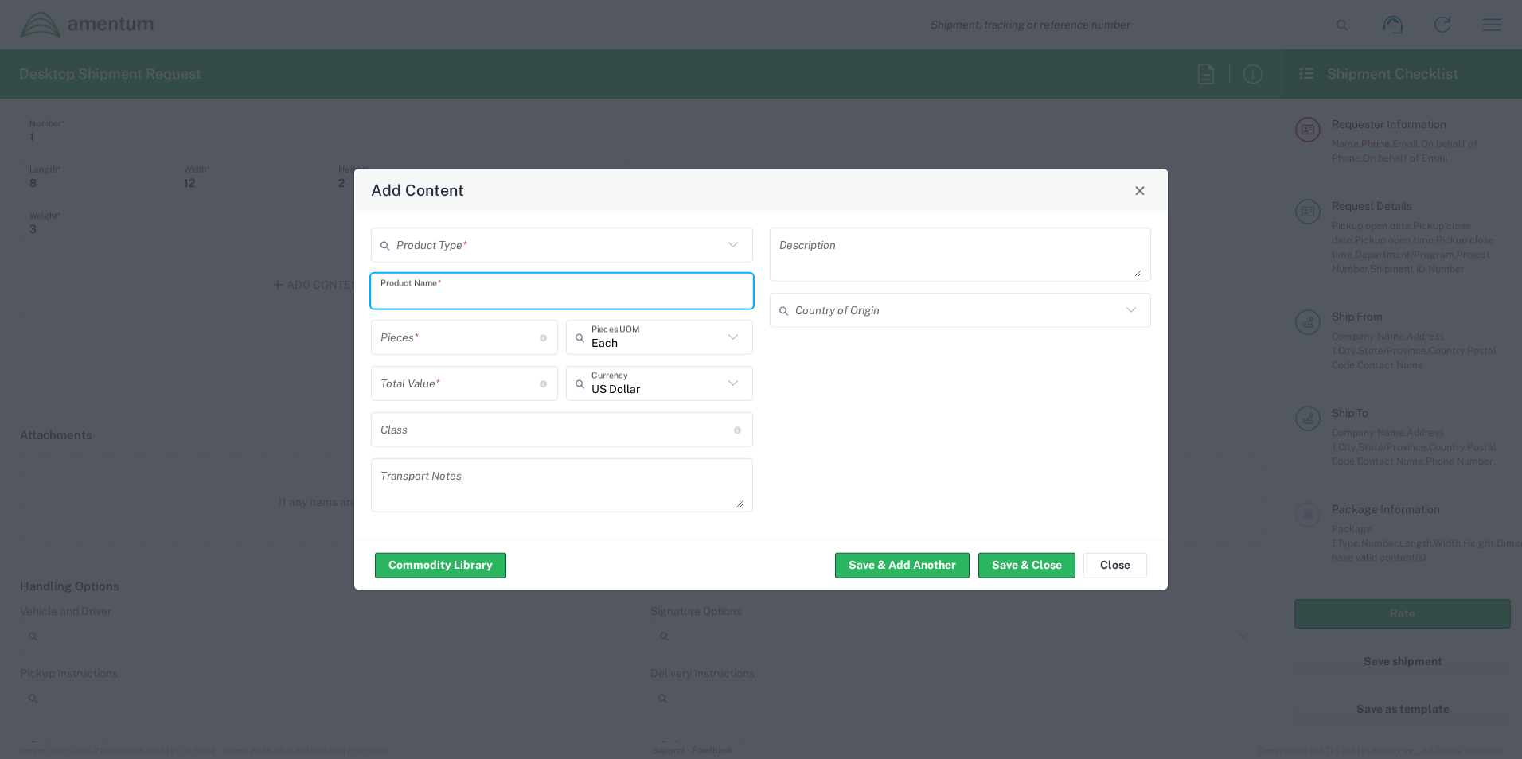
click at [482, 293] on input "text" at bounding box center [561, 291] width 363 height 28
click at [697, 249] on input "text" at bounding box center [559, 245] width 326 height 28
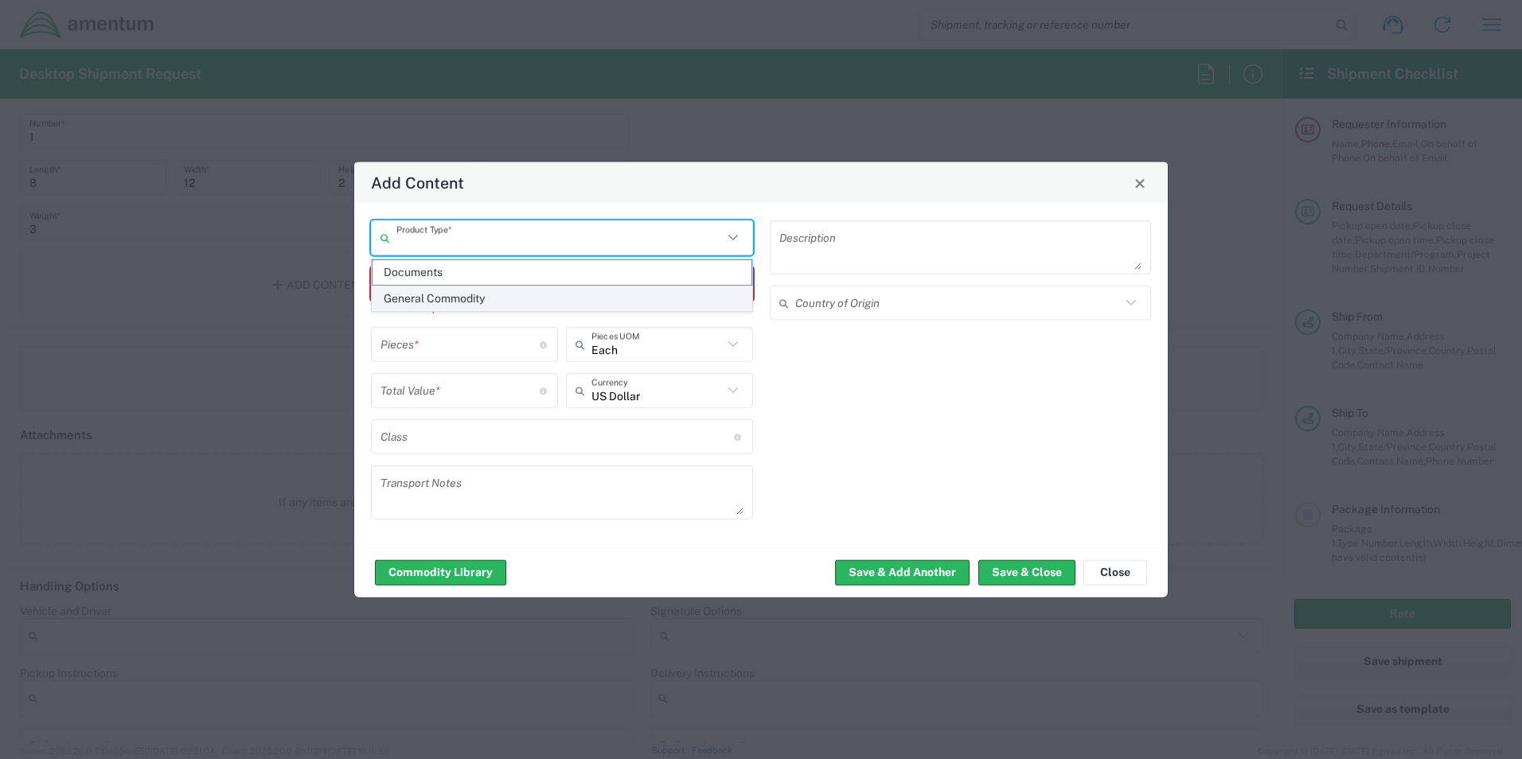
click at [458, 298] on span "General Commodity" at bounding box center [562, 299] width 379 height 25
type input "General Commodity"
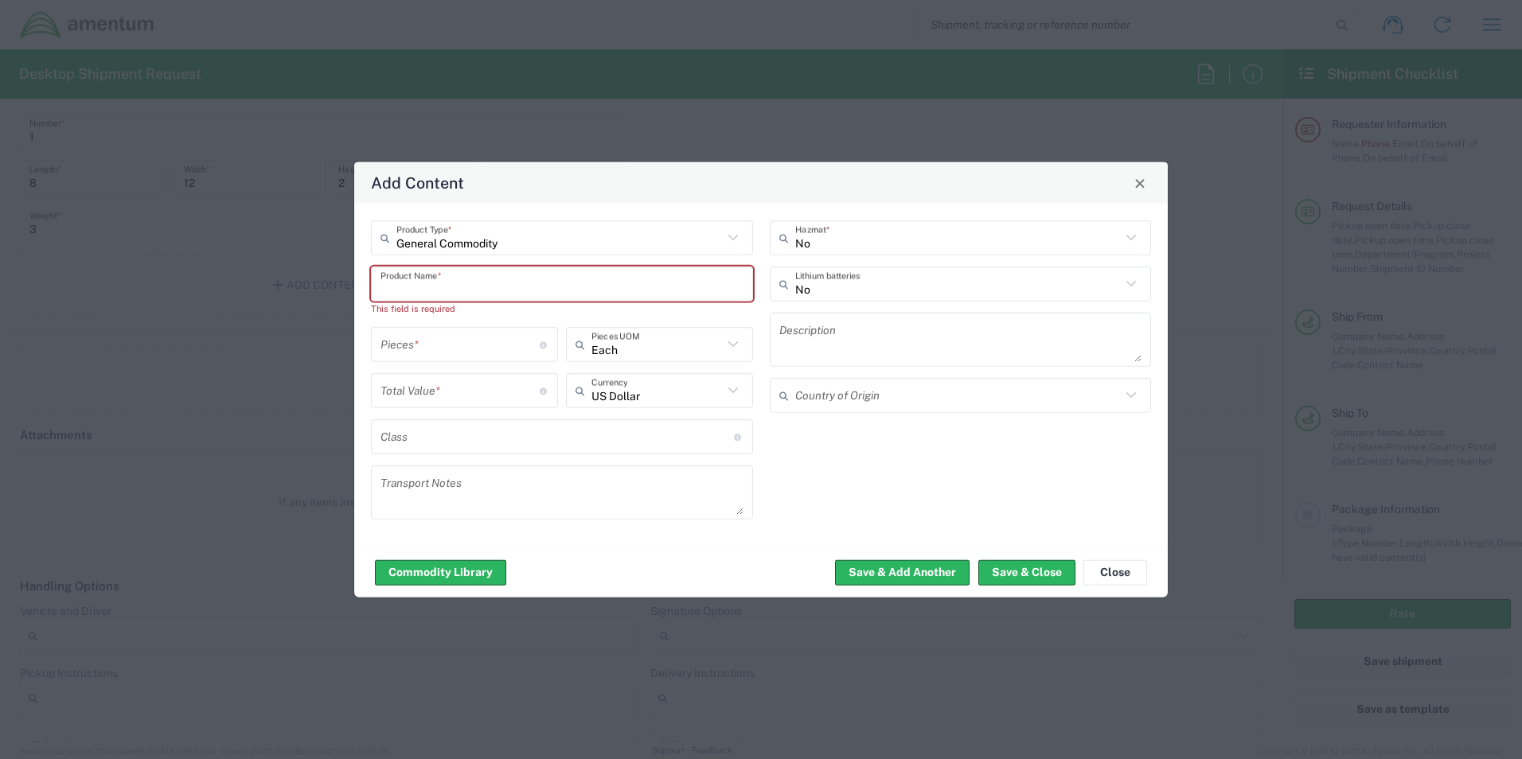
click at [424, 283] on input "text" at bounding box center [561, 284] width 363 height 28
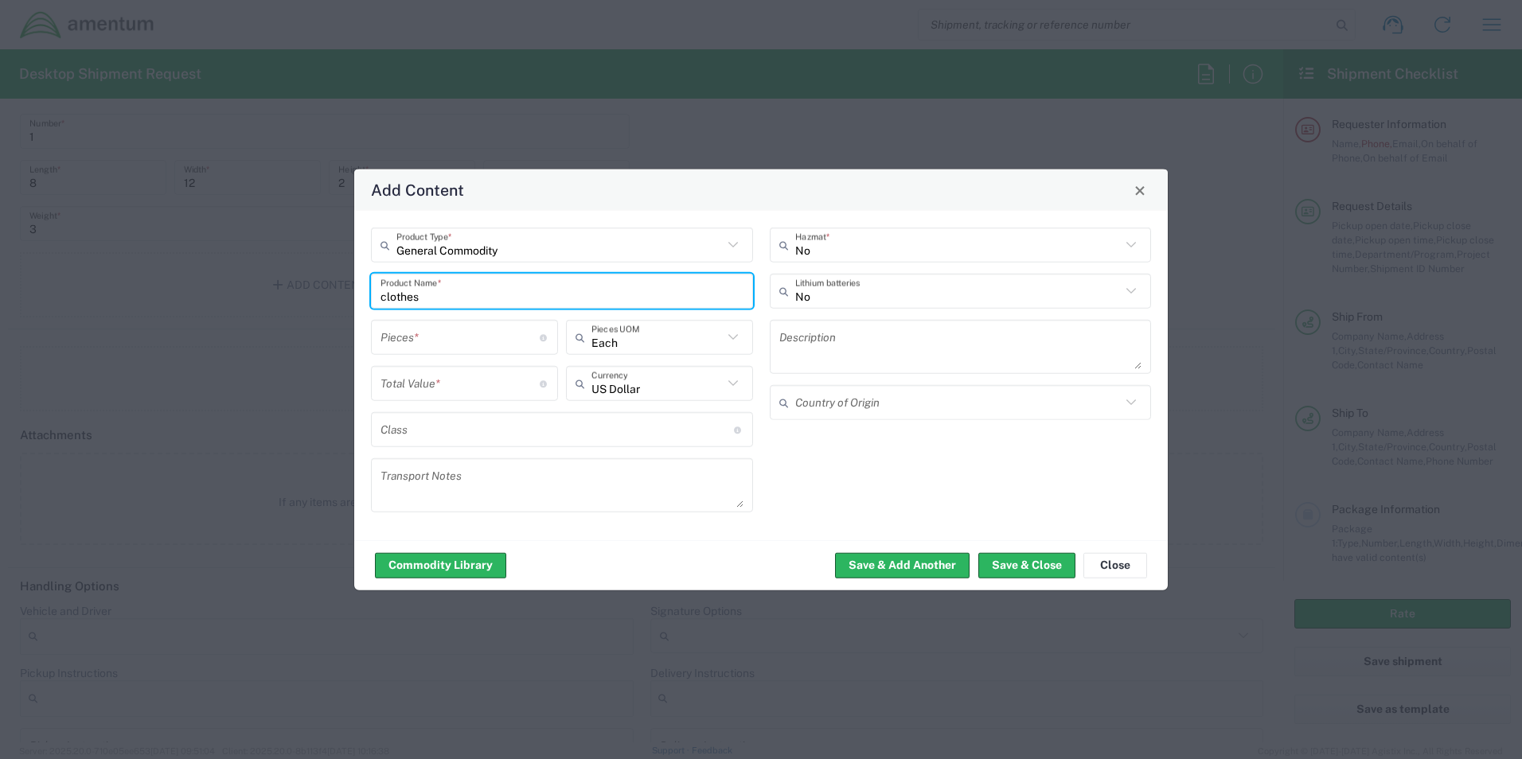
type input "clothes"
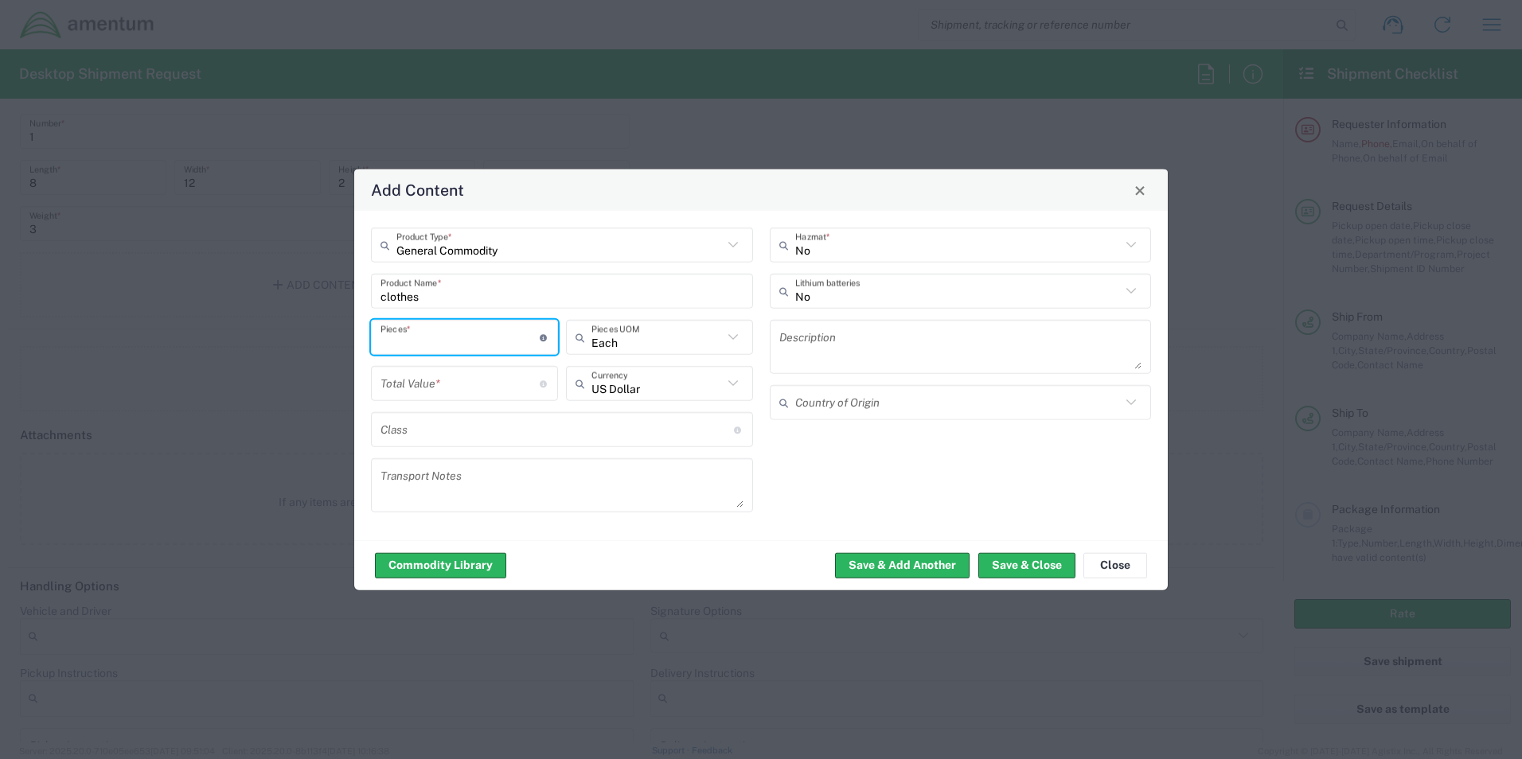
click at [473, 337] on input "number" at bounding box center [459, 337] width 159 height 28
type input "2"
type input "1"
click at [503, 392] on input "number" at bounding box center [459, 383] width 159 height 28
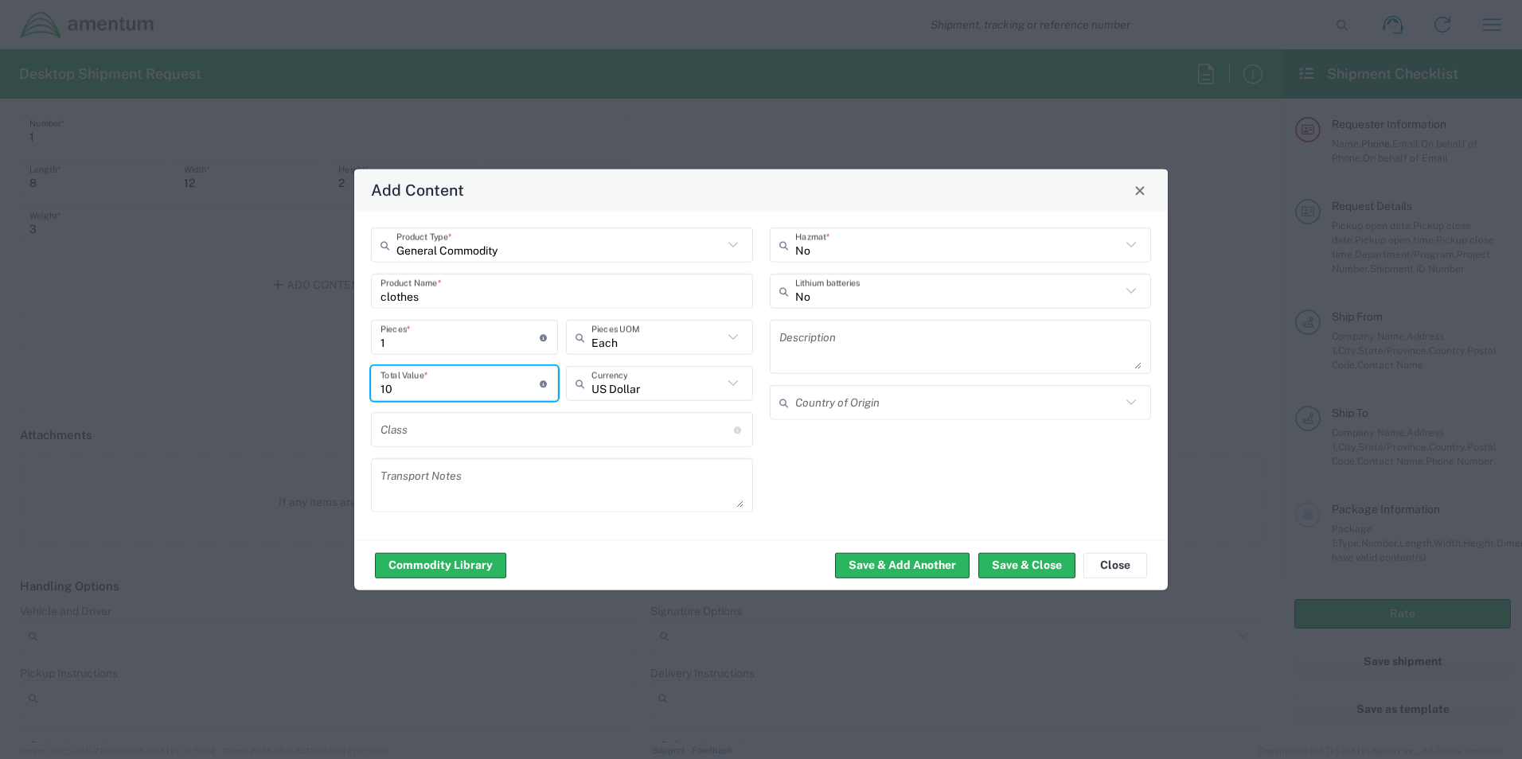
type input "10"
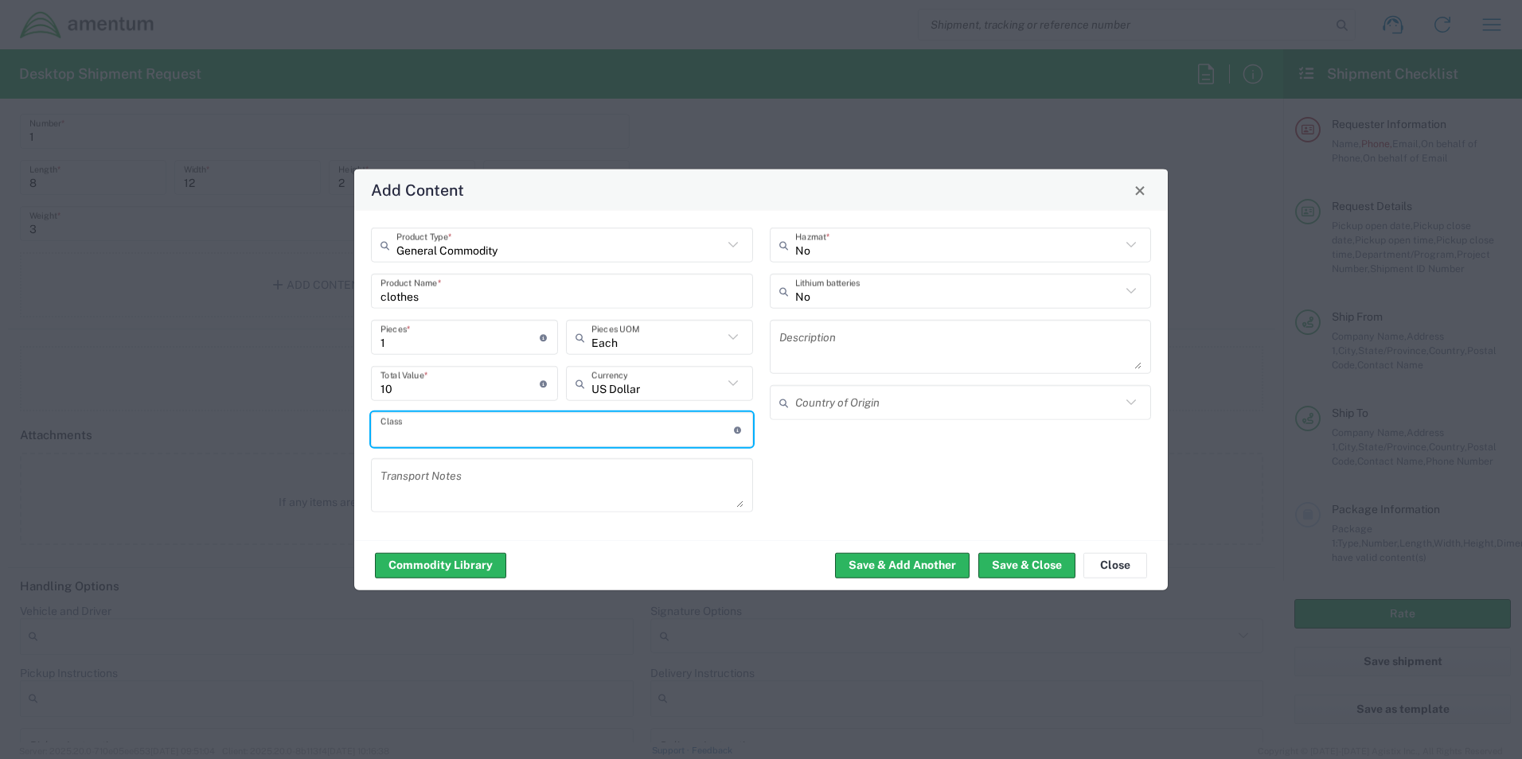
click at [490, 437] on input "text" at bounding box center [556, 430] width 353 height 28
click at [1017, 563] on button "Save & Close" at bounding box center [1026, 564] width 97 height 25
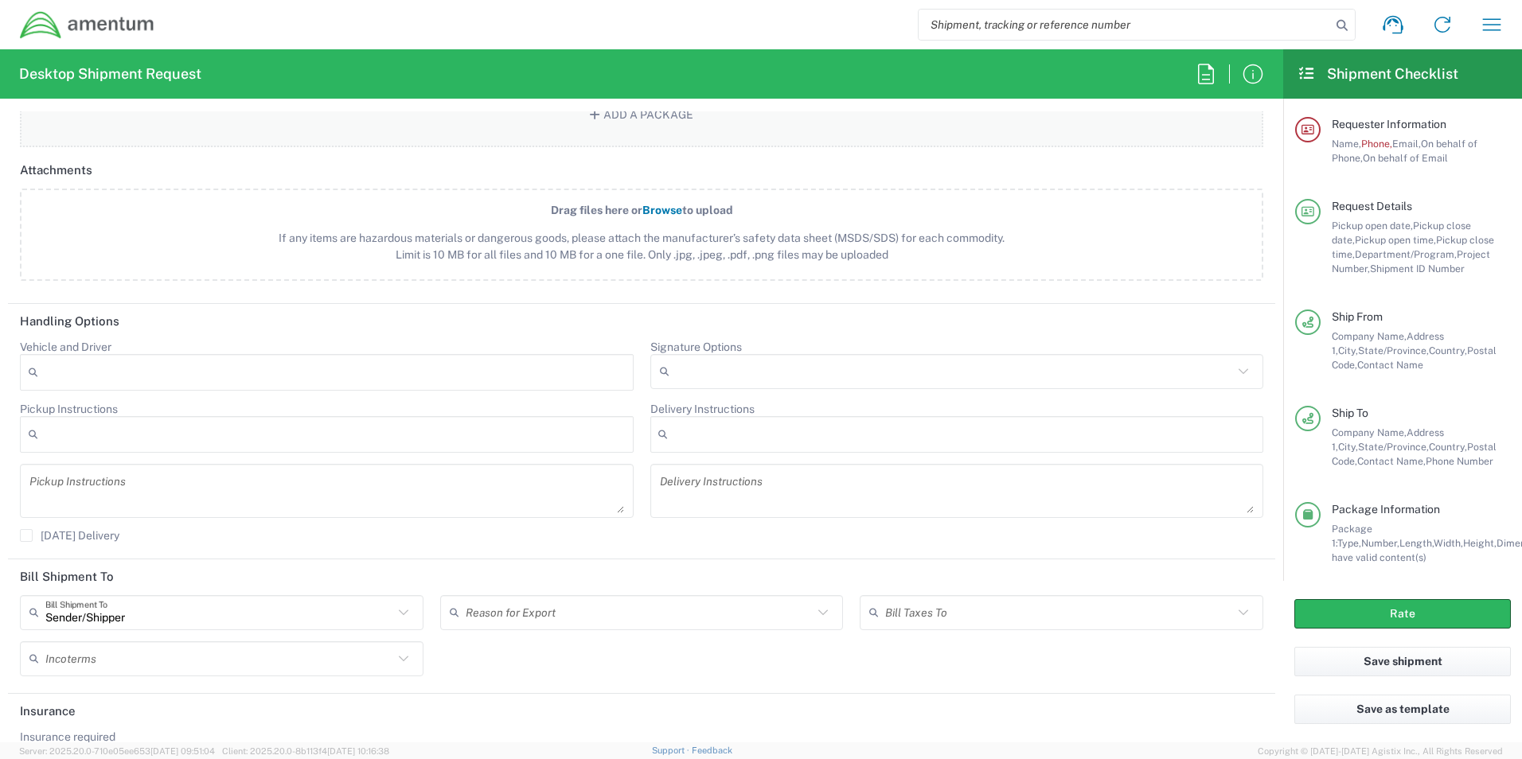
scroll to position [1855, 0]
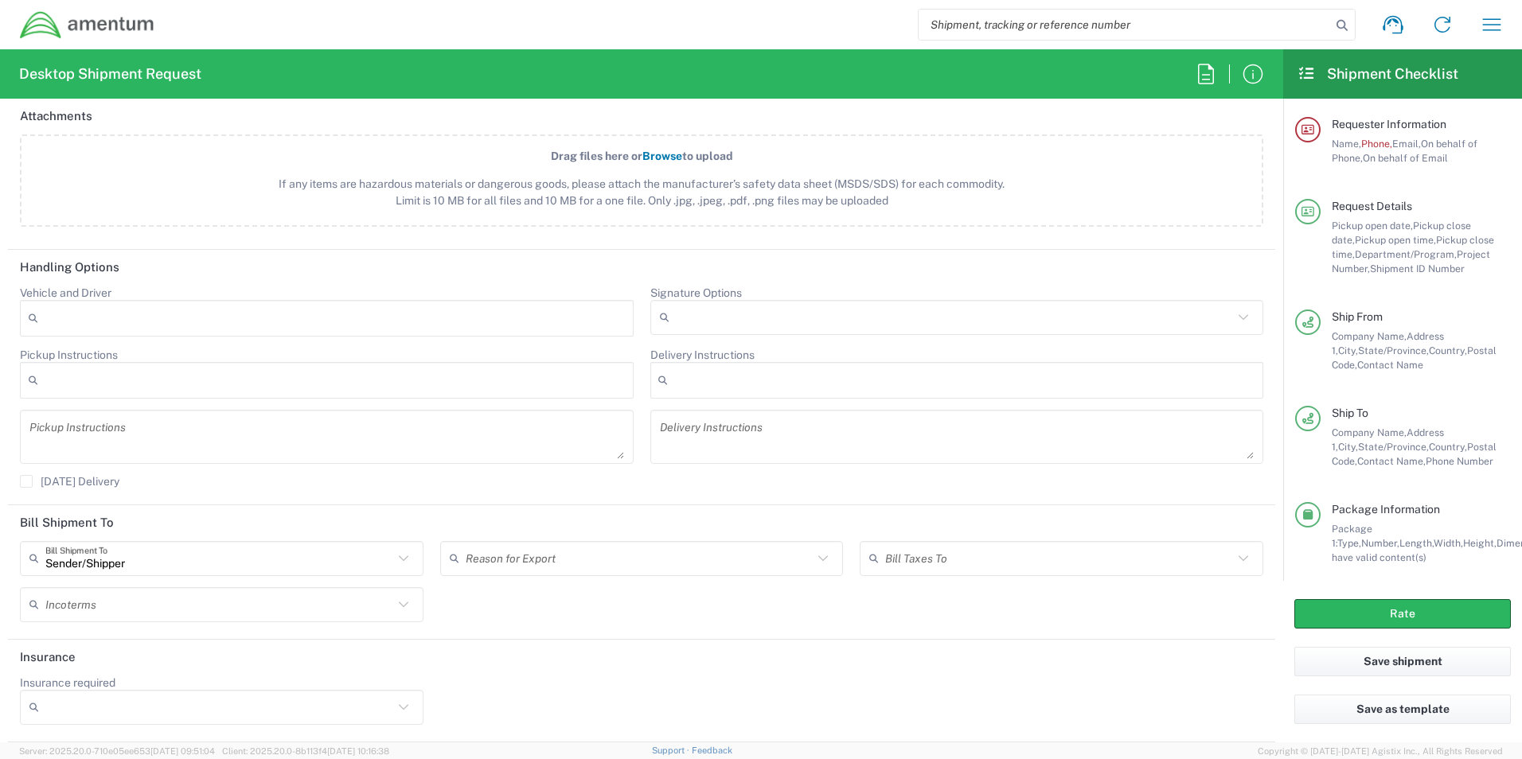
click at [1233, 322] on icon at bounding box center [1243, 317] width 21 height 21
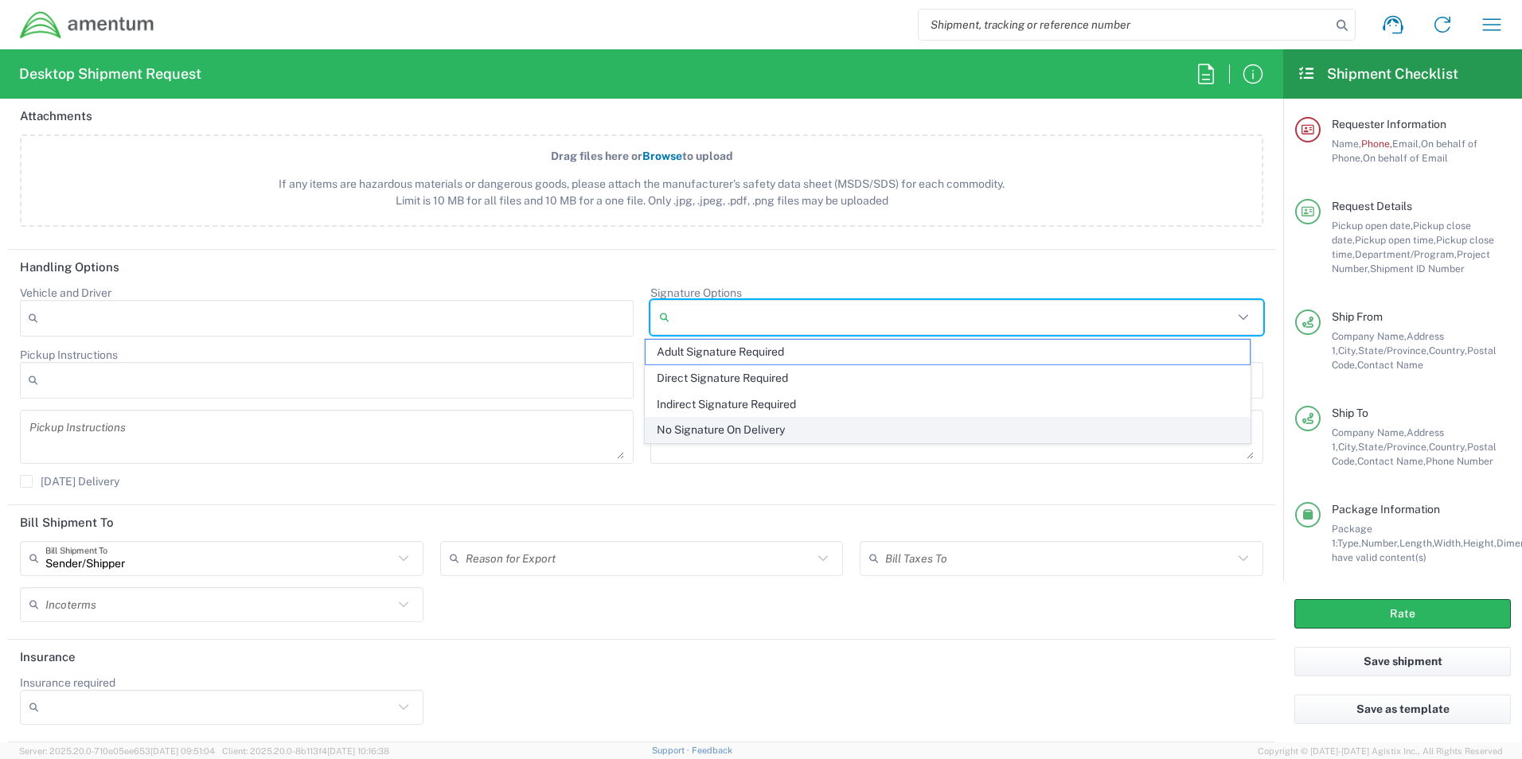
click at [726, 427] on span "No Signature On Delivery" at bounding box center [948, 430] width 604 height 25
type input "No Signature On Delivery"
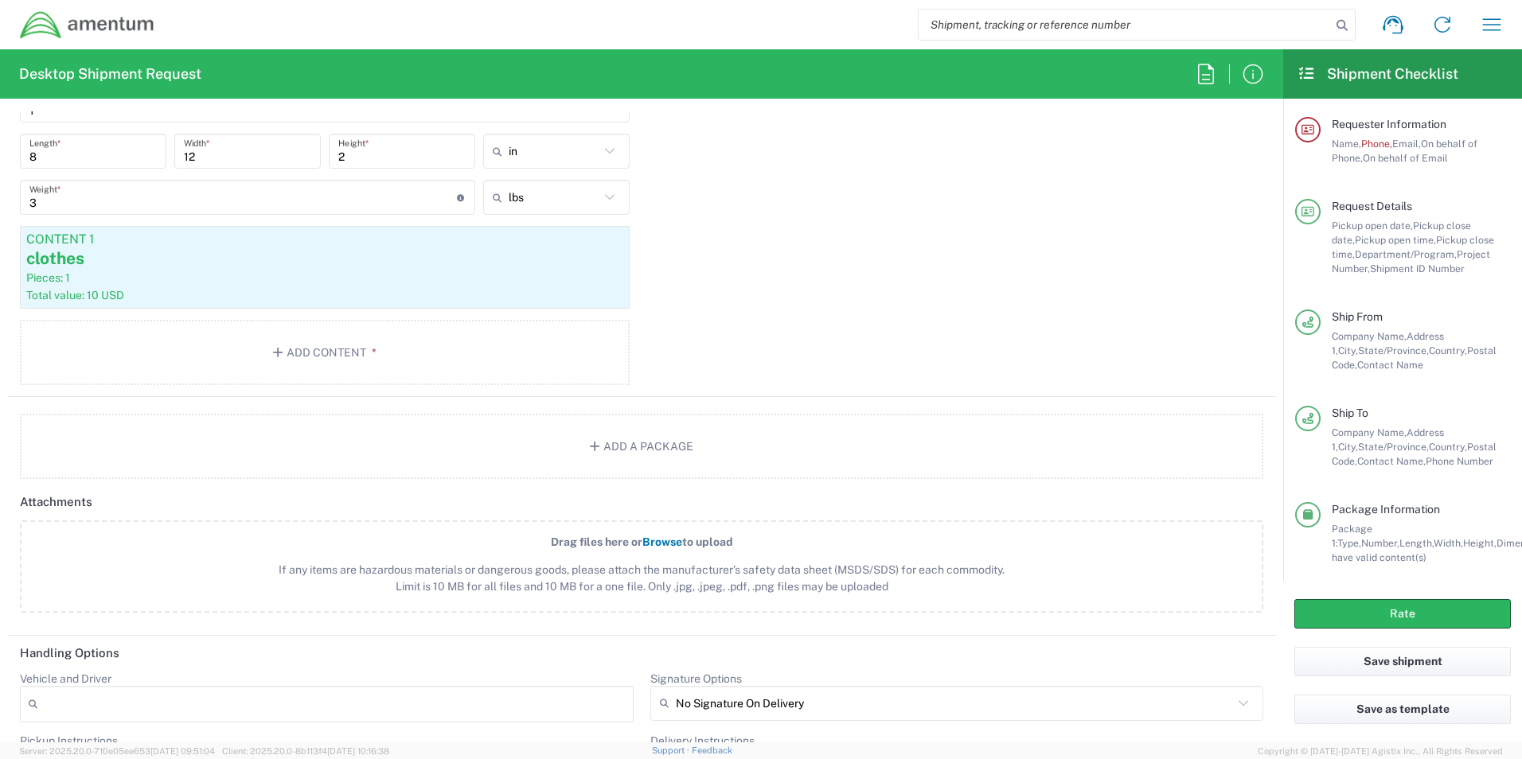
scroll to position [1695, 0]
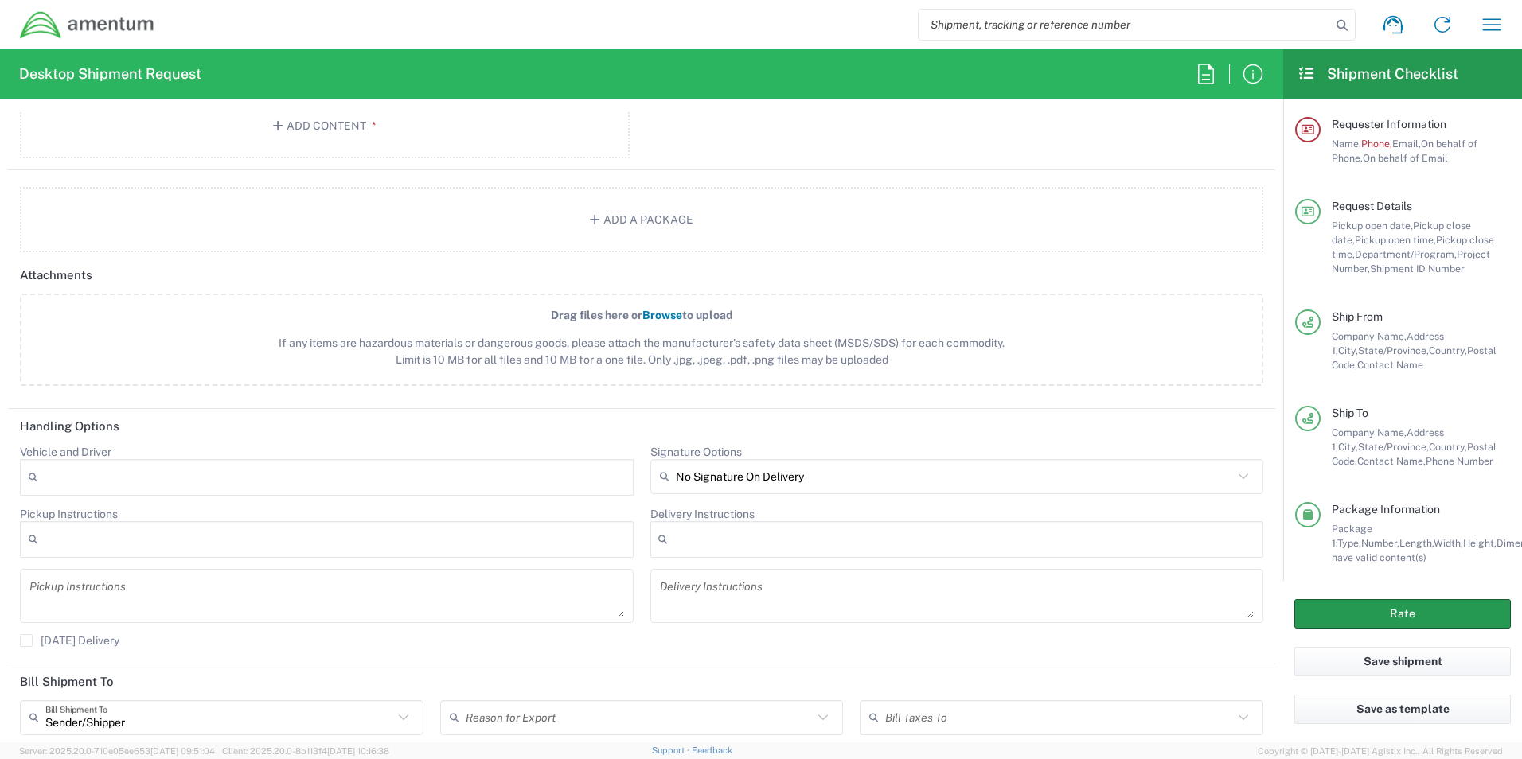
click at [1391, 611] on button "Rate" at bounding box center [1402, 613] width 217 height 29
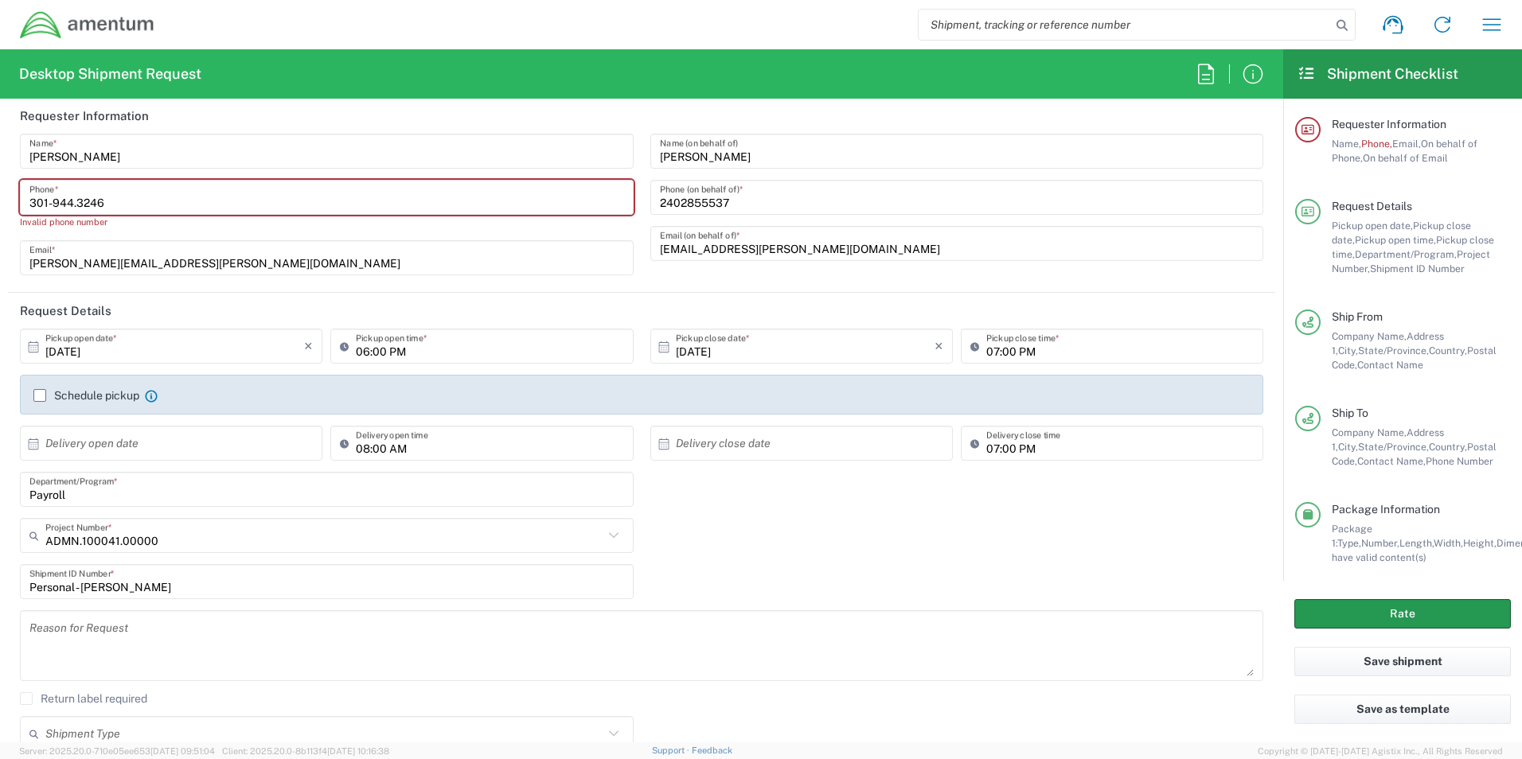
scroll to position [0, 0]
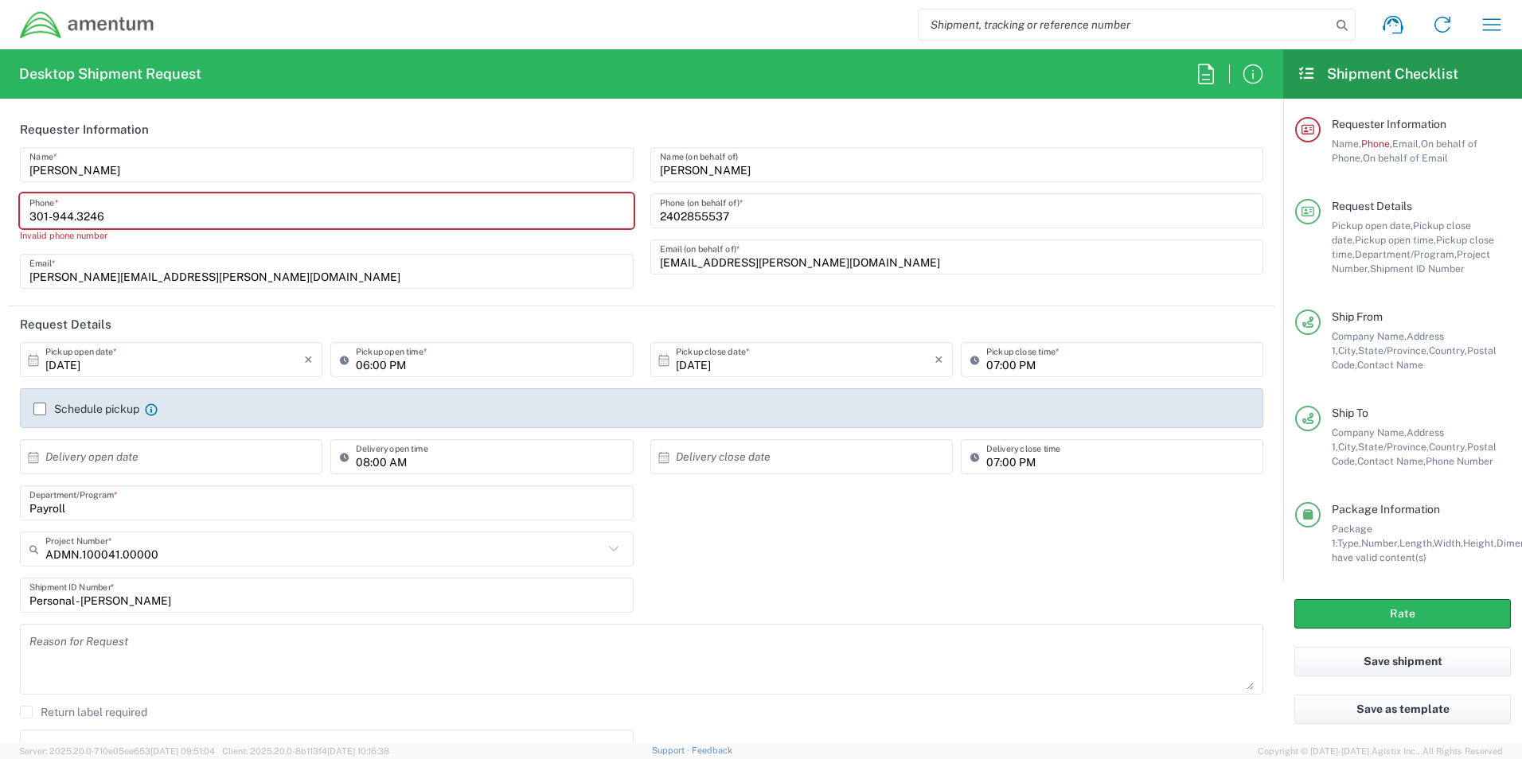
click at [115, 216] on input "301-944.3246" at bounding box center [326, 211] width 595 height 28
type input "3019443246"
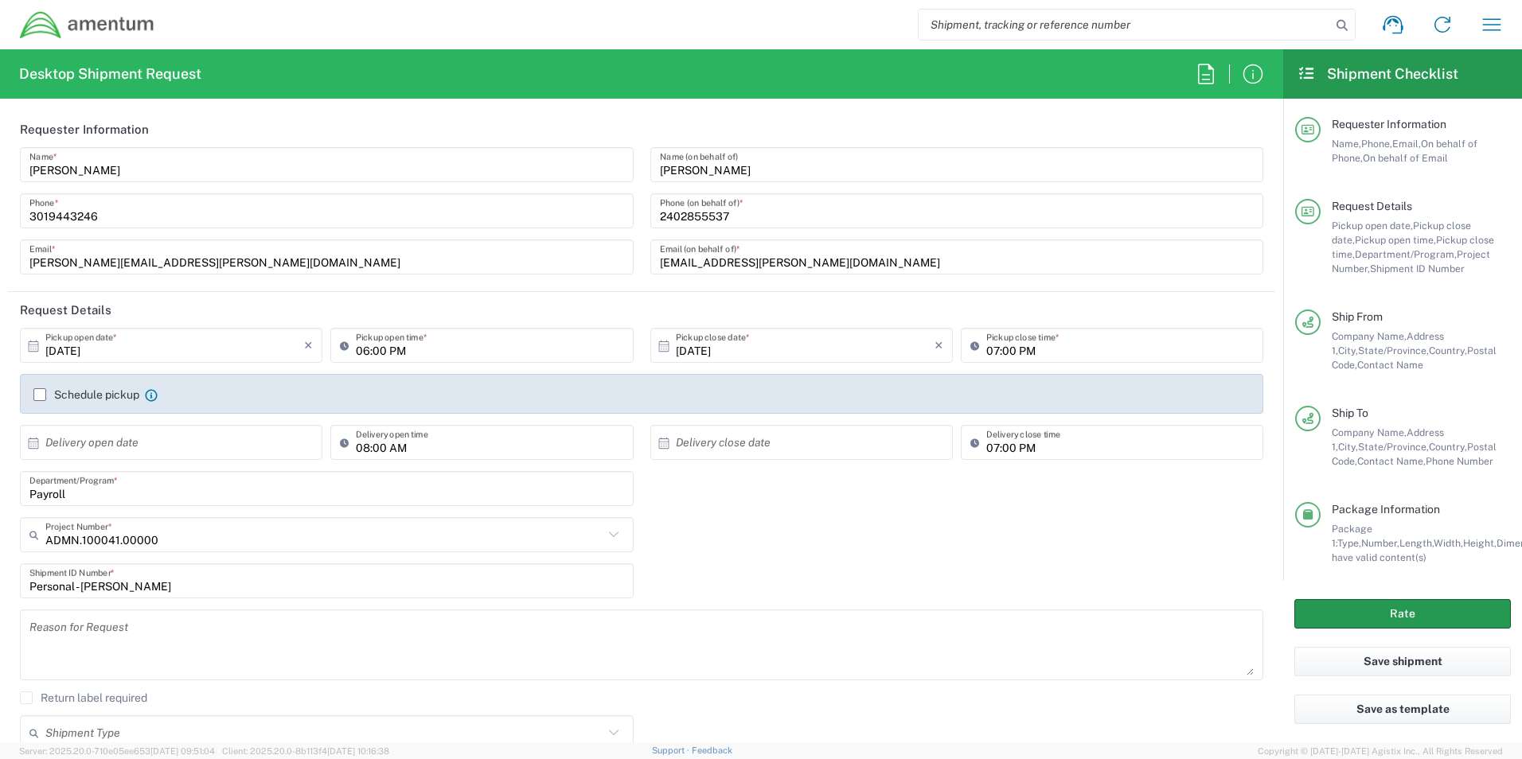
click at [1447, 609] on button "Rate" at bounding box center [1402, 613] width 217 height 29
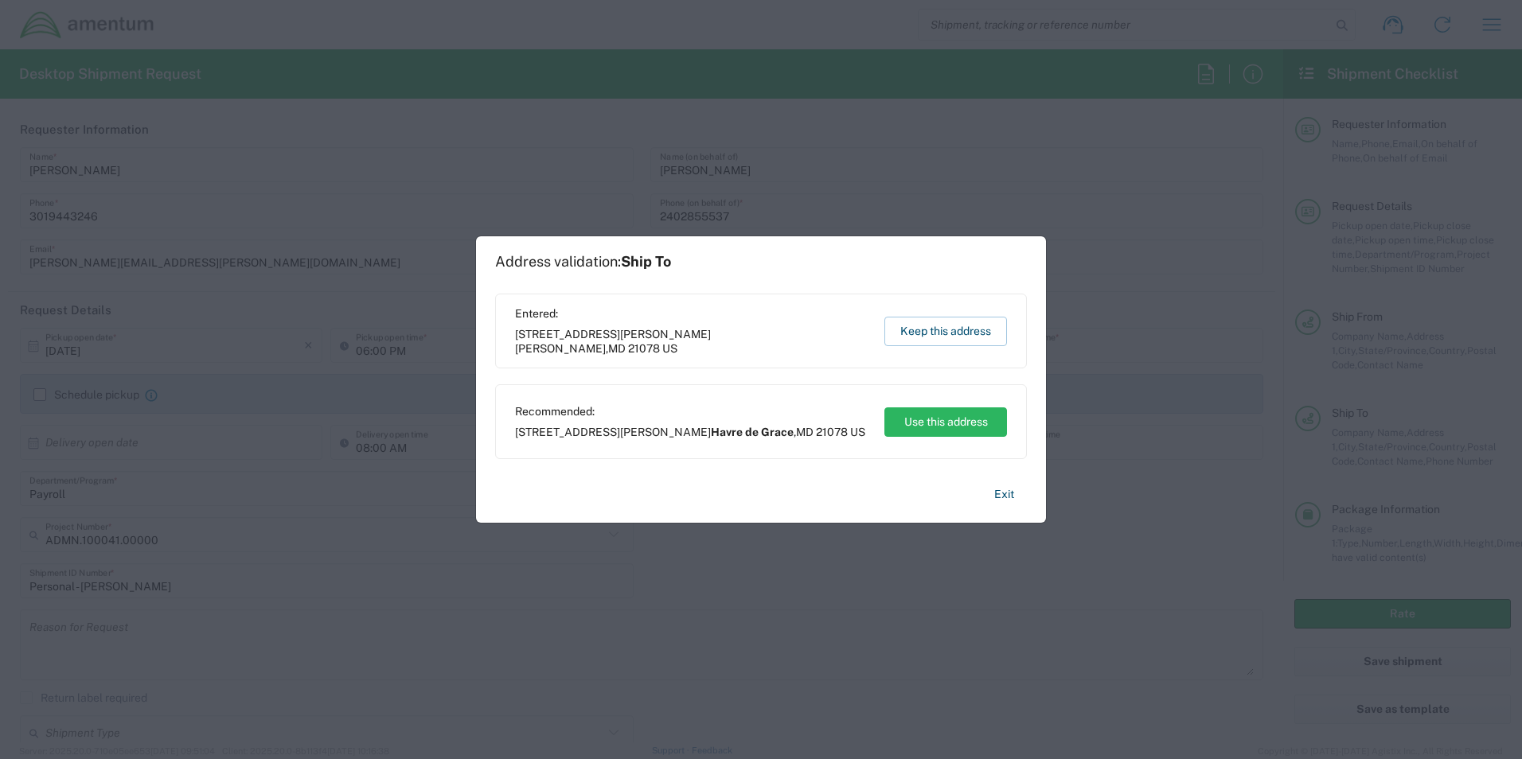
click at [711, 431] on span "Havre de Grace" at bounding box center [752, 432] width 83 height 13
click at [924, 423] on button "Use this address" at bounding box center [945, 422] width 123 height 29
type input "Havre de Grace"
type input "[US_STATE]"
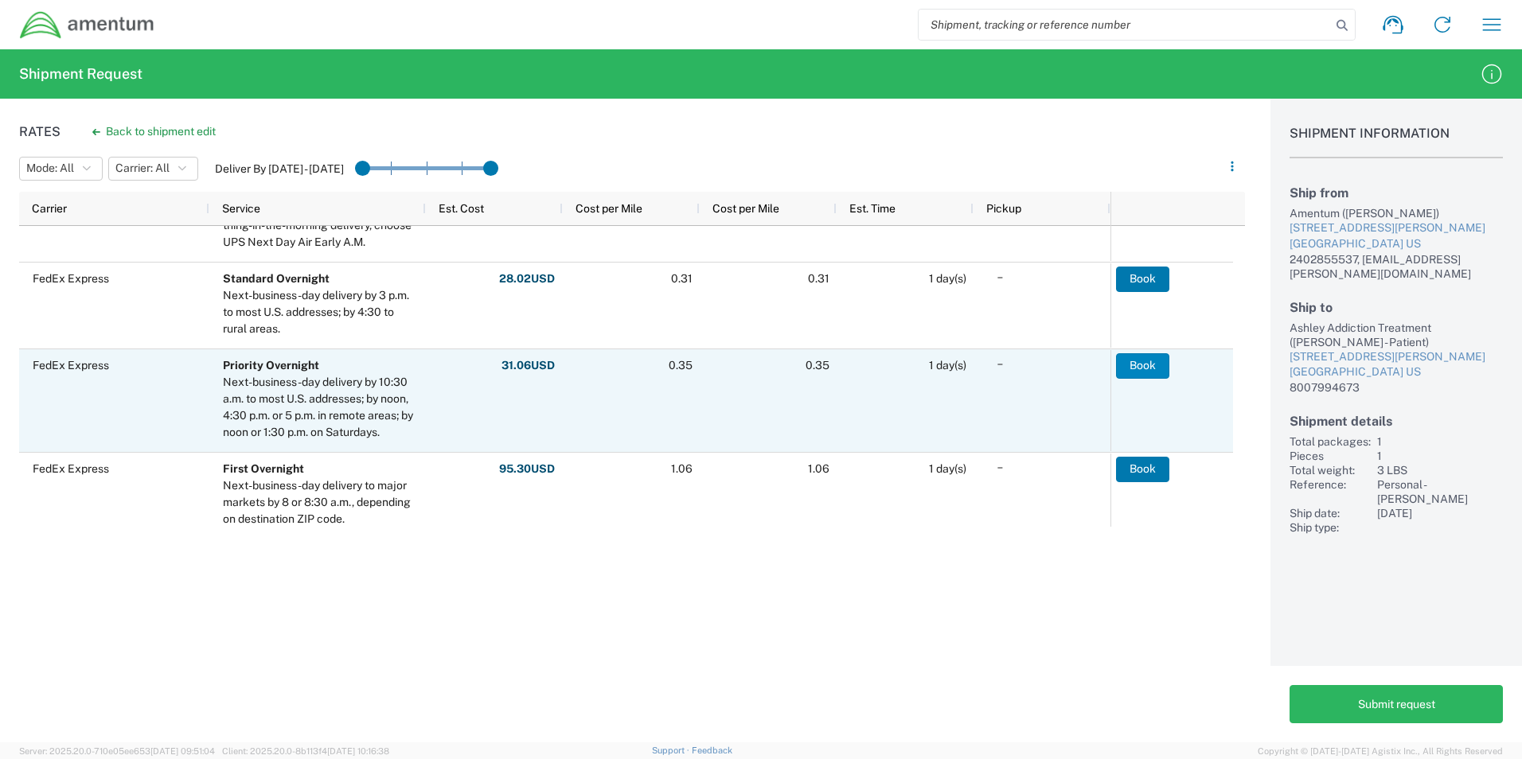
click at [1149, 369] on button "Book" at bounding box center [1142, 365] width 53 height 25
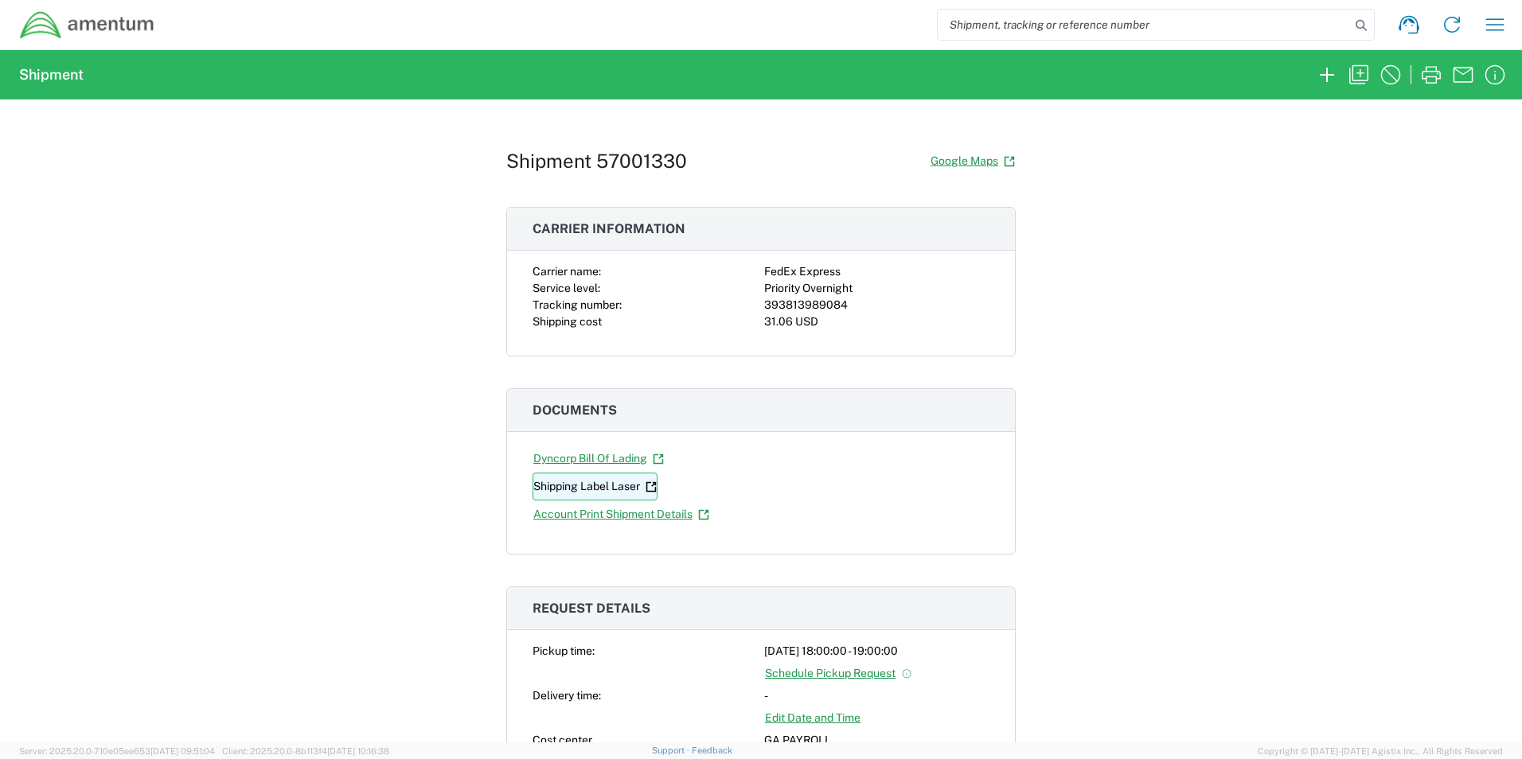
click at [571, 486] on link "Shipping Label Laser" at bounding box center [595, 487] width 125 height 28
